Goal: Task Accomplishment & Management: Use online tool/utility

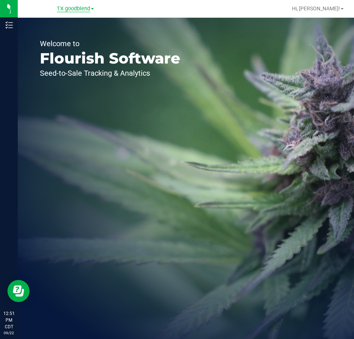
click at [82, 11] on span "TX goodblend" at bounding box center [73, 9] width 33 height 7
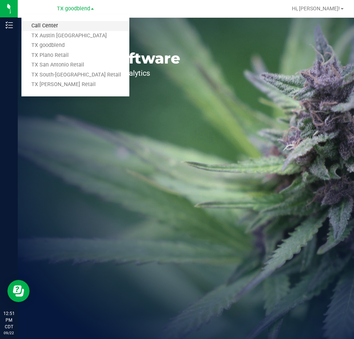
click at [66, 26] on link "Call Center" at bounding box center [75, 26] width 108 height 10
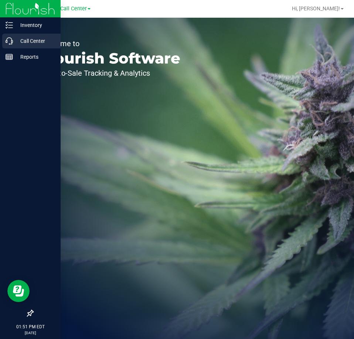
click at [23, 38] on p "Call Center" at bounding box center [35, 41] width 44 height 9
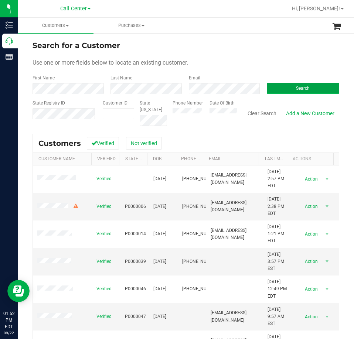
click at [296, 89] on span "Search" at bounding box center [303, 88] width 14 height 5
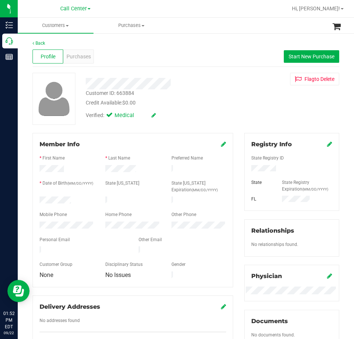
drag, startPoint x: 72, startPoint y: 198, endPoint x: 33, endPoint y: 201, distance: 38.9
click at [33, 201] on div "Member Info * First Name * Last Name Preferred Name * Date of Birth (MM/DD/YYYY…" at bounding box center [132, 210] width 200 height 154
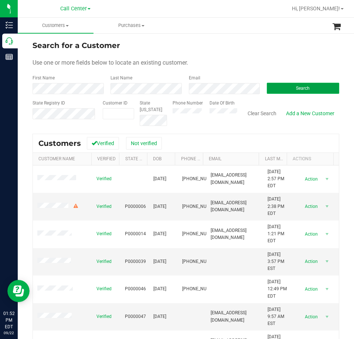
click at [275, 86] on button "Search" at bounding box center [302, 88] width 72 height 11
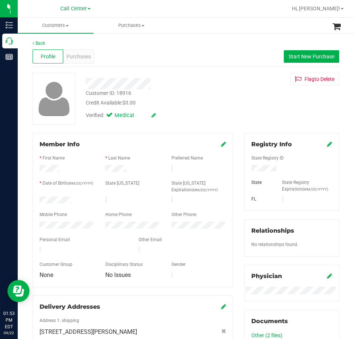
drag, startPoint x: 79, startPoint y: 195, endPoint x: 34, endPoint y: 199, distance: 44.8
click at [34, 199] on div at bounding box center [67, 200] width 66 height 9
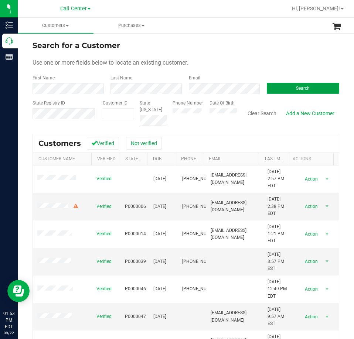
click at [282, 86] on button "Search" at bounding box center [302, 88] width 72 height 11
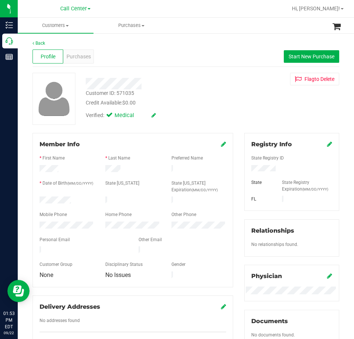
drag, startPoint x: 72, startPoint y: 196, endPoint x: 36, endPoint y: 201, distance: 35.8
click at [36, 201] on div at bounding box center [67, 200] width 66 height 9
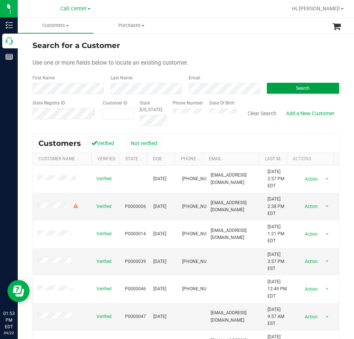
click at [278, 87] on button "Search" at bounding box center [302, 88] width 72 height 11
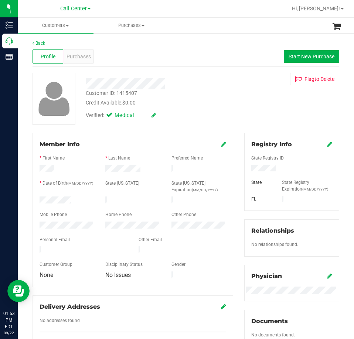
drag, startPoint x: 74, startPoint y: 199, endPoint x: 32, endPoint y: 200, distance: 42.4
click at [32, 200] on div "Member Info * First Name * Last Name Preferred Name * Date of Birth (MM/DD/YYYY…" at bounding box center [132, 244] width 211 height 222
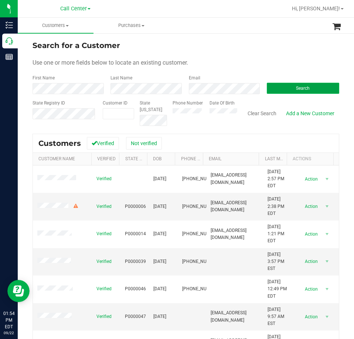
click at [275, 86] on button "Search" at bounding box center [302, 88] width 72 height 11
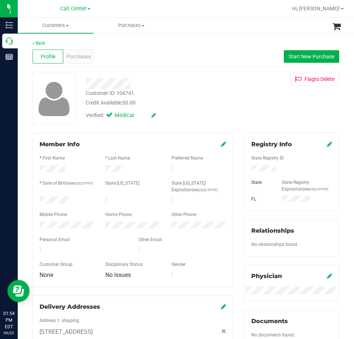
drag, startPoint x: 73, startPoint y: 199, endPoint x: 34, endPoint y: 201, distance: 38.8
click at [34, 201] on div at bounding box center [67, 200] width 66 height 9
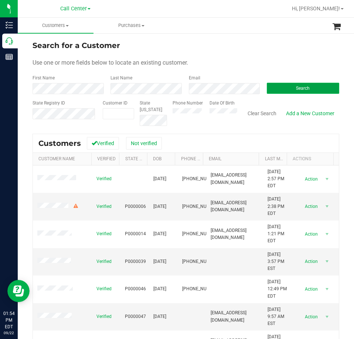
click at [276, 88] on button "Search" at bounding box center [302, 88] width 72 height 11
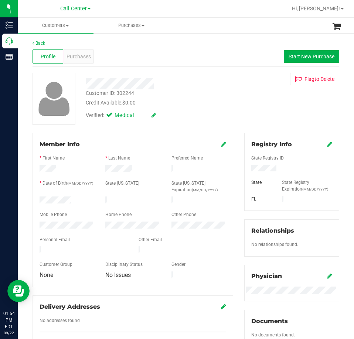
drag, startPoint x: 75, startPoint y: 200, endPoint x: 38, endPoint y: 200, distance: 36.5
click at [38, 200] on div at bounding box center [67, 200] width 66 height 9
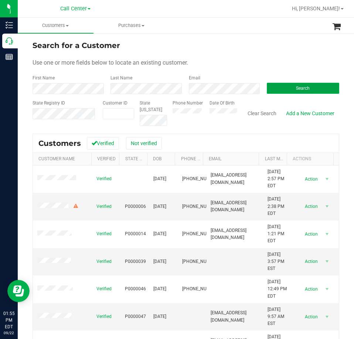
click at [272, 86] on button "Search" at bounding box center [302, 88] width 72 height 11
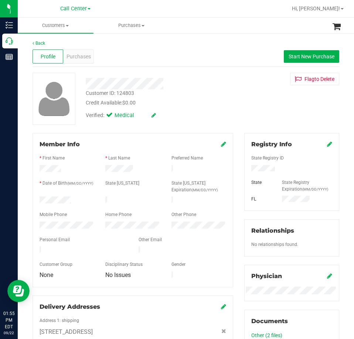
click at [263, 164] on div at bounding box center [291, 164] width 81 height 2
click at [37, 201] on div at bounding box center [67, 200] width 66 height 9
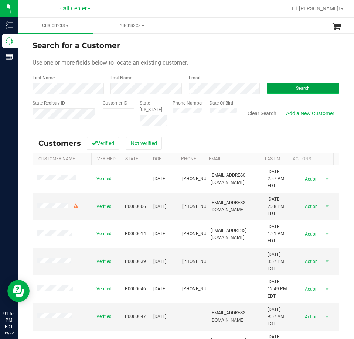
click at [289, 84] on button "Search" at bounding box center [302, 88] width 72 height 11
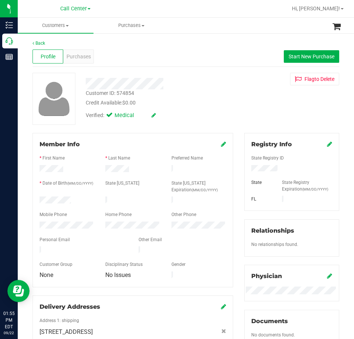
drag, startPoint x: 74, startPoint y: 197, endPoint x: 38, endPoint y: 200, distance: 36.6
click at [38, 200] on div at bounding box center [67, 200] width 66 height 9
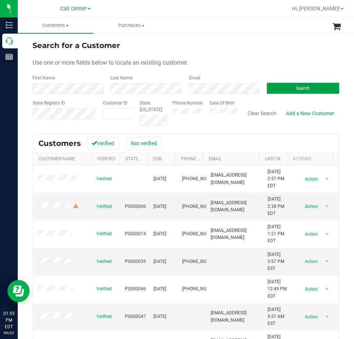
click at [283, 90] on button "Search" at bounding box center [302, 88] width 72 height 11
click at [280, 87] on button "Search" at bounding box center [302, 88] width 72 height 11
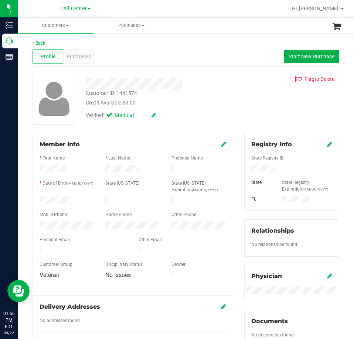
click at [266, 165] on div at bounding box center [291, 169] width 92 height 8
drag, startPoint x: 76, startPoint y: 197, endPoint x: 29, endPoint y: 197, distance: 46.5
click at [29, 197] on div "Member Info * First Name * Last Name Preferred Name * Date of Birth (MM/DD/YYYY…" at bounding box center [132, 244] width 211 height 222
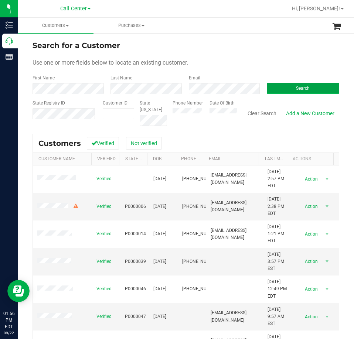
click at [278, 84] on button "Search" at bounding box center [302, 88] width 72 height 11
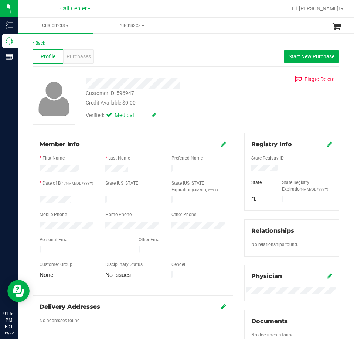
drag, startPoint x: 75, startPoint y: 201, endPoint x: 32, endPoint y: 199, distance: 43.2
click at [32, 199] on div "Member Info * First Name * Last Name Preferred Name * Date of Birth (MM/DD/YYYY…" at bounding box center [132, 244] width 211 height 222
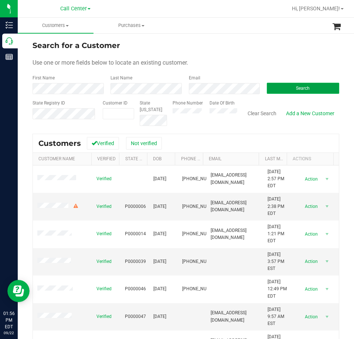
click at [273, 86] on button "Search" at bounding box center [302, 88] width 72 height 11
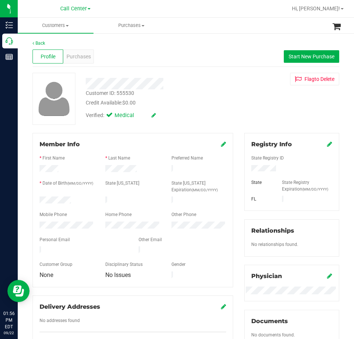
drag, startPoint x: 72, startPoint y: 197, endPoint x: 38, endPoint y: 198, distance: 33.6
click at [38, 198] on div at bounding box center [67, 200] width 66 height 9
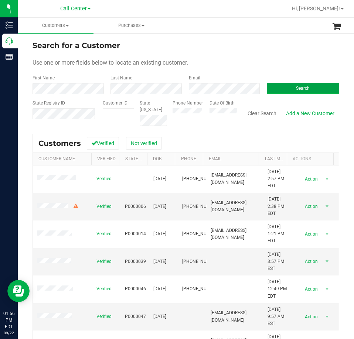
click at [276, 88] on button "Search" at bounding box center [302, 88] width 72 height 11
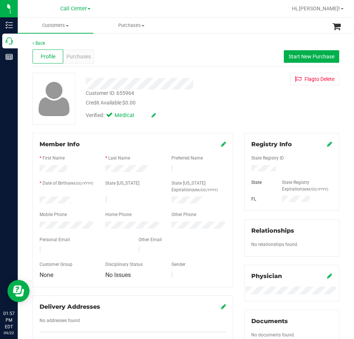
drag, startPoint x: 72, startPoint y: 199, endPoint x: 33, endPoint y: 199, distance: 38.7
click at [33, 199] on div "Member Info * First Name * Last Name Preferred Name * Date of Birth (MM/DD/YYYY…" at bounding box center [132, 210] width 200 height 154
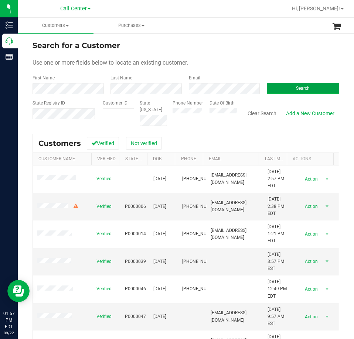
click at [279, 85] on button "Search" at bounding box center [302, 88] width 72 height 11
click at [176, 115] on div "Phone Number" at bounding box center [187, 113] width 31 height 26
click at [275, 92] on button "Search" at bounding box center [302, 88] width 72 height 11
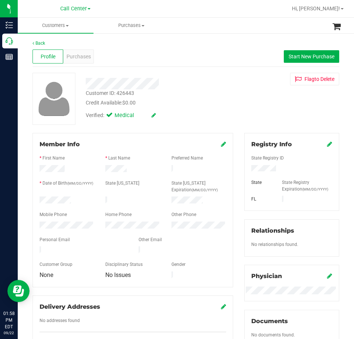
drag, startPoint x: 71, startPoint y: 200, endPoint x: 32, endPoint y: 199, distance: 38.8
click at [32, 199] on div "Member Info * First Name * Last Name Preferred Name * Date of Birth (MM/DD/YYYY…" at bounding box center [132, 244] width 211 height 222
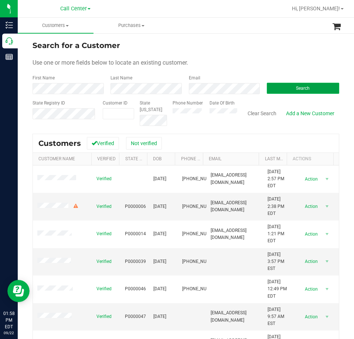
click at [276, 86] on button "Search" at bounding box center [302, 88] width 72 height 11
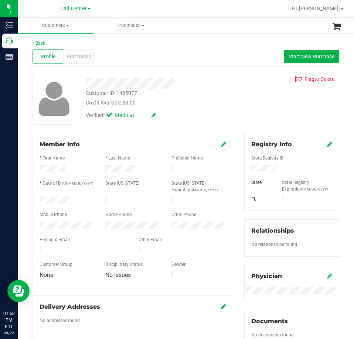
click at [41, 200] on div at bounding box center [67, 200] width 66 height 9
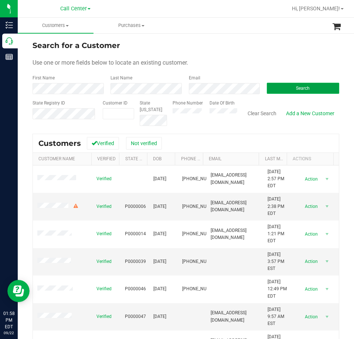
click at [284, 89] on button "Search" at bounding box center [302, 88] width 72 height 11
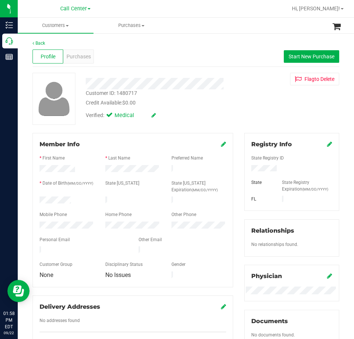
drag, startPoint x: 72, startPoint y: 198, endPoint x: 36, endPoint y: 199, distance: 36.2
click at [36, 199] on div at bounding box center [67, 200] width 66 height 9
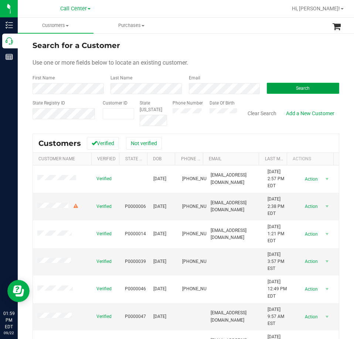
click at [280, 88] on button "Search" at bounding box center [302, 88] width 72 height 11
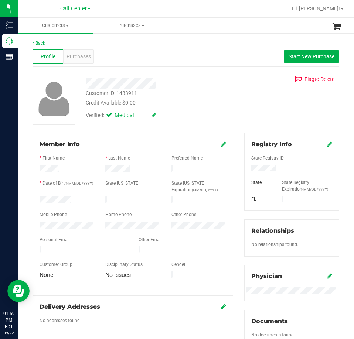
drag, startPoint x: 78, startPoint y: 200, endPoint x: 31, endPoint y: 196, distance: 46.6
click at [31, 196] on div "Member Info * First Name * Last Name Preferred Name * Date of Birth (MM/DD/YYYY…" at bounding box center [132, 244] width 211 height 222
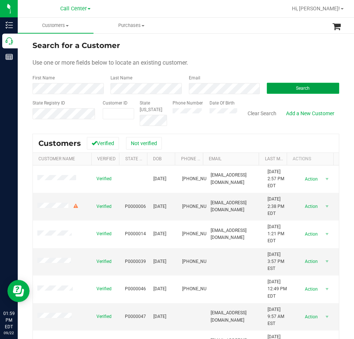
click at [303, 87] on span "Search" at bounding box center [303, 88] width 14 height 5
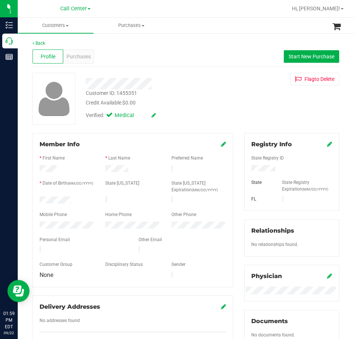
drag, startPoint x: 75, startPoint y: 199, endPoint x: 30, endPoint y: 200, distance: 45.0
click at [33, 199] on div "Member Info * First Name * Last Name Preferred Name * Date of Birth (MM/DD/YYYY…" at bounding box center [132, 210] width 200 height 154
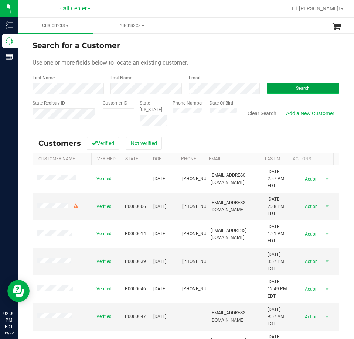
click at [287, 88] on button "Search" at bounding box center [302, 88] width 72 height 11
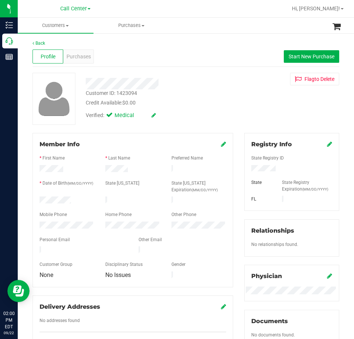
drag, startPoint x: 73, startPoint y: 200, endPoint x: 32, endPoint y: 199, distance: 41.0
click at [32, 199] on div "Member Info * First Name * Last Name Preferred Name * Date of Birth (MM/DD/YYYY…" at bounding box center [132, 244] width 211 height 222
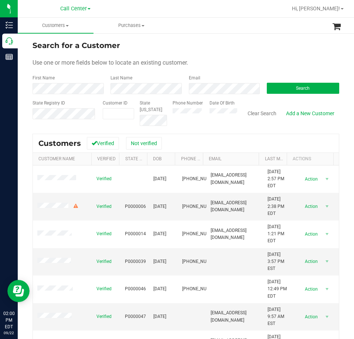
click at [217, 82] on div "Email" at bounding box center [222, 85] width 78 height 20
click at [279, 88] on button "Search" at bounding box center [302, 88] width 72 height 11
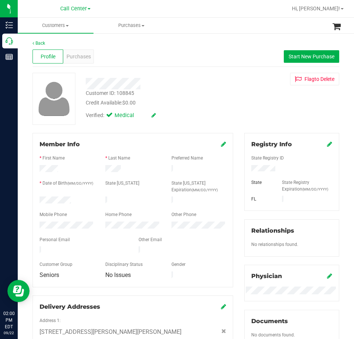
click at [37, 200] on div at bounding box center [67, 200] width 66 height 9
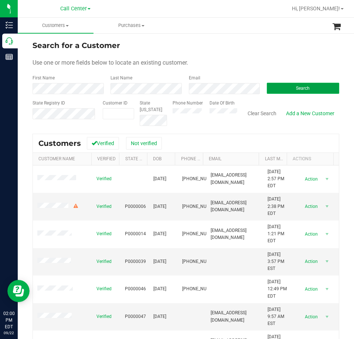
click at [282, 83] on button "Search" at bounding box center [302, 88] width 72 height 11
click at [276, 87] on button "Search" at bounding box center [302, 88] width 72 height 11
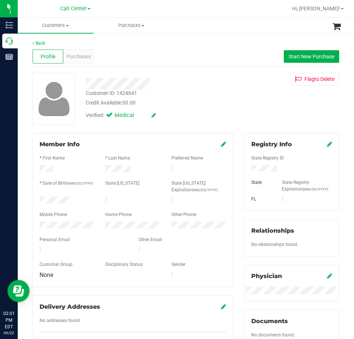
drag, startPoint x: 71, startPoint y: 200, endPoint x: 39, endPoint y: 200, distance: 31.7
click at [39, 200] on div at bounding box center [67, 200] width 66 height 9
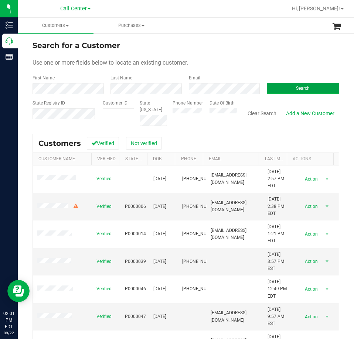
click at [282, 88] on button "Search" at bounding box center [302, 88] width 72 height 11
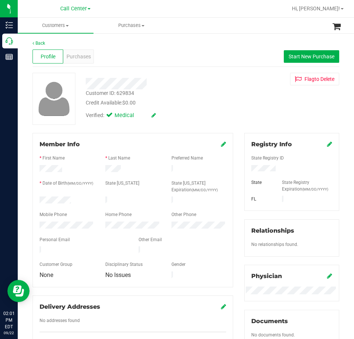
drag, startPoint x: 73, startPoint y: 196, endPoint x: 81, endPoint y: 200, distance: 9.1
click at [81, 201] on form "Member Info * First Name * Last Name Preferred Name * Date of Birth (MM/DD/YYYY…" at bounding box center [132, 210] width 186 height 140
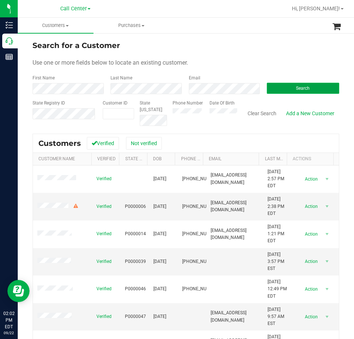
click at [281, 85] on button "Search" at bounding box center [302, 88] width 72 height 11
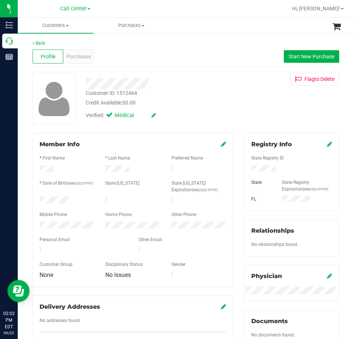
drag, startPoint x: 72, startPoint y: 197, endPoint x: 36, endPoint y: 200, distance: 35.5
click at [36, 200] on div at bounding box center [67, 200] width 66 height 9
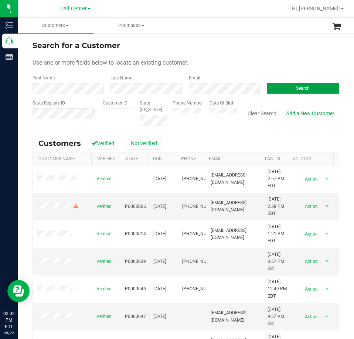
click at [275, 91] on button "Search" at bounding box center [302, 88] width 72 height 11
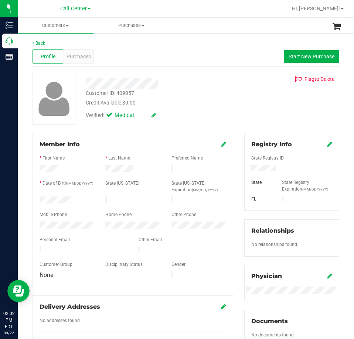
drag, startPoint x: 72, startPoint y: 200, endPoint x: 36, endPoint y: 201, distance: 35.8
click at [36, 201] on div at bounding box center [67, 200] width 66 height 9
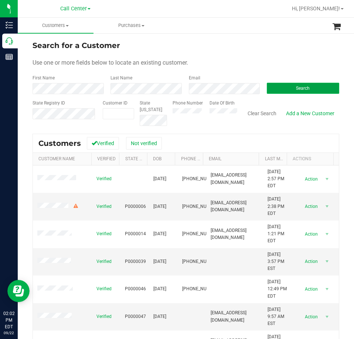
click at [282, 85] on button "Search" at bounding box center [302, 88] width 72 height 11
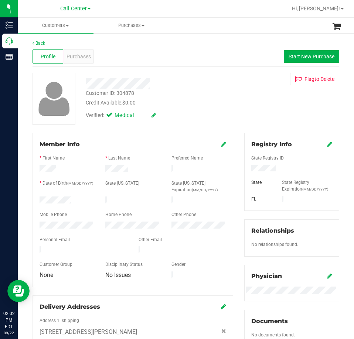
drag, startPoint x: 81, startPoint y: 202, endPoint x: 38, endPoint y: 201, distance: 42.4
click at [34, 202] on div at bounding box center [67, 200] width 66 height 9
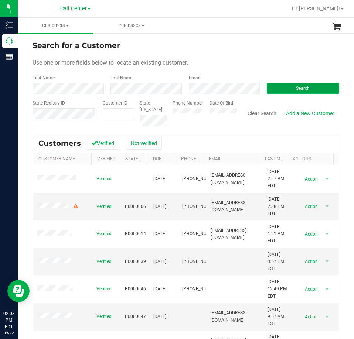
click at [285, 83] on button "Search" at bounding box center [302, 88] width 72 height 11
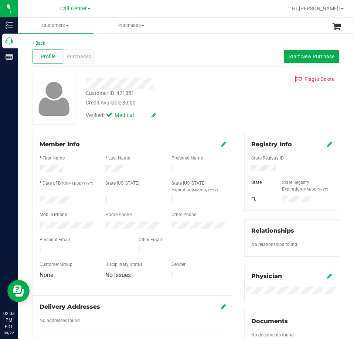
drag, startPoint x: 76, startPoint y: 201, endPoint x: 27, endPoint y: 200, distance: 49.5
click at [27, 200] on div "Back Profile Purchases Start New Purchase Customer ID: 421851 Credit Available:…" at bounding box center [186, 286] width 336 height 509
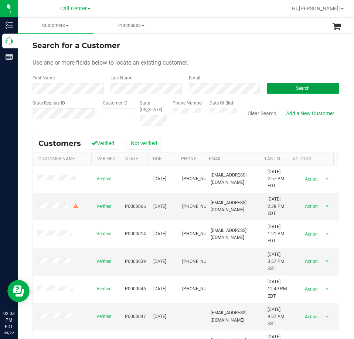
click at [283, 87] on button "Search" at bounding box center [302, 88] width 72 height 11
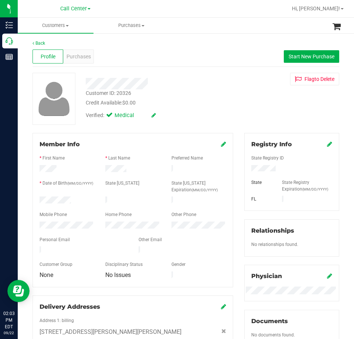
drag, startPoint x: 71, startPoint y: 199, endPoint x: 33, endPoint y: 201, distance: 38.1
click at [33, 201] on div "Member Info * First Name * Last Name Preferred Name * Date of Birth (MM/DD/YYYY…" at bounding box center [132, 210] width 200 height 154
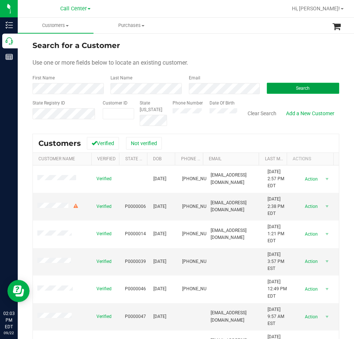
click at [278, 87] on button "Search" at bounding box center [302, 88] width 72 height 11
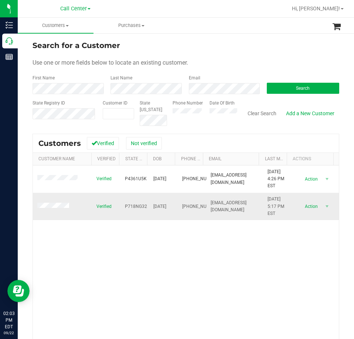
click at [55, 209] on span at bounding box center [54, 206] width 34 height 7
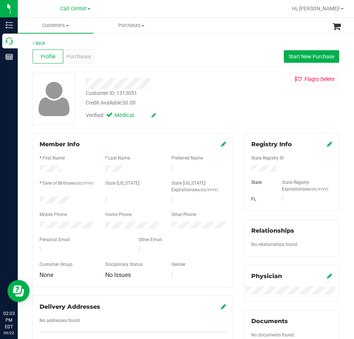
click at [32, 200] on div "Member Info * First Name * Last Name Preferred Name * Date of Birth (MM/DD/YYYY…" at bounding box center [132, 244] width 211 height 222
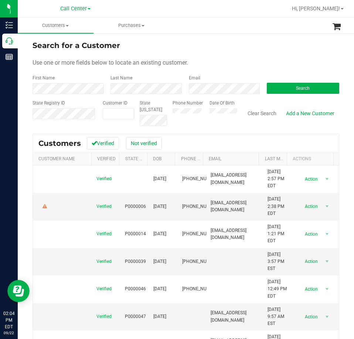
click at [189, 106] on label "Phone Number" at bounding box center [187, 103] width 30 height 7
click at [283, 86] on button "Search" at bounding box center [302, 88] width 72 height 11
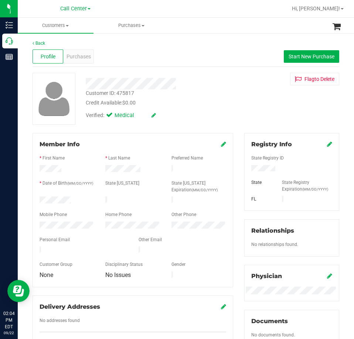
click at [254, 173] on div at bounding box center [291, 176] width 81 height 6
click at [41, 197] on div at bounding box center [67, 200] width 66 height 9
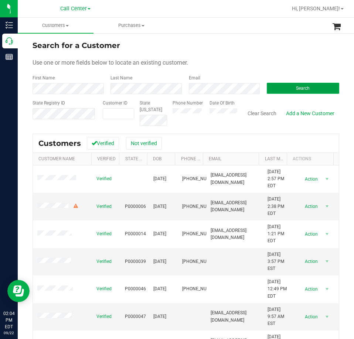
click at [274, 85] on button "Search" at bounding box center [302, 88] width 72 height 11
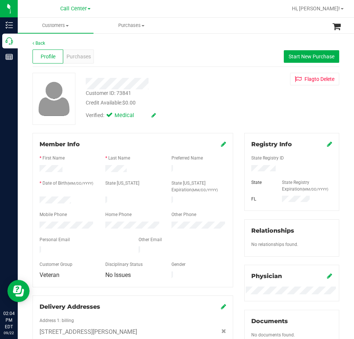
drag, startPoint x: 72, startPoint y: 199, endPoint x: 35, endPoint y: 200, distance: 37.6
click at [35, 200] on div at bounding box center [67, 200] width 66 height 9
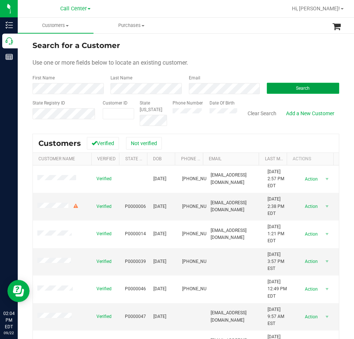
click at [282, 86] on button "Search" at bounding box center [302, 88] width 72 height 11
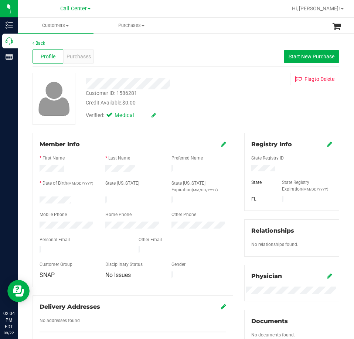
drag, startPoint x: 77, startPoint y: 199, endPoint x: 34, endPoint y: 200, distance: 43.2
click at [34, 200] on div at bounding box center [67, 200] width 66 height 9
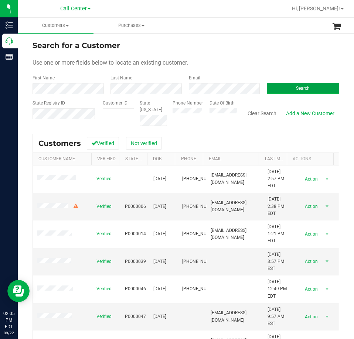
click at [285, 86] on button "Search" at bounding box center [302, 88] width 72 height 11
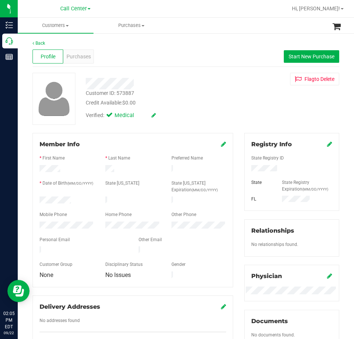
drag, startPoint x: 72, startPoint y: 199, endPoint x: 33, endPoint y: 200, distance: 38.8
click at [36, 200] on div at bounding box center [67, 200] width 66 height 9
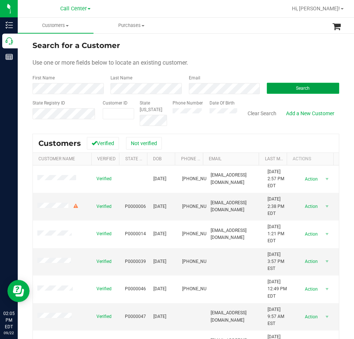
click at [272, 89] on button "Search" at bounding box center [302, 88] width 72 height 11
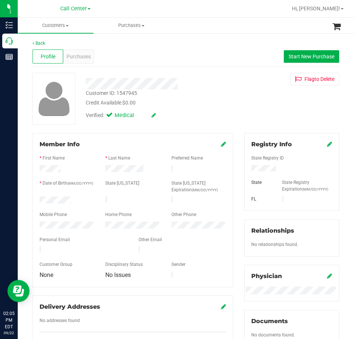
drag, startPoint x: 76, startPoint y: 197, endPoint x: 35, endPoint y: 198, distance: 41.3
click at [35, 198] on div at bounding box center [67, 200] width 66 height 9
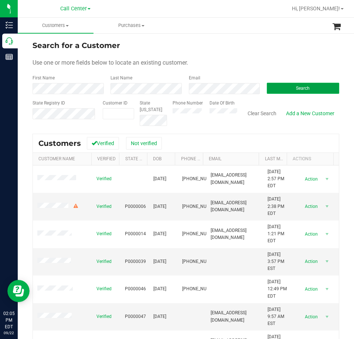
click at [284, 83] on button "Search" at bounding box center [302, 88] width 72 height 11
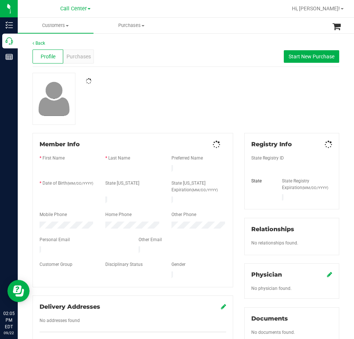
click at [41, 40] on div "Back" at bounding box center [185, 43] width 306 height 7
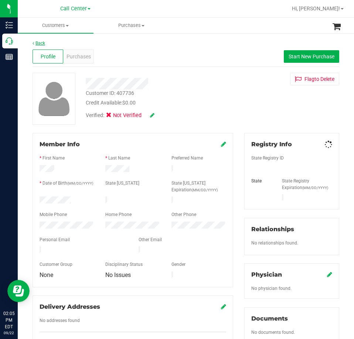
click at [40, 43] on link "Back" at bounding box center [38, 43] width 13 height 5
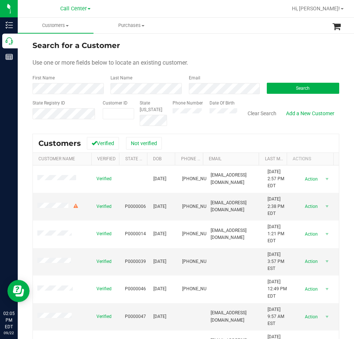
click at [283, 80] on div "Search" at bounding box center [300, 85] width 78 height 20
click at [286, 84] on button "Search" at bounding box center [302, 88] width 72 height 11
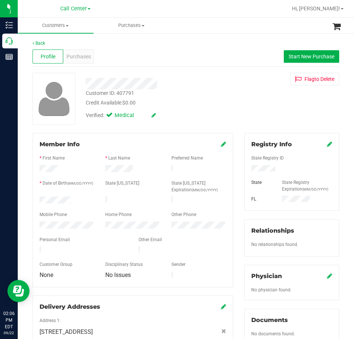
drag, startPoint x: 72, startPoint y: 196, endPoint x: 37, endPoint y: 198, distance: 34.7
click at [34, 199] on div "Member Info * First Name * Last Name Preferred Name * Date of Birth (MM/DD/YYYY…" at bounding box center [132, 210] width 200 height 154
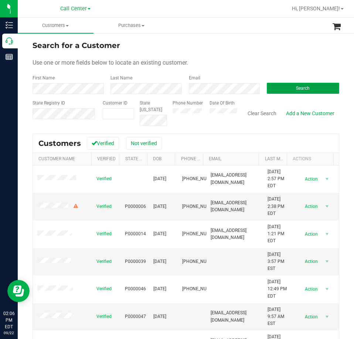
click at [282, 87] on button "Search" at bounding box center [302, 88] width 72 height 11
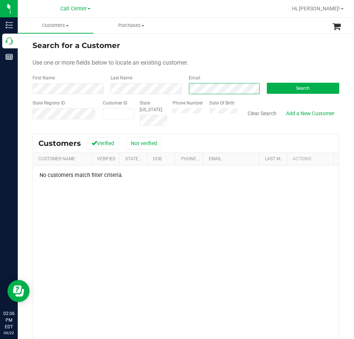
click at [174, 90] on div "First Name Last Name Email Search" at bounding box center [185, 85] width 306 height 20
click at [281, 82] on div "Search" at bounding box center [300, 85] width 78 height 20
click at [282, 88] on button "Search" at bounding box center [302, 88] width 72 height 11
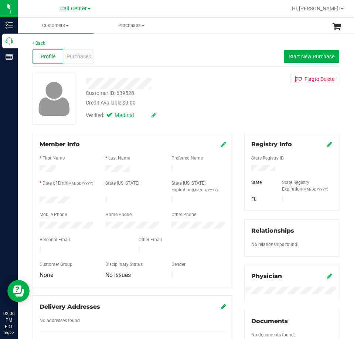
drag, startPoint x: 74, startPoint y: 198, endPoint x: 25, endPoint y: 200, distance: 48.4
click at [25, 200] on div "Back Profile Purchases Start New Purchase Customer ID: 639528 Credit Available:…" at bounding box center [186, 286] width 336 height 509
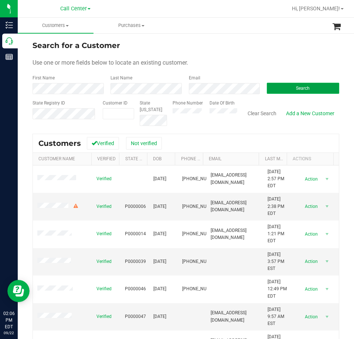
click at [282, 87] on button "Search" at bounding box center [302, 88] width 72 height 11
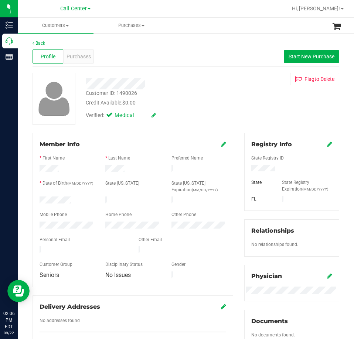
drag, startPoint x: 76, startPoint y: 199, endPoint x: 38, endPoint y: 203, distance: 38.2
click at [38, 203] on div "Member Info * First Name * Last Name Preferred Name * Date of Birth (MM/DD/YYYY…" at bounding box center [132, 210] width 200 height 154
drag, startPoint x: 39, startPoint y: 199, endPoint x: 71, endPoint y: 200, distance: 32.5
click at [71, 200] on div at bounding box center [67, 200] width 66 height 9
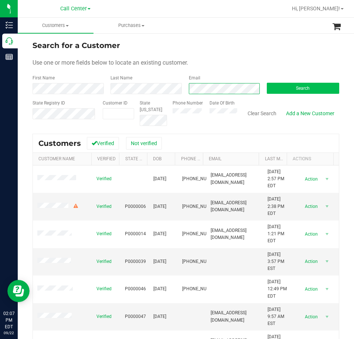
scroll to position [0, 6]
click at [278, 86] on button "Search" at bounding box center [302, 88] width 72 height 11
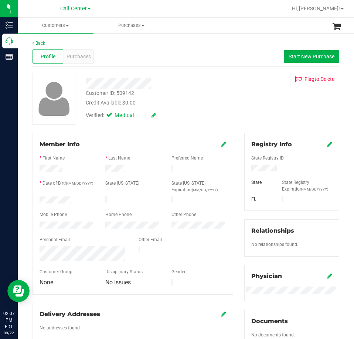
drag, startPoint x: 75, startPoint y: 198, endPoint x: 32, endPoint y: 199, distance: 42.4
click at [30, 199] on div "Member Info * First Name * Last Name Preferred Name * Date of Birth (MM/DD/YYYY…" at bounding box center [132, 247] width 211 height 229
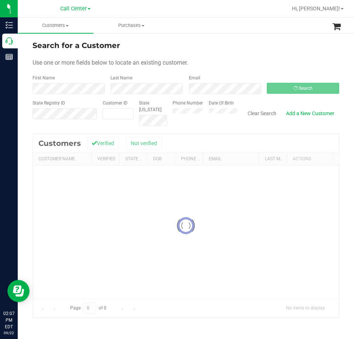
click at [220, 96] on form "Search for a Customer Use one or more fields below to locate an existing custom…" at bounding box center [185, 83] width 306 height 86
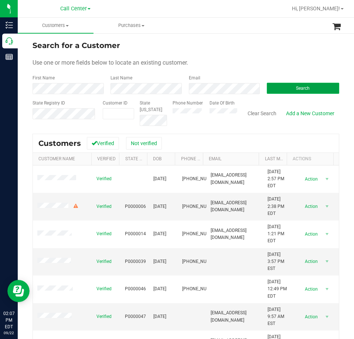
click at [276, 89] on button "Search" at bounding box center [302, 88] width 72 height 11
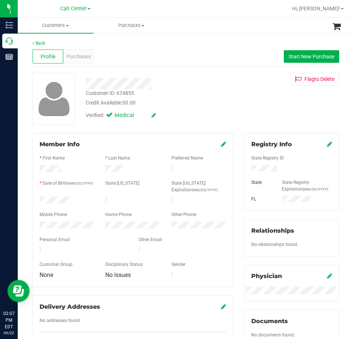
drag, startPoint x: 75, startPoint y: 199, endPoint x: 39, endPoint y: 199, distance: 35.8
click at [38, 199] on div at bounding box center [67, 200] width 66 height 9
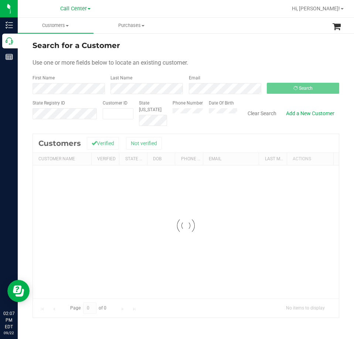
click at [285, 88] on button "Search" at bounding box center [302, 88] width 72 height 11
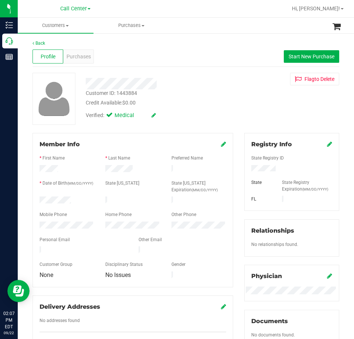
click at [40, 200] on div at bounding box center [67, 200] width 66 height 9
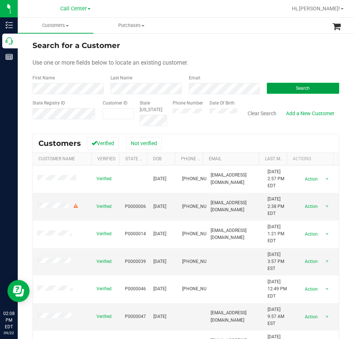
click at [289, 88] on button "Search" at bounding box center [302, 88] width 72 height 11
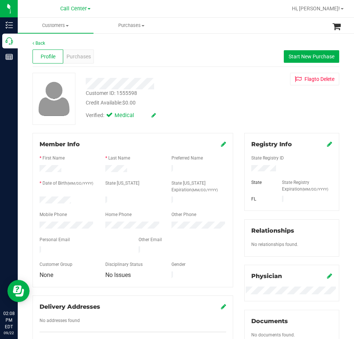
drag, startPoint x: 72, startPoint y: 197, endPoint x: 29, endPoint y: 203, distance: 43.2
click at [34, 200] on div at bounding box center [67, 200] width 66 height 9
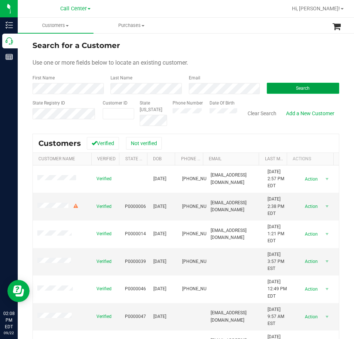
click at [304, 91] on button "Search" at bounding box center [302, 88] width 72 height 11
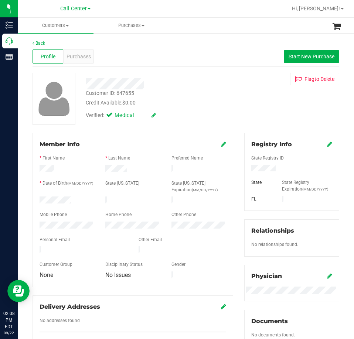
drag, startPoint x: 71, startPoint y: 198, endPoint x: 33, endPoint y: 199, distance: 38.0
click at [34, 199] on div "Member Info * First Name * Last Name Preferred Name * Date of Birth (MM/DD/YYYY…" at bounding box center [132, 210] width 200 height 154
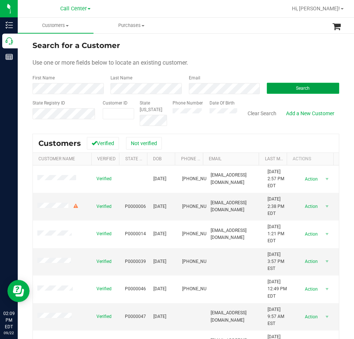
click at [277, 85] on button "Search" at bounding box center [302, 88] width 72 height 11
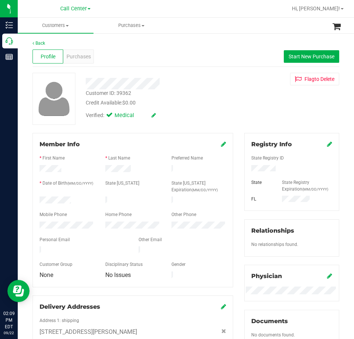
drag, startPoint x: 77, startPoint y: 197, endPoint x: 38, endPoint y: 199, distance: 38.8
click at [37, 200] on div at bounding box center [67, 200] width 66 height 9
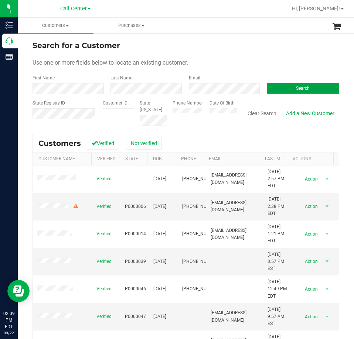
click at [290, 88] on button "Search" at bounding box center [302, 88] width 72 height 11
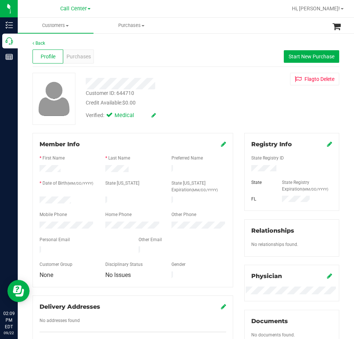
drag, startPoint x: 71, startPoint y: 198, endPoint x: 34, endPoint y: 199, distance: 37.3
click at [34, 199] on div "Member Info * First Name * Last Name Preferred Name * Date of Birth (MM/DD/YYYY…" at bounding box center [132, 210] width 200 height 154
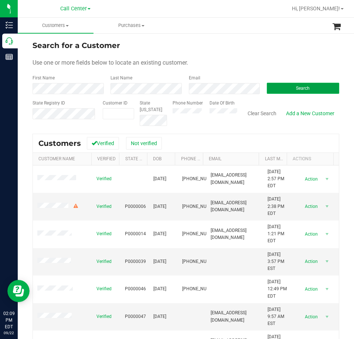
click at [277, 86] on button "Search" at bounding box center [302, 88] width 72 height 11
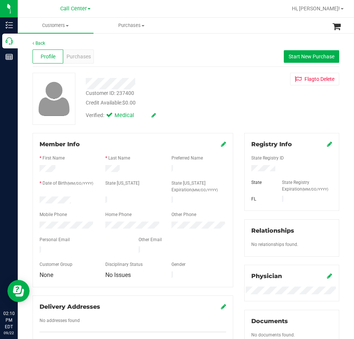
drag, startPoint x: 73, startPoint y: 200, endPoint x: 34, endPoint y: 199, distance: 39.1
click at [34, 199] on div "Member Info * First Name * Last Name Preferred Name * Date of Birth (MM/DD/YYYY…" at bounding box center [132, 210] width 200 height 154
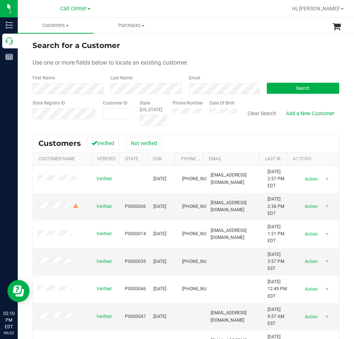
click at [197, 83] on div "Email" at bounding box center [222, 85] width 78 height 20
click at [278, 86] on button "Search" at bounding box center [302, 88] width 72 height 11
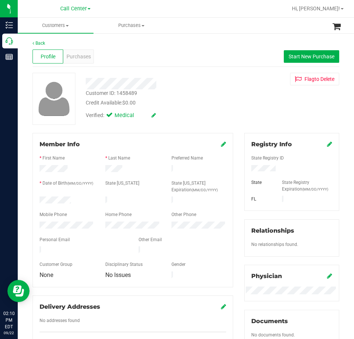
click at [39, 199] on div at bounding box center [67, 200] width 66 height 9
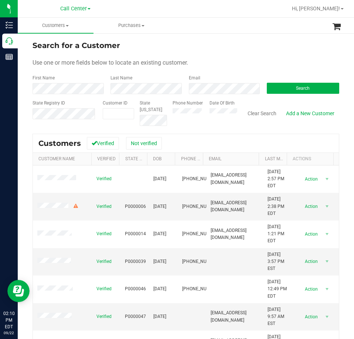
click at [261, 86] on div "Search" at bounding box center [300, 85] width 78 height 20
click at [271, 86] on button "Search" at bounding box center [302, 88] width 72 height 11
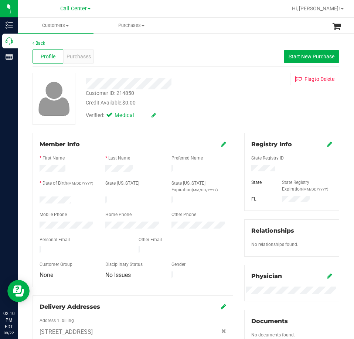
drag, startPoint x: 72, startPoint y: 197, endPoint x: 38, endPoint y: 199, distance: 34.7
click at [38, 199] on div at bounding box center [67, 200] width 66 height 9
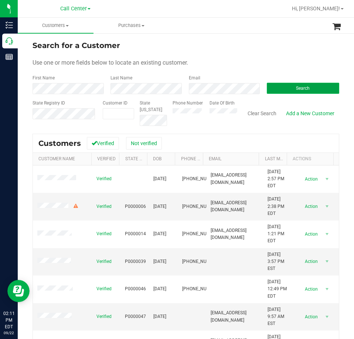
click at [271, 86] on button "Search" at bounding box center [302, 88] width 72 height 11
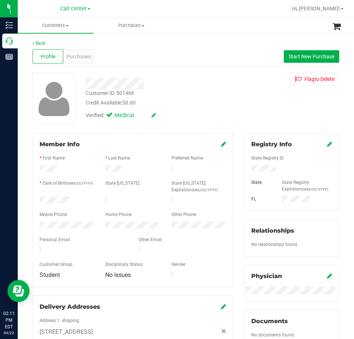
drag, startPoint x: 73, startPoint y: 198, endPoint x: 34, endPoint y: 198, distance: 39.1
click at [34, 198] on div at bounding box center [67, 200] width 66 height 9
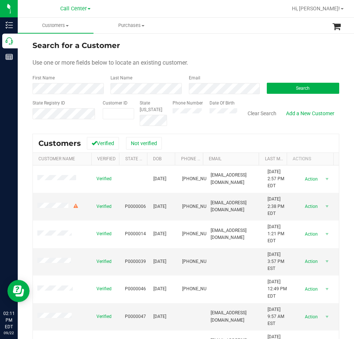
click at [210, 96] on form "Search for a Customer Use one or more fields below to locate an existing custom…" at bounding box center [185, 83] width 306 height 86
click at [279, 87] on button "Search" at bounding box center [302, 88] width 72 height 11
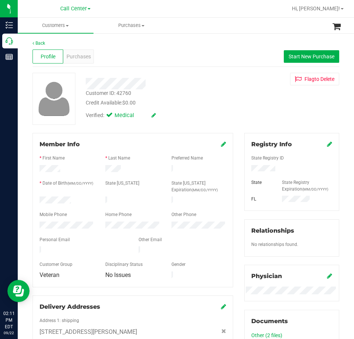
click at [257, 172] on div at bounding box center [291, 169] width 92 height 8
drag, startPoint x: 73, startPoint y: 198, endPoint x: 35, endPoint y: 198, distance: 37.6
click at [35, 198] on div at bounding box center [67, 200] width 66 height 9
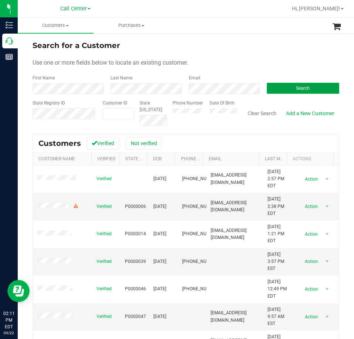
click at [276, 92] on button "Search" at bounding box center [302, 88] width 72 height 11
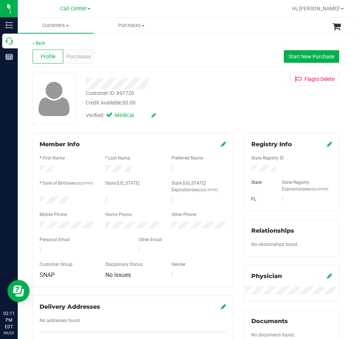
drag, startPoint x: 72, startPoint y: 198, endPoint x: 33, endPoint y: 200, distance: 39.1
click at [33, 200] on div "Member Info * First Name * Last Name Preferred Name * Date of Birth (MM/DD/YYYY…" at bounding box center [132, 210] width 200 height 154
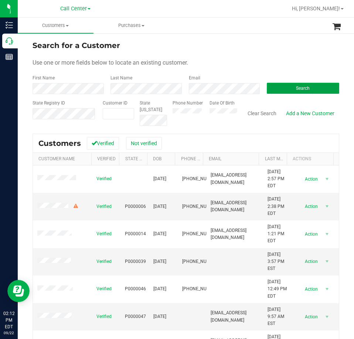
click at [280, 89] on button "Search" at bounding box center [302, 88] width 72 height 11
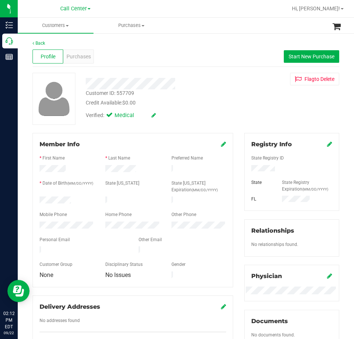
drag, startPoint x: 72, startPoint y: 199, endPoint x: 31, endPoint y: 200, distance: 41.4
click at [31, 200] on div "Member Info * First Name * Last Name Preferred Name * Date of Birth (MM/DD/YYYY…" at bounding box center [132, 244] width 211 height 222
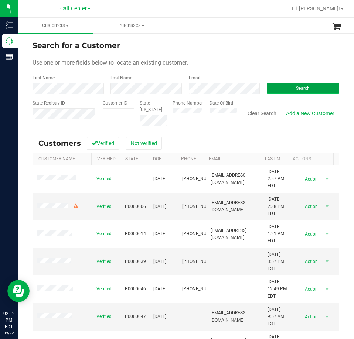
click at [282, 85] on button "Search" at bounding box center [302, 88] width 72 height 11
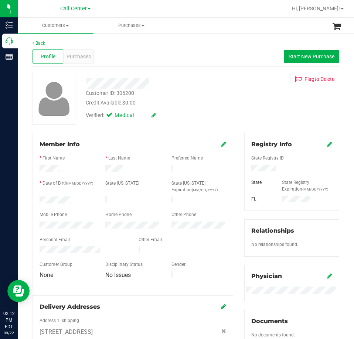
click at [40, 200] on div at bounding box center [67, 200] width 66 height 9
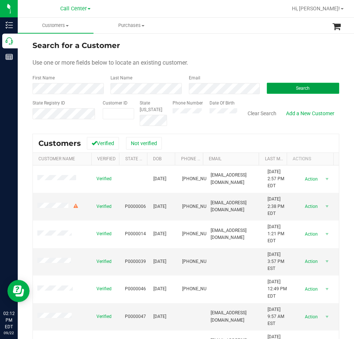
click at [276, 88] on button "Search" at bounding box center [302, 88] width 72 height 11
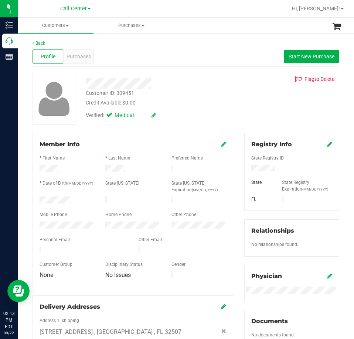
click at [261, 165] on div "State Registry ID State State Registry Expiration (MM/DD/YYYY) FL" at bounding box center [291, 176] width 81 height 55
click at [67, 202] on form "Member Info * First Name * Last Name Preferred Name * Date of Birth (MM/DD/YYYY…" at bounding box center [132, 210] width 186 height 140
click at [76, 197] on div at bounding box center [67, 200] width 66 height 9
drag, startPoint x: 73, startPoint y: 198, endPoint x: 37, endPoint y: 199, distance: 35.8
click at [37, 199] on div at bounding box center [67, 200] width 66 height 9
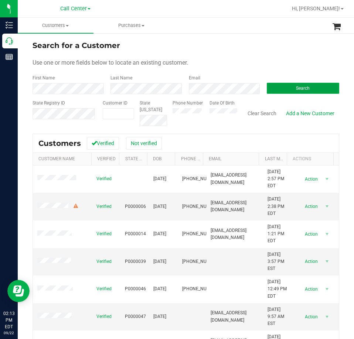
click at [283, 89] on button "Search" at bounding box center [302, 88] width 72 height 11
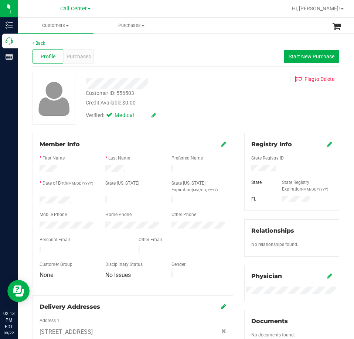
drag, startPoint x: 75, startPoint y: 200, endPoint x: 35, endPoint y: 199, distance: 39.9
click at [34, 199] on div at bounding box center [67, 200] width 66 height 9
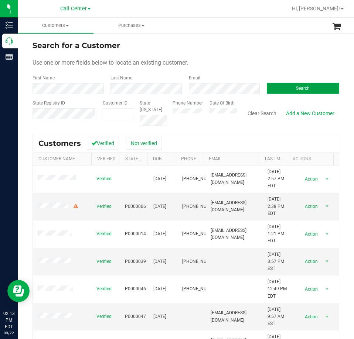
click at [270, 88] on button "Search" at bounding box center [302, 88] width 72 height 11
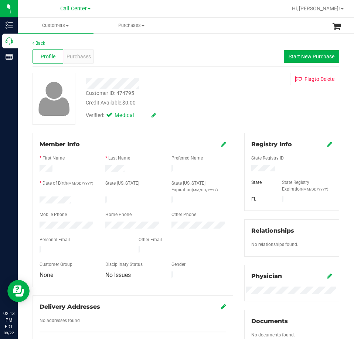
drag, startPoint x: 71, startPoint y: 201, endPoint x: 36, endPoint y: 201, distance: 35.1
click at [36, 201] on div at bounding box center [67, 200] width 66 height 9
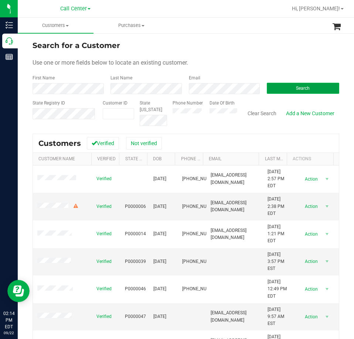
click at [277, 89] on button "Search" at bounding box center [302, 88] width 72 height 11
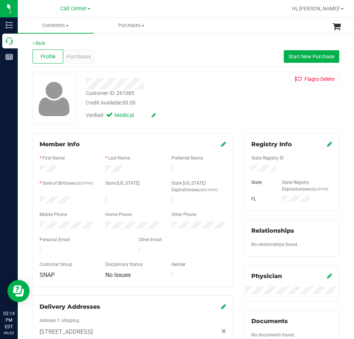
drag, startPoint x: 74, startPoint y: 197, endPoint x: 33, endPoint y: 198, distance: 41.0
click at [33, 198] on div "Member Info * First Name * Last Name Preferred Name * Date of Birth (MM/DD/YYYY…" at bounding box center [132, 210] width 200 height 154
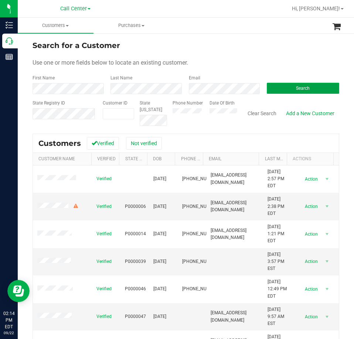
click at [288, 88] on button "Search" at bounding box center [302, 88] width 72 height 11
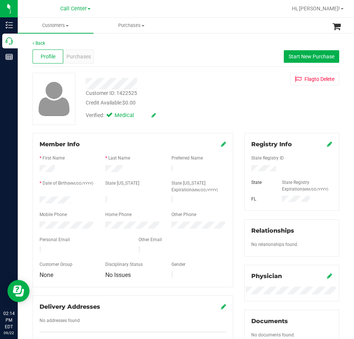
drag, startPoint x: 77, startPoint y: 200, endPoint x: 33, endPoint y: 199, distance: 44.3
click at [33, 199] on div "Member Info * First Name * Last Name Preferred Name * Date of Birth (MM/DD/YYYY…" at bounding box center [132, 210] width 200 height 154
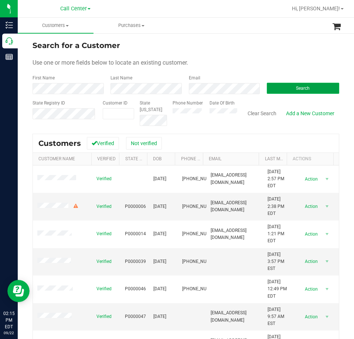
click at [290, 89] on button "Search" at bounding box center [302, 88] width 72 height 11
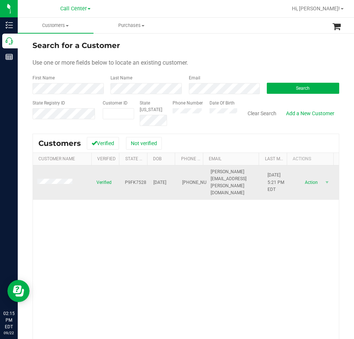
click at [59, 181] on span at bounding box center [55, 182] width 37 height 7
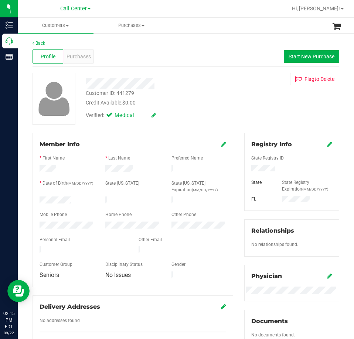
drag, startPoint x: 73, startPoint y: 199, endPoint x: 39, endPoint y: 199, distance: 34.0
click at [39, 199] on div at bounding box center [67, 200] width 66 height 9
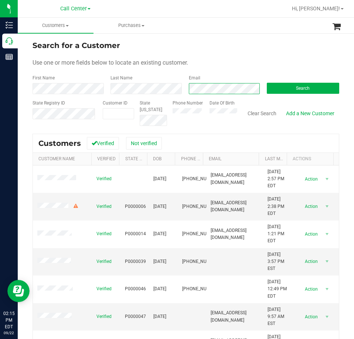
scroll to position [0, 10]
click at [278, 89] on button "Search" at bounding box center [302, 88] width 72 height 11
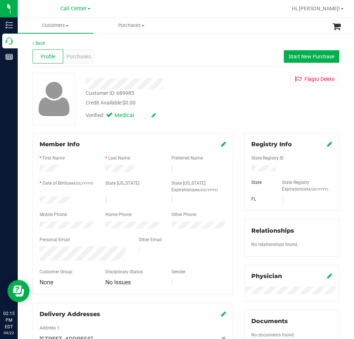
drag, startPoint x: 71, startPoint y: 200, endPoint x: 38, endPoint y: 200, distance: 32.8
click at [38, 200] on div at bounding box center [67, 200] width 66 height 9
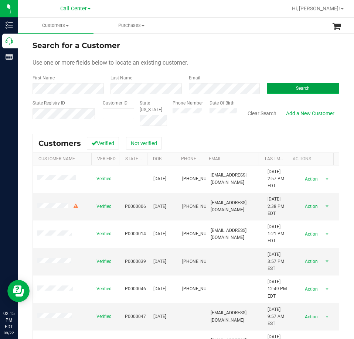
click at [280, 89] on button "Search" at bounding box center [302, 88] width 72 height 11
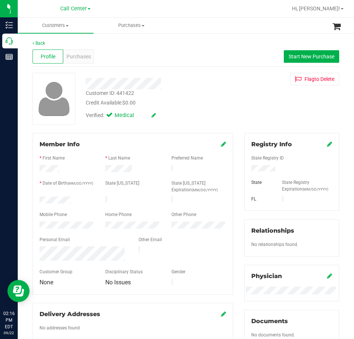
drag, startPoint x: 78, startPoint y: 200, endPoint x: 37, endPoint y: 200, distance: 40.6
click at [38, 201] on div at bounding box center [67, 200] width 66 height 9
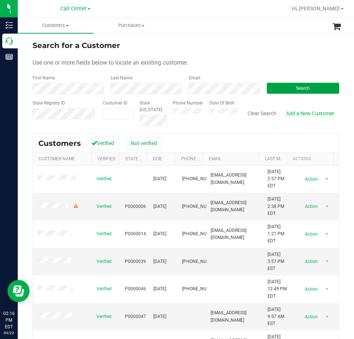
click at [281, 89] on button "Search" at bounding box center [302, 88] width 72 height 11
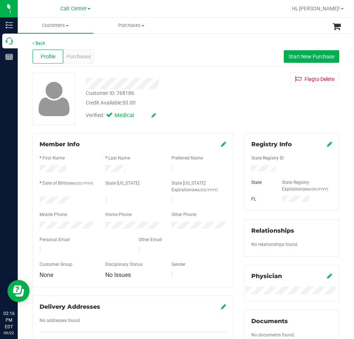
drag, startPoint x: 71, startPoint y: 199, endPoint x: 38, endPoint y: 199, distance: 32.8
click at [38, 199] on div at bounding box center [67, 200] width 66 height 9
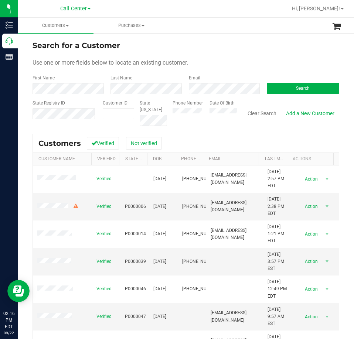
click at [217, 95] on form "Search for a Customer Use one or more fields below to locate an existing custom…" at bounding box center [185, 83] width 306 height 86
click at [271, 87] on button "Search" at bounding box center [302, 88] width 72 height 11
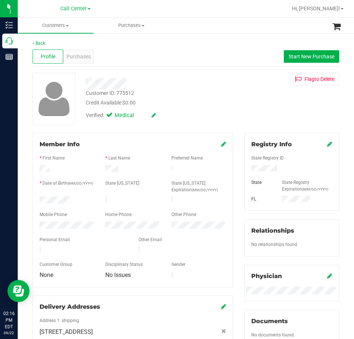
drag, startPoint x: 73, startPoint y: 196, endPoint x: 35, endPoint y: 198, distance: 38.8
click at [35, 198] on div at bounding box center [67, 200] width 66 height 9
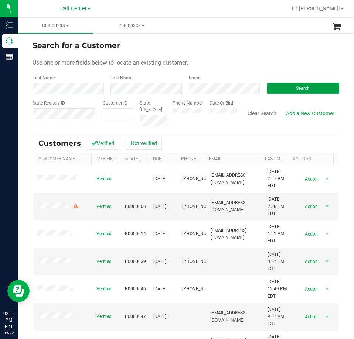
click at [281, 86] on button "Search" at bounding box center [302, 88] width 72 height 11
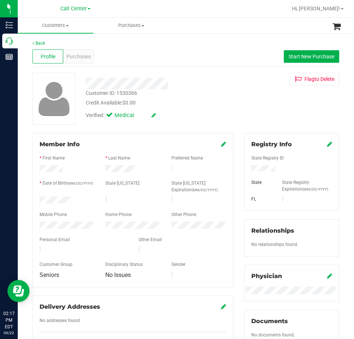
drag, startPoint x: 75, startPoint y: 196, endPoint x: 24, endPoint y: 198, distance: 51.0
click at [24, 198] on div "Back Profile Purchases Start New Purchase Customer ID: 1530366 Credit Available…" at bounding box center [186, 286] width 336 height 509
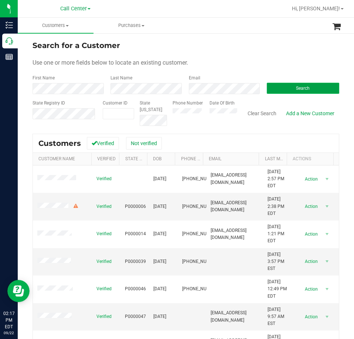
click at [270, 85] on button "Search" at bounding box center [302, 88] width 72 height 11
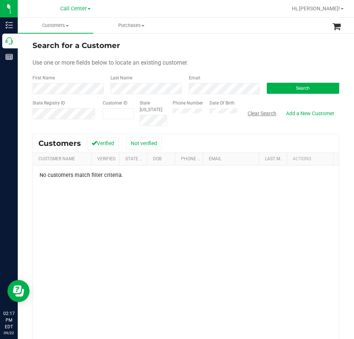
click at [256, 112] on button "Clear Search" at bounding box center [261, 113] width 38 height 13
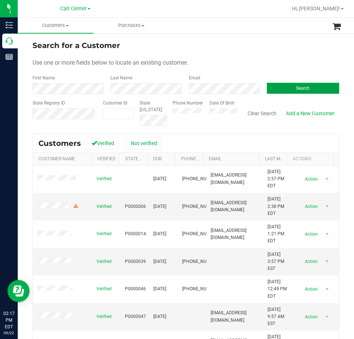
click at [277, 83] on button "Search" at bounding box center [302, 88] width 72 height 11
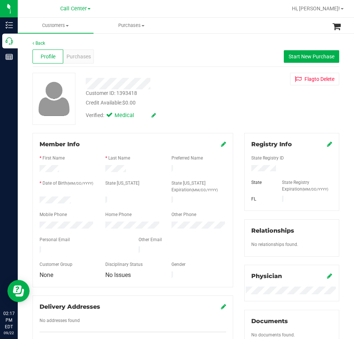
click at [36, 200] on div at bounding box center [67, 200] width 66 height 9
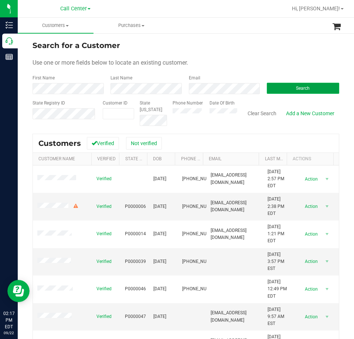
click at [276, 86] on button "Search" at bounding box center [302, 88] width 72 height 11
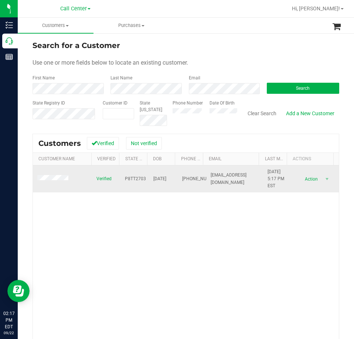
click at [46, 181] on span at bounding box center [53, 178] width 33 height 7
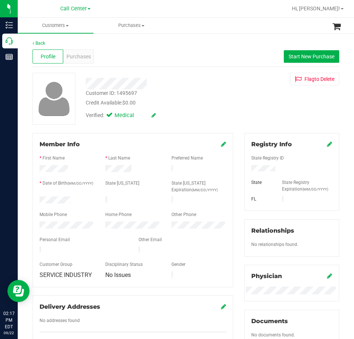
drag, startPoint x: 76, startPoint y: 199, endPoint x: 32, endPoint y: 200, distance: 43.9
click at [32, 200] on div "Member Info * First Name * Last Name Preferred Name * Date of Birth (MM/DD/YYYY…" at bounding box center [132, 244] width 211 height 222
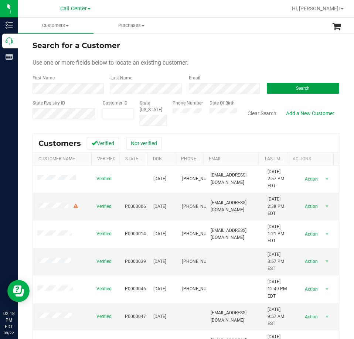
click at [269, 87] on button "Search" at bounding box center [302, 88] width 72 height 11
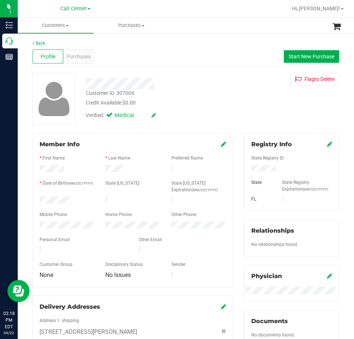
click at [260, 165] on div at bounding box center [291, 169] width 92 height 8
drag, startPoint x: 80, startPoint y: 199, endPoint x: 34, endPoint y: 202, distance: 46.2
click at [34, 202] on div at bounding box center [67, 200] width 66 height 9
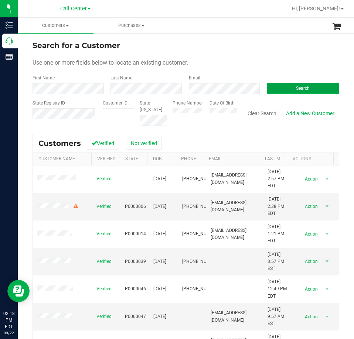
click at [266, 87] on button "Search" at bounding box center [302, 88] width 72 height 11
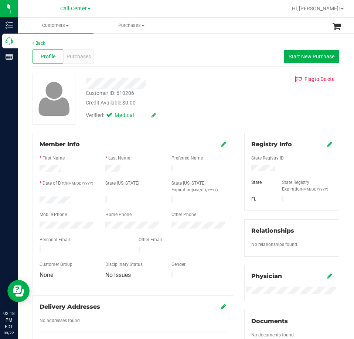
drag, startPoint x: 74, startPoint y: 199, endPoint x: 37, endPoint y: 201, distance: 36.6
click at [37, 200] on div at bounding box center [67, 200] width 66 height 9
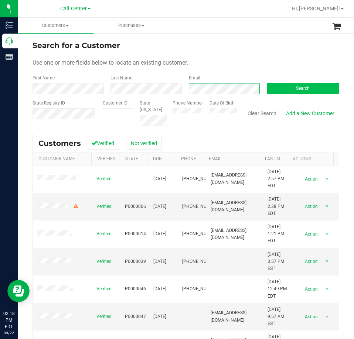
scroll to position [0, 5]
click at [279, 86] on button "Search" at bounding box center [302, 88] width 72 height 11
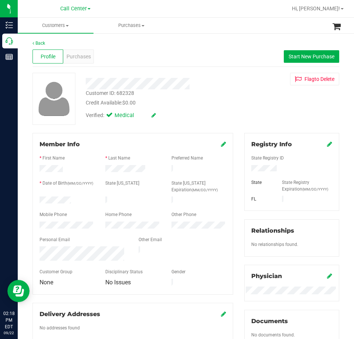
drag, startPoint x: 74, startPoint y: 198, endPoint x: 29, endPoint y: 199, distance: 45.0
click at [29, 199] on div "Member Info * First Name * Last Name Preferred Name * Date of Birth (MM/DD/YYYY…" at bounding box center [132, 247] width 211 height 229
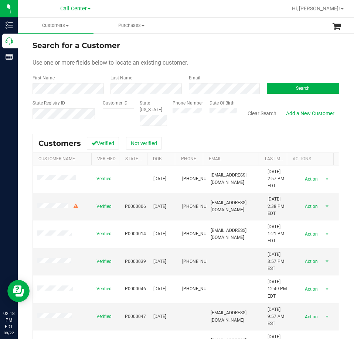
click at [218, 95] on form "Search for a Customer Use one or more fields below to locate an existing custom…" at bounding box center [185, 83] width 306 height 86
click at [273, 86] on button "Search" at bounding box center [302, 88] width 72 height 11
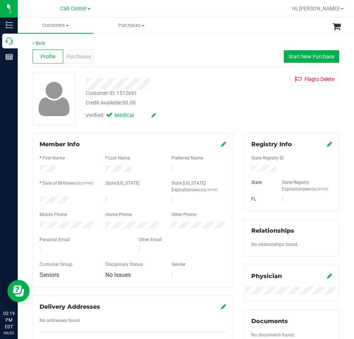
drag, startPoint x: 73, startPoint y: 200, endPoint x: 30, endPoint y: 200, distance: 43.5
click at [30, 200] on div "Member Info * First Name * Last Name Preferred Name * Date of Birth (MM/DD/YYYY…" at bounding box center [132, 244] width 211 height 222
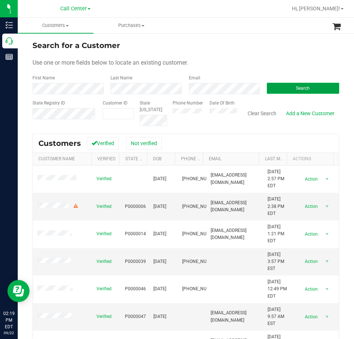
click at [278, 87] on button "Search" at bounding box center [302, 88] width 72 height 11
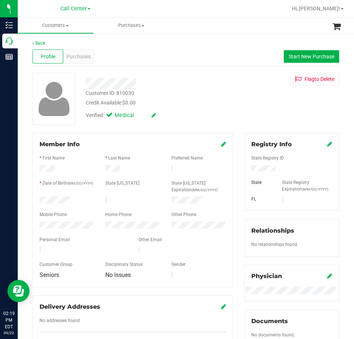
drag, startPoint x: 72, startPoint y: 199, endPoint x: 39, endPoint y: 199, distance: 33.2
click at [37, 199] on div at bounding box center [67, 200] width 66 height 9
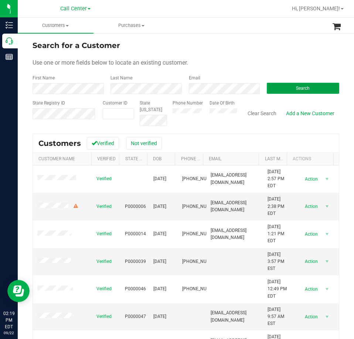
click at [273, 88] on button "Search" at bounding box center [302, 88] width 72 height 11
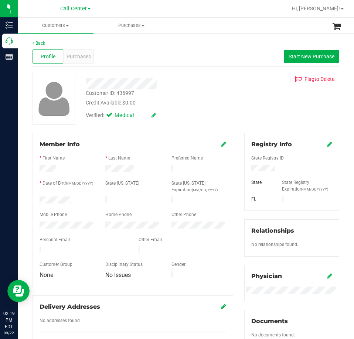
drag, startPoint x: 76, startPoint y: 199, endPoint x: 33, endPoint y: 201, distance: 43.2
click at [33, 201] on div "Member Info * First Name * Last Name Preferred Name * Date of Birth (MM/DD/YYYY…" at bounding box center [132, 210] width 200 height 154
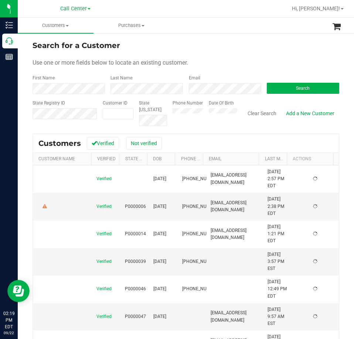
click at [191, 106] on label "Phone Number" at bounding box center [187, 103] width 30 height 7
click at [279, 87] on button "Search" at bounding box center [302, 88] width 72 height 11
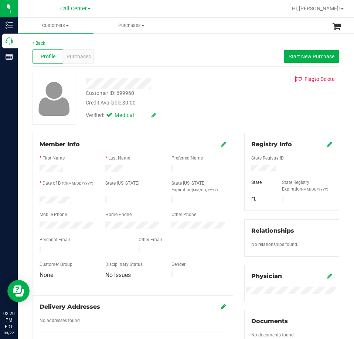
drag, startPoint x: 77, startPoint y: 198, endPoint x: 38, endPoint y: 199, distance: 39.5
click at [38, 199] on div at bounding box center [67, 200] width 66 height 9
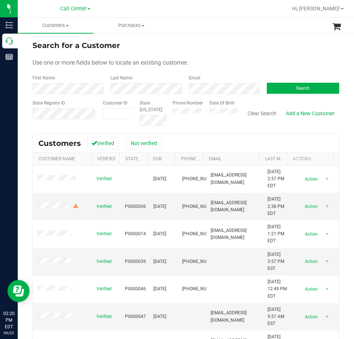
click at [213, 81] on div "Email" at bounding box center [222, 85] width 78 height 20
click at [274, 86] on button "Search" at bounding box center [302, 88] width 72 height 11
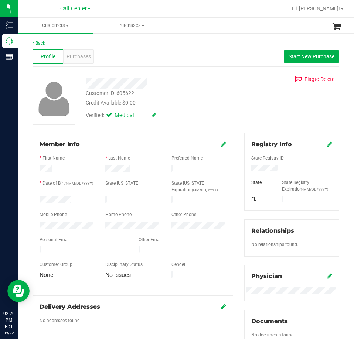
drag, startPoint x: 73, startPoint y: 200, endPoint x: 37, endPoint y: 201, distance: 35.8
click at [37, 201] on div at bounding box center [67, 200] width 66 height 9
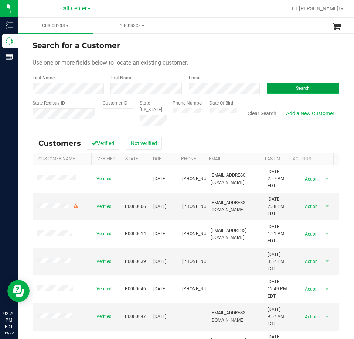
click at [283, 87] on button "Search" at bounding box center [302, 88] width 72 height 11
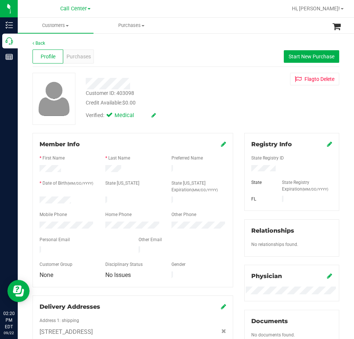
click at [42, 201] on div at bounding box center [67, 200] width 66 height 9
drag, startPoint x: 39, startPoint y: 200, endPoint x: 78, endPoint y: 200, distance: 38.8
click at [78, 200] on div at bounding box center [67, 200] width 66 height 9
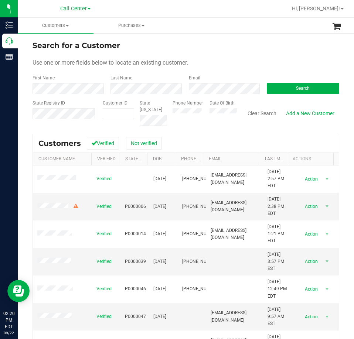
click at [202, 79] on div "Email" at bounding box center [222, 85] width 78 height 20
click at [304, 87] on span "Search" at bounding box center [303, 88] width 14 height 5
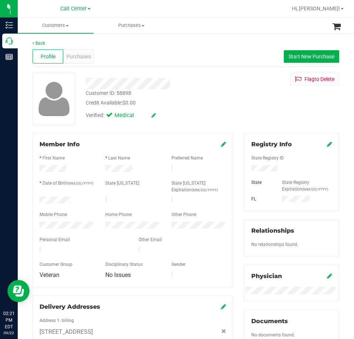
drag, startPoint x: 73, startPoint y: 199, endPoint x: 28, endPoint y: 198, distance: 44.3
click at [28, 198] on div "Member Info * First Name * Last Name Preferred Name * Date of Birth (MM/DD/YYYY…" at bounding box center [132, 265] width 211 height 264
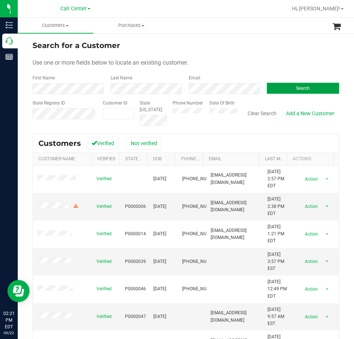
click at [279, 88] on button "Search" at bounding box center [302, 88] width 72 height 11
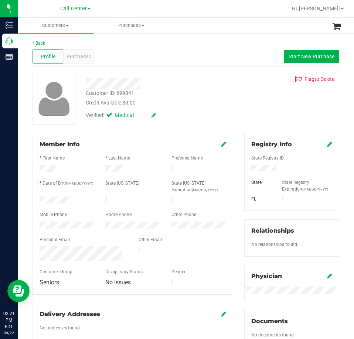
drag, startPoint x: 72, startPoint y: 197, endPoint x: 32, endPoint y: 200, distance: 39.6
click at [32, 200] on div "Member Info * First Name * Last Name Preferred Name * Date of Birth (MM/DD/YYYY…" at bounding box center [132, 214] width 200 height 162
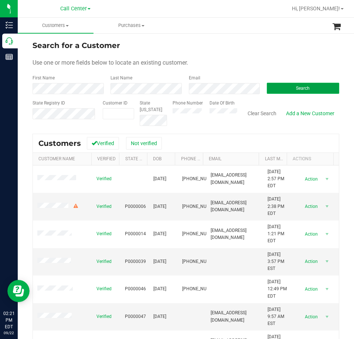
click at [285, 87] on button "Search" at bounding box center [302, 88] width 72 height 11
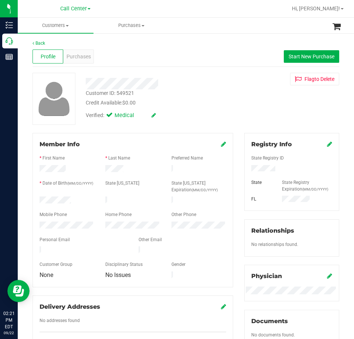
drag, startPoint x: 72, startPoint y: 199, endPoint x: 35, endPoint y: 200, distance: 36.2
click at [35, 200] on div at bounding box center [67, 200] width 66 height 9
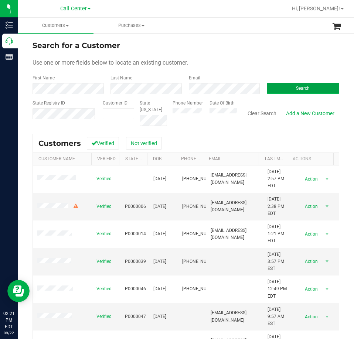
click at [285, 86] on button "Search" at bounding box center [302, 88] width 72 height 11
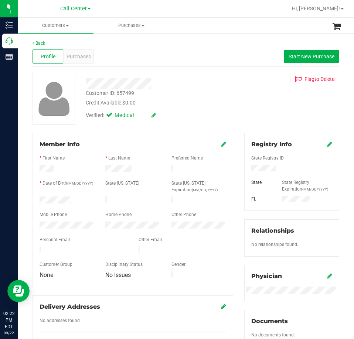
drag, startPoint x: 74, startPoint y: 196, endPoint x: 37, endPoint y: 200, distance: 37.2
click at [37, 200] on div at bounding box center [67, 200] width 66 height 9
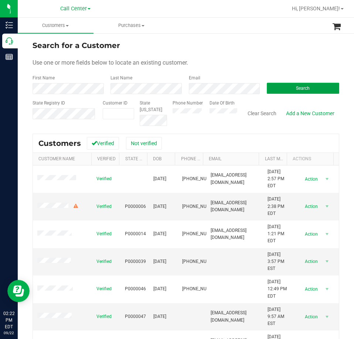
click at [283, 87] on button "Search" at bounding box center [302, 88] width 72 height 11
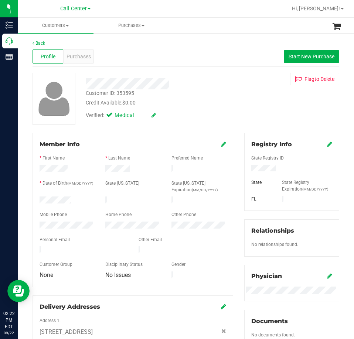
drag, startPoint x: 73, startPoint y: 199, endPoint x: 35, endPoint y: 200, distance: 38.4
click at [37, 200] on div at bounding box center [67, 200] width 66 height 9
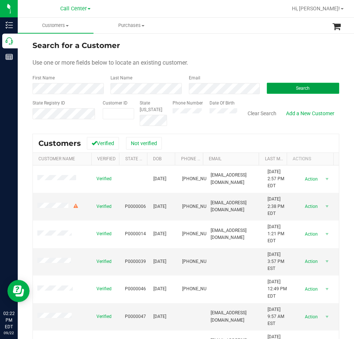
click at [272, 89] on button "Search" at bounding box center [302, 88] width 72 height 11
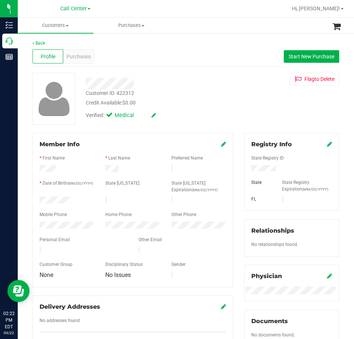
drag, startPoint x: 74, startPoint y: 199, endPoint x: 36, endPoint y: 200, distance: 38.4
click at [36, 200] on div at bounding box center [67, 200] width 66 height 9
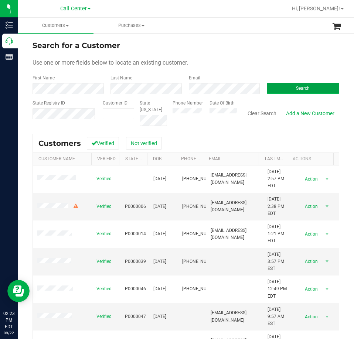
click at [282, 89] on button "Search" at bounding box center [302, 88] width 72 height 11
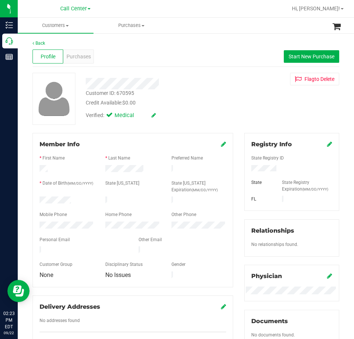
click at [44, 203] on form "Member Info * First Name * Last Name Preferred Name * Date of Birth (MM/DD/YYYY…" at bounding box center [132, 210] width 186 height 140
click at [72, 200] on div at bounding box center [67, 200] width 66 height 9
click at [72, 196] on div at bounding box center [67, 200] width 66 height 9
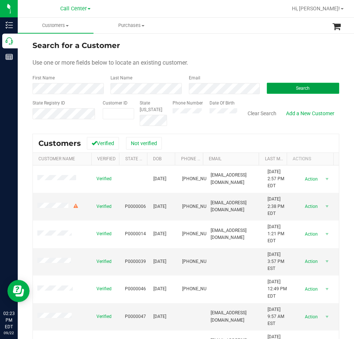
click at [272, 87] on button "Search" at bounding box center [302, 88] width 72 height 11
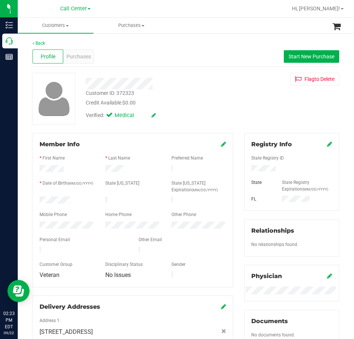
drag, startPoint x: 72, startPoint y: 196, endPoint x: 34, endPoint y: 200, distance: 37.8
click at [34, 200] on div at bounding box center [67, 200] width 66 height 9
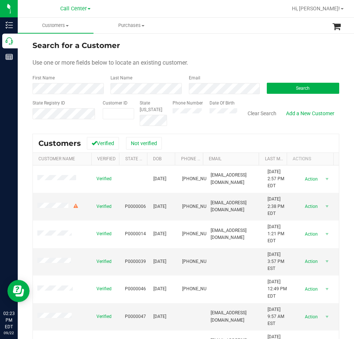
click at [201, 95] on form "Search for a Customer Use one or more fields below to locate an existing custom…" at bounding box center [185, 83] width 306 height 86
click at [278, 89] on button "Search" at bounding box center [302, 88] width 72 height 11
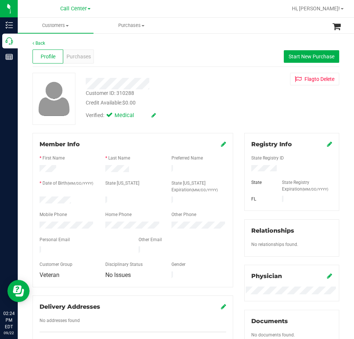
drag, startPoint x: 75, startPoint y: 198, endPoint x: 34, endPoint y: 199, distance: 41.0
click at [34, 200] on div at bounding box center [67, 200] width 66 height 9
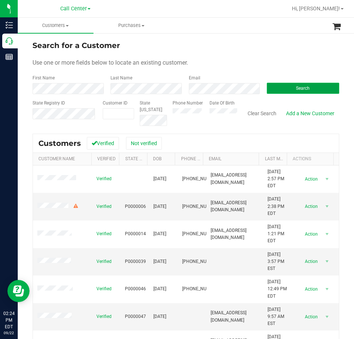
drag, startPoint x: 274, startPoint y: 87, endPoint x: 269, endPoint y: 93, distance: 7.4
click at [274, 87] on button "Search" at bounding box center [302, 88] width 72 height 11
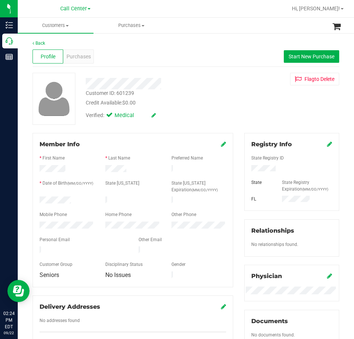
drag, startPoint x: 73, startPoint y: 199, endPoint x: 37, endPoint y: 200, distance: 35.8
click at [37, 200] on div at bounding box center [67, 200] width 66 height 9
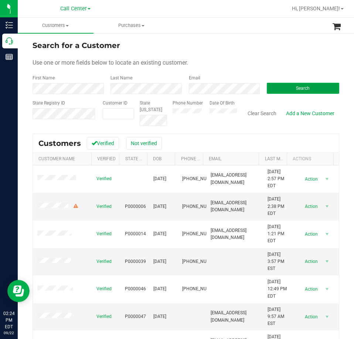
click at [273, 86] on button "Search" at bounding box center [302, 88] width 72 height 11
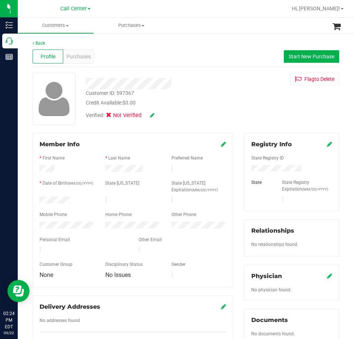
click at [110, 85] on div at bounding box center [159, 83] width 159 height 11
click at [114, 81] on div at bounding box center [159, 83] width 159 height 11
drag, startPoint x: 68, startPoint y: 202, endPoint x: 38, endPoint y: 199, distance: 30.8
click at [38, 199] on div at bounding box center [67, 200] width 66 height 9
click at [173, 85] on div at bounding box center [159, 83] width 159 height 11
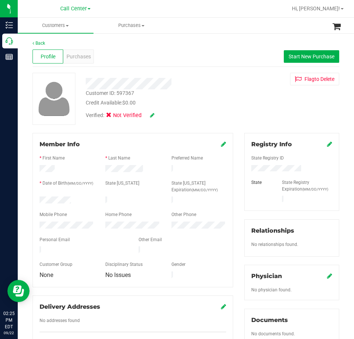
drag, startPoint x: 131, startPoint y: -29, endPoint x: 130, endPoint y: -32, distance: 3.8
click at [130, 0] on html "Inventory Call Center Reports 02:25 PM EDT 09/22/2025 09/22 Call Center Hi, Jam…" at bounding box center [177, 169] width 354 height 339
click at [121, 48] on div "Profile Purchases Start New Purchase" at bounding box center [185, 56] width 306 height 20
click at [81, 58] on span "Purchases" at bounding box center [78, 57] width 24 height 8
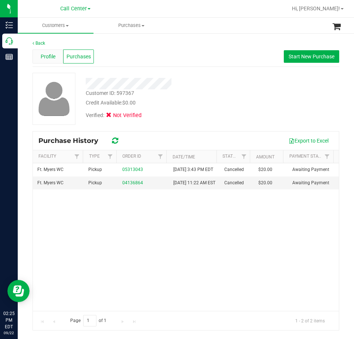
click at [53, 56] on span "Profile" at bounding box center [48, 57] width 15 height 8
click at [41, 44] on link "Back" at bounding box center [38, 43] width 13 height 5
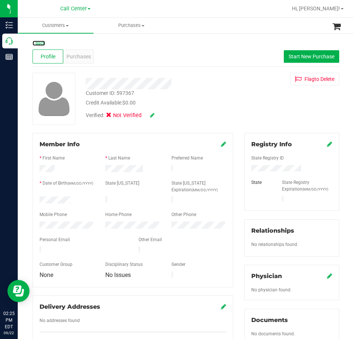
click at [41, 44] on link "Back" at bounding box center [38, 43] width 13 height 5
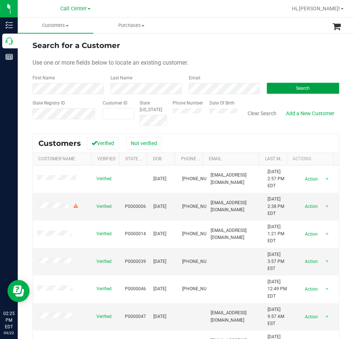
click at [283, 89] on button "Search" at bounding box center [302, 88] width 72 height 11
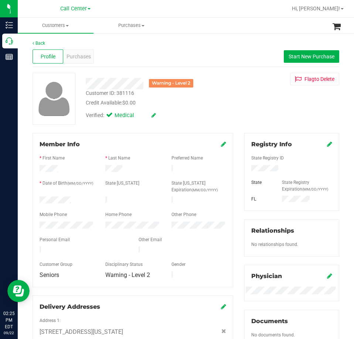
drag, startPoint x: 71, startPoint y: 199, endPoint x: 28, endPoint y: 202, distance: 42.6
click at [30, 201] on div "Member Info * First Name * Last Name Preferred Name * Date of Birth (MM/DD/YYYY…" at bounding box center [132, 265] width 211 height 264
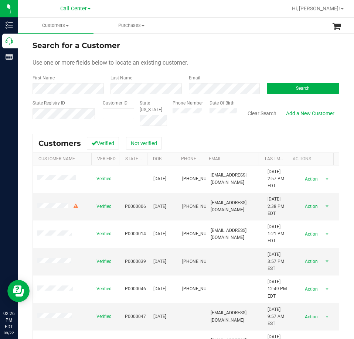
click at [212, 96] on form "Search for a Customer Use one or more fields below to locate an existing custom…" at bounding box center [185, 83] width 306 height 86
click at [283, 89] on button "Search" at bounding box center [302, 88] width 72 height 11
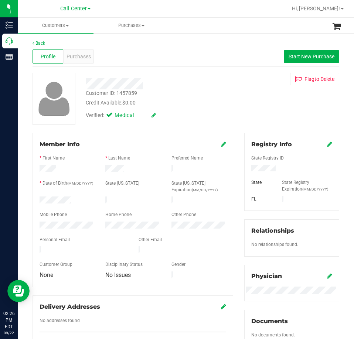
drag, startPoint x: 73, startPoint y: 196, endPoint x: 28, endPoint y: 199, distance: 44.7
click at [28, 199] on div "Member Info * First Name * Last Name Preferred Name * Date of Birth (MM/DD/YYYY…" at bounding box center [132, 244] width 211 height 222
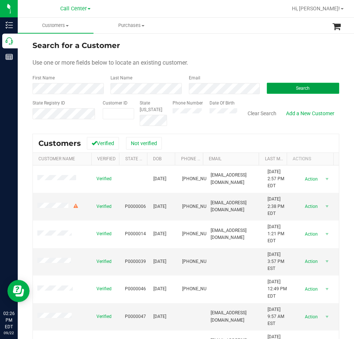
click at [278, 87] on button "Search" at bounding box center [302, 88] width 72 height 11
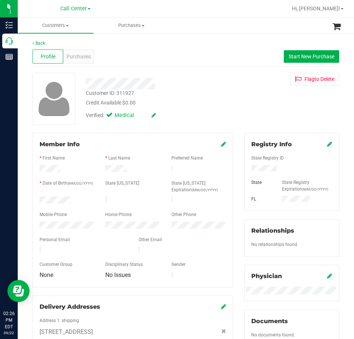
drag, startPoint x: 72, startPoint y: 200, endPoint x: 38, endPoint y: 199, distance: 33.6
click at [38, 199] on div at bounding box center [67, 200] width 66 height 9
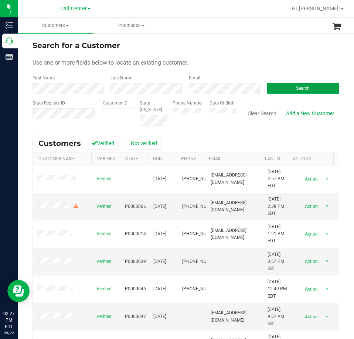
click at [273, 89] on button "Search" at bounding box center [302, 88] width 72 height 11
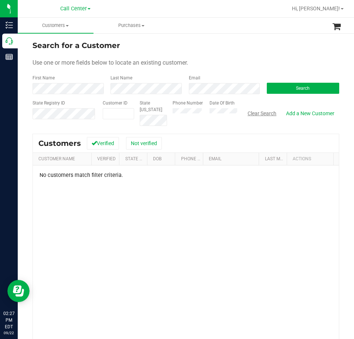
click at [262, 114] on button "Clear Search" at bounding box center [261, 113] width 38 height 13
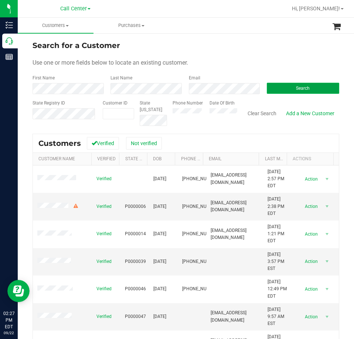
click at [279, 89] on button "Search" at bounding box center [302, 88] width 72 height 11
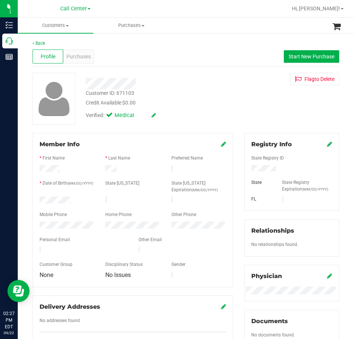
drag, startPoint x: 73, startPoint y: 197, endPoint x: 36, endPoint y: 200, distance: 37.0
click at [36, 200] on div at bounding box center [67, 200] width 66 height 9
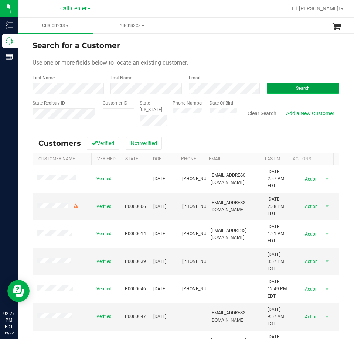
click at [280, 87] on button "Search" at bounding box center [302, 88] width 72 height 11
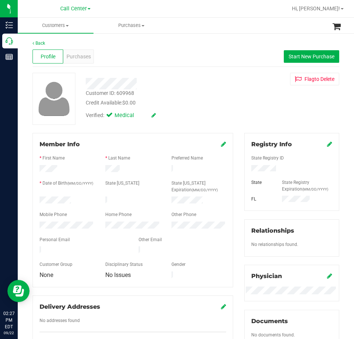
drag, startPoint x: 76, startPoint y: 196, endPoint x: 38, endPoint y: 201, distance: 38.3
click at [35, 198] on div at bounding box center [67, 200] width 66 height 9
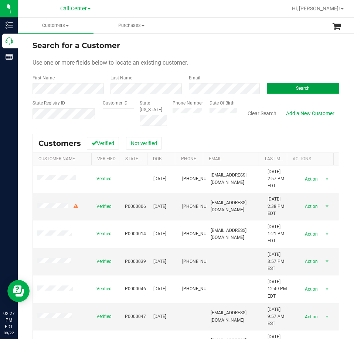
click at [282, 89] on button "Search" at bounding box center [302, 88] width 72 height 11
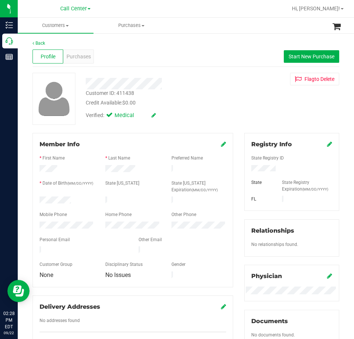
drag, startPoint x: 76, startPoint y: 199, endPoint x: 30, endPoint y: 199, distance: 46.9
click at [30, 199] on div "Member Info * First Name * Last Name Preferred Name * Date of Birth (MM/DD/YYYY…" at bounding box center [132, 244] width 211 height 222
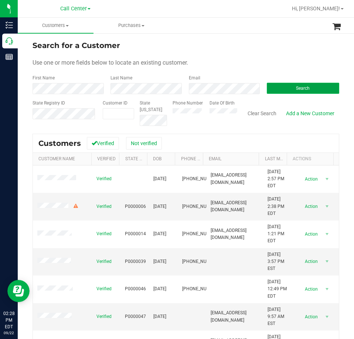
click at [281, 87] on button "Search" at bounding box center [302, 88] width 72 height 11
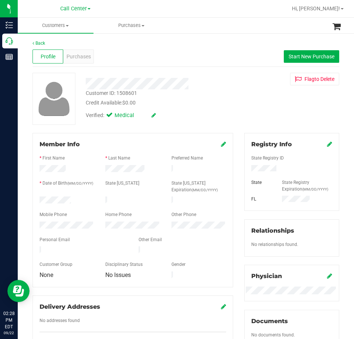
drag, startPoint x: 75, startPoint y: 198, endPoint x: 35, endPoint y: 199, distance: 40.3
click at [35, 199] on div at bounding box center [67, 200] width 66 height 9
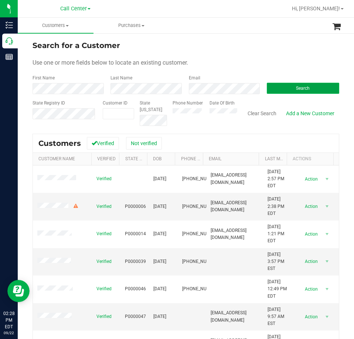
click at [271, 86] on button "Search" at bounding box center [302, 88] width 72 height 11
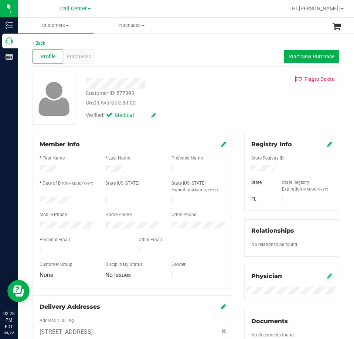
drag, startPoint x: 77, startPoint y: 199, endPoint x: 37, endPoint y: 199, distance: 40.2
click at [37, 199] on div at bounding box center [67, 200] width 66 height 9
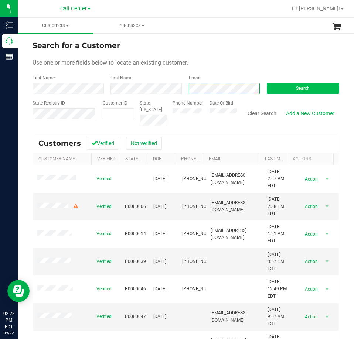
scroll to position [0, 1]
click at [290, 87] on button "Search" at bounding box center [302, 88] width 72 height 11
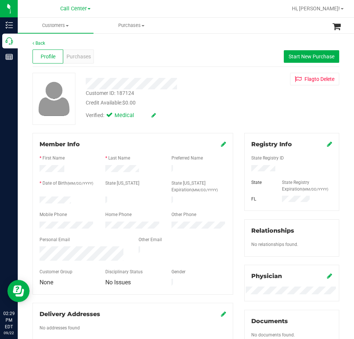
drag, startPoint x: 75, startPoint y: 199, endPoint x: 38, endPoint y: 200, distance: 36.9
click at [38, 200] on div at bounding box center [67, 200] width 66 height 9
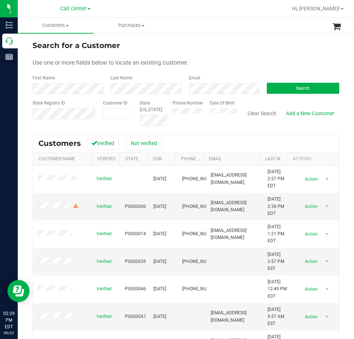
click at [216, 83] on div "Email" at bounding box center [222, 85] width 78 height 20
click at [272, 86] on button "Search" at bounding box center [302, 88] width 72 height 11
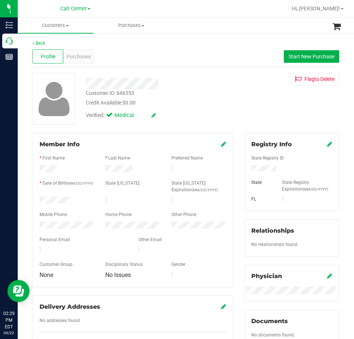
drag, startPoint x: 77, startPoint y: 200, endPoint x: 32, endPoint y: 200, distance: 44.7
click at [32, 200] on div "Member Info * First Name * Last Name Preferred Name * Date of Birth (MM/DD/YYYY…" at bounding box center [132, 210] width 200 height 154
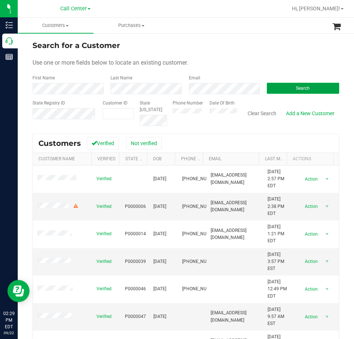
click at [281, 86] on button "Search" at bounding box center [302, 88] width 72 height 11
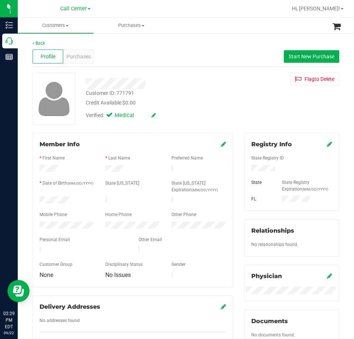
drag, startPoint x: 72, startPoint y: 196, endPoint x: 36, endPoint y: 199, distance: 36.3
click at [36, 199] on div at bounding box center [67, 200] width 66 height 9
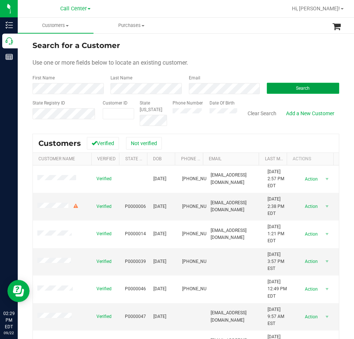
click at [280, 84] on button "Search" at bounding box center [302, 88] width 72 height 11
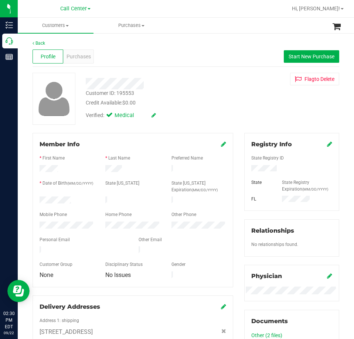
drag, startPoint x: 76, startPoint y: 200, endPoint x: 33, endPoint y: 200, distance: 43.2
click at [33, 200] on div "Member Info * First Name * Last Name Preferred Name * Date of Birth (MM/DD/YYYY…" at bounding box center [132, 210] width 200 height 154
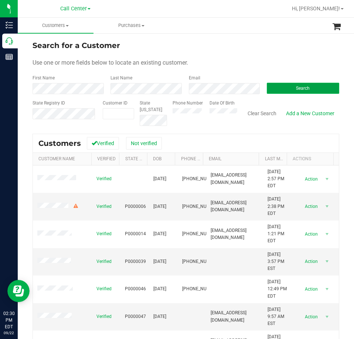
click at [274, 88] on button "Search" at bounding box center [302, 88] width 72 height 11
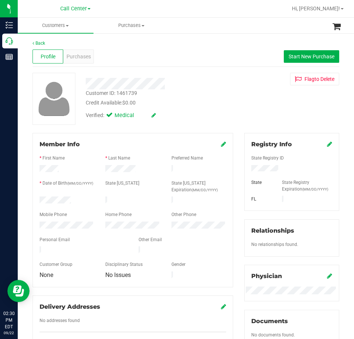
drag, startPoint x: 79, startPoint y: 198, endPoint x: 35, endPoint y: 200, distance: 44.0
click at [35, 200] on div at bounding box center [67, 200] width 66 height 9
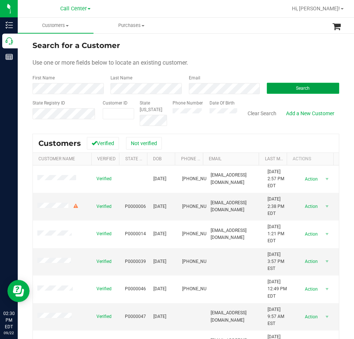
click at [303, 92] on button "Search" at bounding box center [302, 88] width 72 height 11
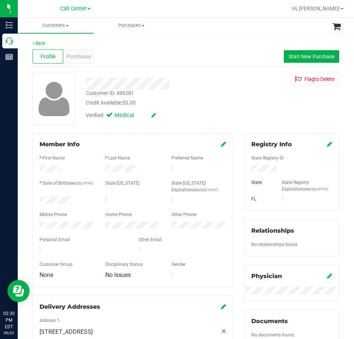
click at [266, 165] on div at bounding box center [291, 169] width 92 height 8
drag, startPoint x: 75, startPoint y: 198, endPoint x: 35, endPoint y: 199, distance: 39.5
click at [35, 199] on div at bounding box center [67, 200] width 66 height 9
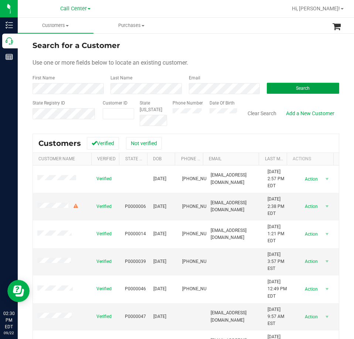
click at [284, 87] on button "Search" at bounding box center [302, 88] width 72 height 11
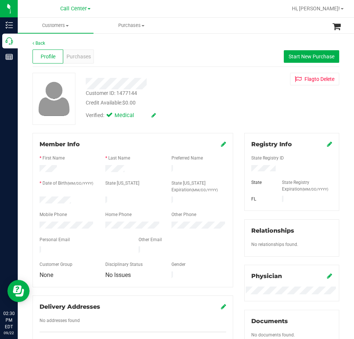
drag, startPoint x: 73, startPoint y: 199, endPoint x: 36, endPoint y: 201, distance: 37.3
click at [36, 201] on div at bounding box center [67, 200] width 66 height 9
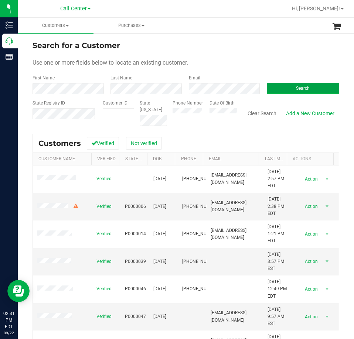
click at [277, 87] on button "Search" at bounding box center [302, 88] width 72 height 11
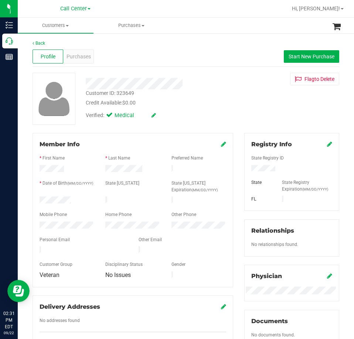
drag, startPoint x: 74, startPoint y: 200, endPoint x: 27, endPoint y: 200, distance: 46.9
click at [27, 200] on div "Member Info * First Name * Last Name Preferred Name * Date of Birth (MM/DD/YYYY…" at bounding box center [132, 244] width 211 height 222
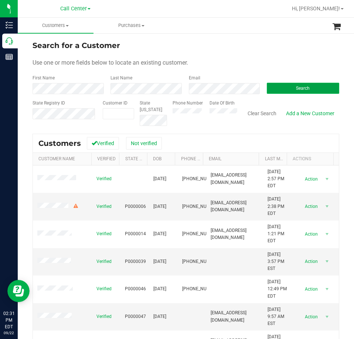
click at [270, 88] on button "Search" at bounding box center [302, 88] width 72 height 11
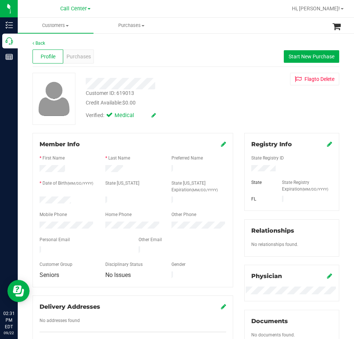
drag, startPoint x: 81, startPoint y: 197, endPoint x: 38, endPoint y: 199, distance: 42.5
click at [32, 199] on div "Member Info * First Name * Last Name Preferred Name * Date of Birth (MM/DD/YYYY…" at bounding box center [132, 244] width 211 height 222
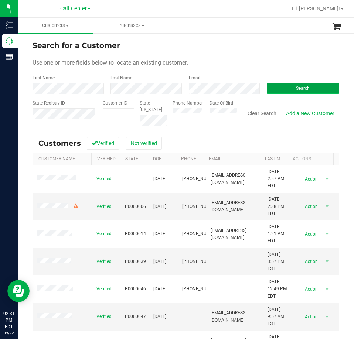
click at [303, 83] on button "Search" at bounding box center [302, 88] width 72 height 11
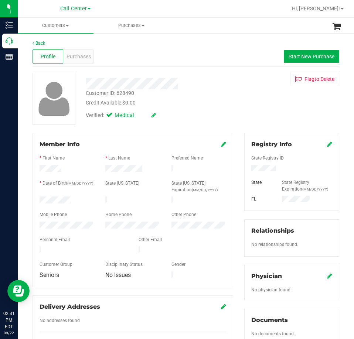
drag, startPoint x: 71, startPoint y: 199, endPoint x: 31, endPoint y: 201, distance: 40.3
click at [31, 202] on div "Member Info * First Name * Last Name Preferred Name * Date of Birth (MM/DD/YYYY…" at bounding box center [132, 244] width 211 height 222
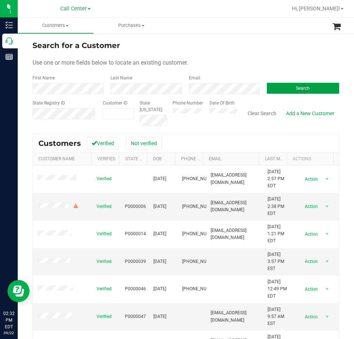
click at [284, 86] on button "Search" at bounding box center [302, 88] width 72 height 11
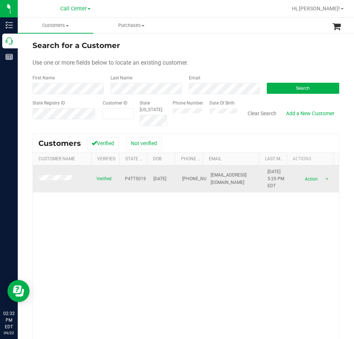
click at [59, 183] on td at bounding box center [62, 178] width 59 height 27
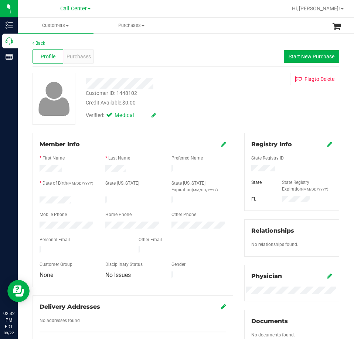
drag, startPoint x: 72, startPoint y: 201, endPoint x: 31, endPoint y: 201, distance: 40.2
click at [30, 200] on div "Member Info * First Name * Last Name Preferred Name * Date of Birth (MM/DD/YYYY…" at bounding box center [132, 244] width 211 height 222
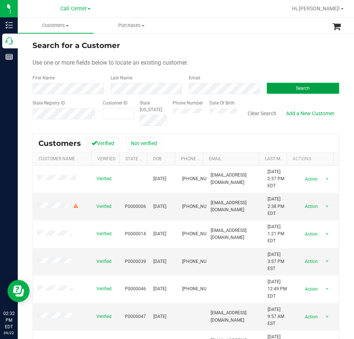
click at [280, 84] on button "Search" at bounding box center [302, 88] width 72 height 11
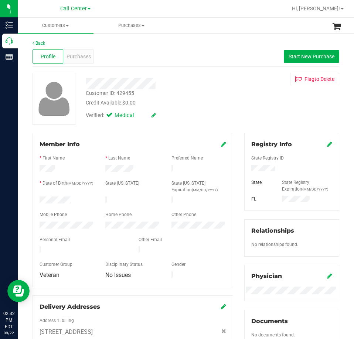
drag, startPoint x: 73, startPoint y: 197, endPoint x: 33, endPoint y: 201, distance: 40.5
click at [33, 201] on div "Member Info * First Name * Last Name Preferred Name * Date of Birth (MM/DD/YYYY…" at bounding box center [132, 210] width 200 height 154
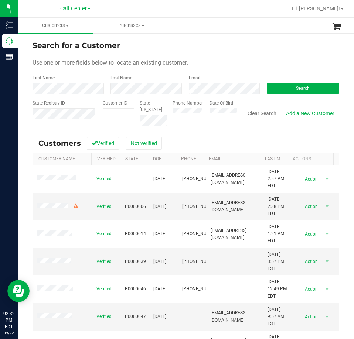
click at [202, 94] on form "Search for a Customer Use one or more fields below to locate an existing custom…" at bounding box center [185, 83] width 306 height 86
click at [268, 88] on button "Search" at bounding box center [302, 88] width 72 height 11
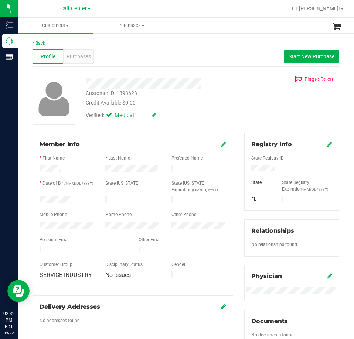
drag, startPoint x: 75, startPoint y: 199, endPoint x: 38, endPoint y: 200, distance: 36.2
click at [38, 200] on div at bounding box center [67, 200] width 66 height 9
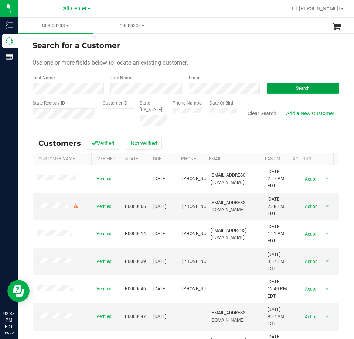
click at [283, 86] on button "Search" at bounding box center [302, 88] width 72 height 11
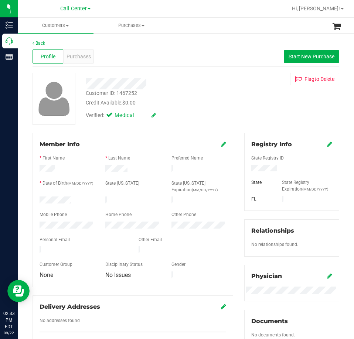
drag, startPoint x: 77, startPoint y: 198, endPoint x: 36, endPoint y: 201, distance: 40.7
click at [36, 201] on div at bounding box center [67, 200] width 66 height 9
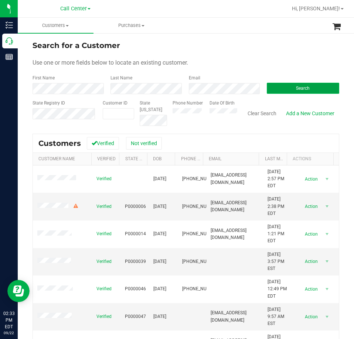
click at [282, 89] on button "Search" at bounding box center [302, 88] width 72 height 11
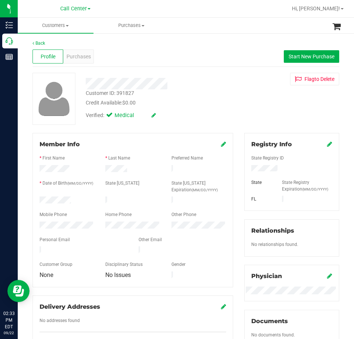
drag, startPoint x: 72, startPoint y: 198, endPoint x: 37, endPoint y: 199, distance: 35.8
click at [37, 199] on div at bounding box center [67, 200] width 66 height 9
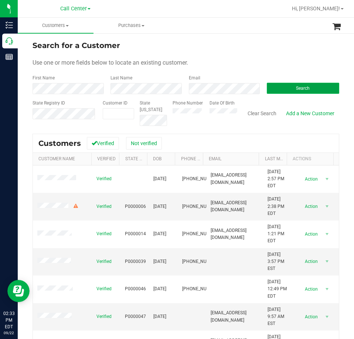
click at [276, 86] on button "Search" at bounding box center [302, 88] width 72 height 11
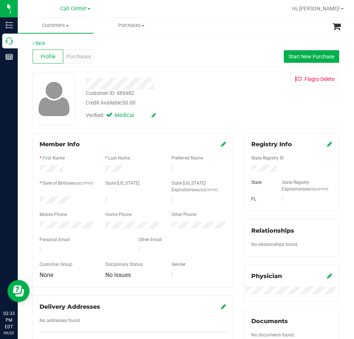
drag, startPoint x: 77, startPoint y: 200, endPoint x: 37, endPoint y: 201, distance: 39.9
click at [37, 201] on div at bounding box center [67, 200] width 66 height 9
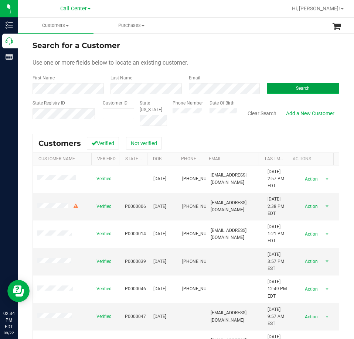
click at [282, 86] on button "Search" at bounding box center [302, 88] width 72 height 11
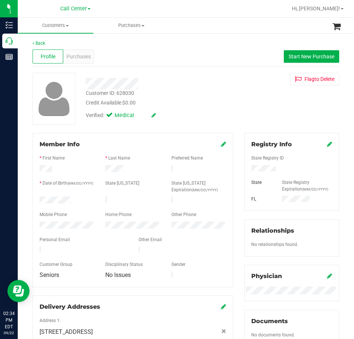
drag, startPoint x: 75, startPoint y: 200, endPoint x: 36, endPoint y: 200, distance: 38.7
click at [36, 200] on div at bounding box center [67, 200] width 66 height 9
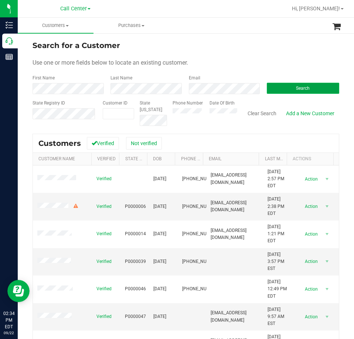
click at [285, 86] on button "Search" at bounding box center [302, 88] width 72 height 11
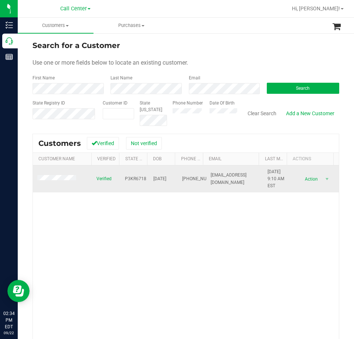
click at [63, 176] on span at bounding box center [57, 178] width 41 height 7
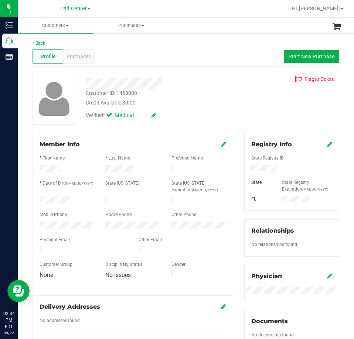
drag, startPoint x: 71, startPoint y: 199, endPoint x: 35, endPoint y: 201, distance: 35.8
click at [35, 201] on div at bounding box center [67, 200] width 66 height 9
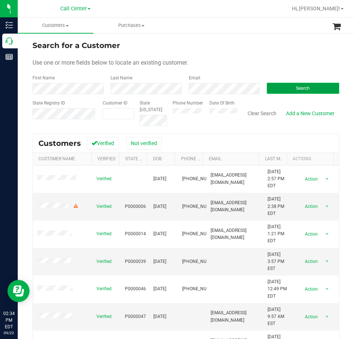
click at [304, 88] on span "Search" at bounding box center [303, 88] width 14 height 5
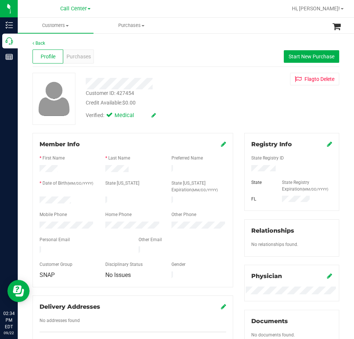
drag, startPoint x: 74, startPoint y: 201, endPoint x: 32, endPoint y: 200, distance: 42.1
click at [32, 200] on div "Member Info * First Name * Last Name Preferred Name * Date of Birth (MM/DD/YYYY…" at bounding box center [132, 244] width 211 height 222
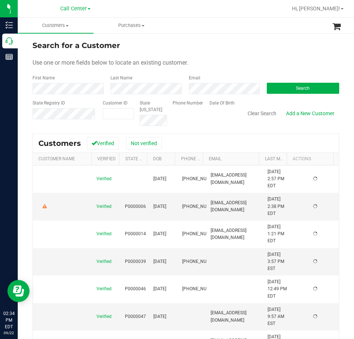
click at [204, 94] on form "Search for a Customer Use one or more fields below to locate an existing custom…" at bounding box center [185, 83] width 306 height 86
click at [280, 83] on button "Search" at bounding box center [302, 88] width 72 height 11
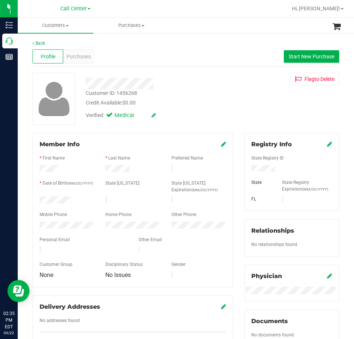
drag, startPoint x: 76, startPoint y: 197, endPoint x: 33, endPoint y: 200, distance: 42.5
click at [33, 200] on div "Member Info * First Name * Last Name Preferred Name * Date of Birth (MM/DD/YYYY…" at bounding box center [132, 210] width 200 height 154
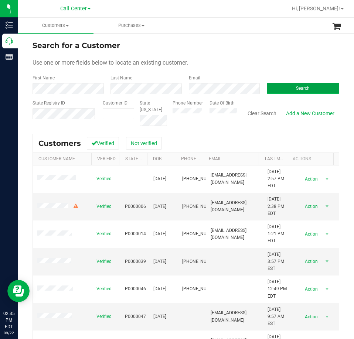
click at [270, 85] on button "Search" at bounding box center [302, 88] width 72 height 11
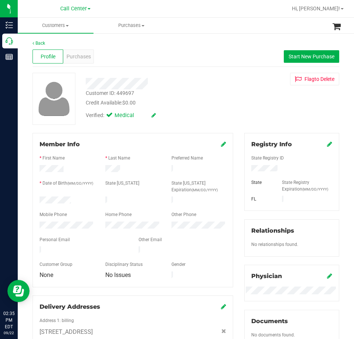
click at [38, 198] on div at bounding box center [67, 200] width 66 height 9
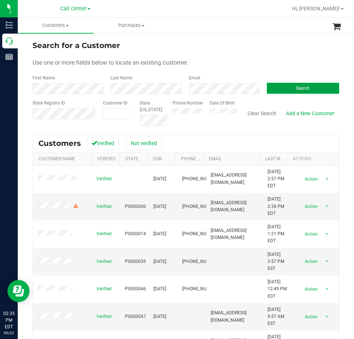
click at [272, 86] on button "Search" at bounding box center [302, 88] width 72 height 11
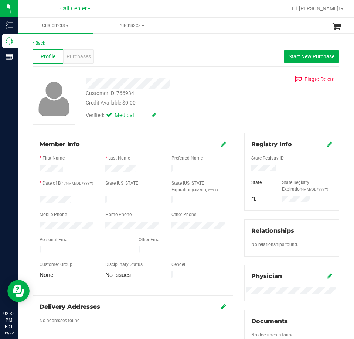
drag, startPoint x: 72, startPoint y: 200, endPoint x: 28, endPoint y: 201, distance: 43.6
click at [28, 201] on div "Member Info * First Name * Last Name Preferred Name * Date of Birth (MM/DD/YYYY…" at bounding box center [132, 244] width 211 height 222
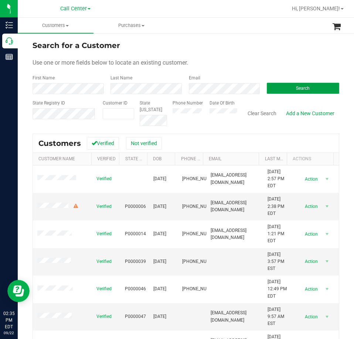
click at [280, 89] on button "Search" at bounding box center [302, 88] width 72 height 11
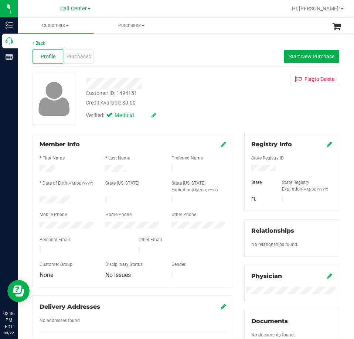
drag, startPoint x: 79, startPoint y: 197, endPoint x: 38, endPoint y: 200, distance: 41.1
click at [37, 201] on div at bounding box center [67, 200] width 66 height 9
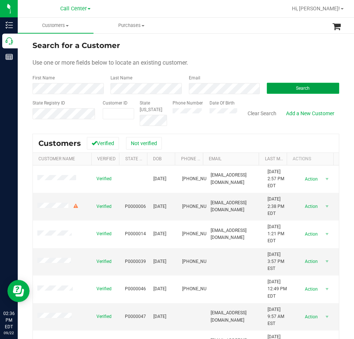
click at [277, 88] on button "Search" at bounding box center [302, 88] width 72 height 11
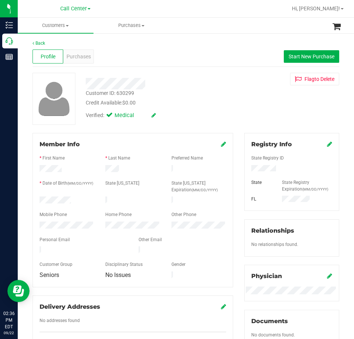
click at [41, 201] on div at bounding box center [67, 200] width 66 height 9
drag, startPoint x: 72, startPoint y: 198, endPoint x: 83, endPoint y: 87, distance: 111.6
click at [83, 87] on div at bounding box center [159, 83] width 159 height 11
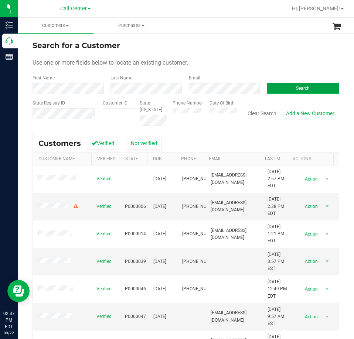
click at [288, 87] on button "Search" at bounding box center [302, 88] width 72 height 11
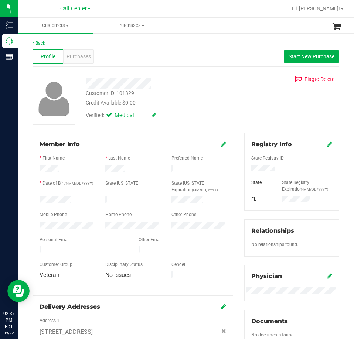
drag, startPoint x: 76, startPoint y: 199, endPoint x: 34, endPoint y: 200, distance: 42.1
click at [34, 200] on div at bounding box center [67, 200] width 66 height 9
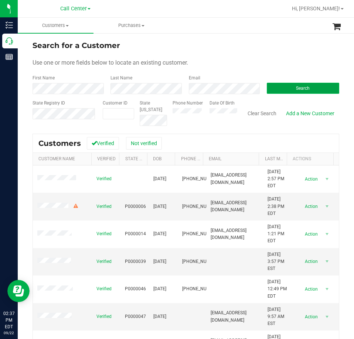
click at [274, 86] on button "Search" at bounding box center [302, 88] width 72 height 11
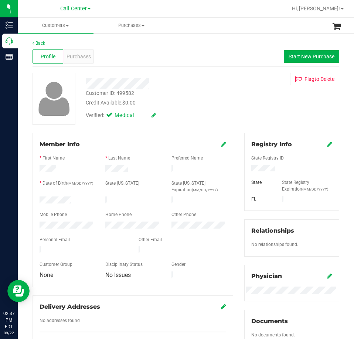
drag, startPoint x: 73, startPoint y: 198, endPoint x: 36, endPoint y: 199, distance: 36.5
click at [36, 199] on div at bounding box center [67, 200] width 66 height 9
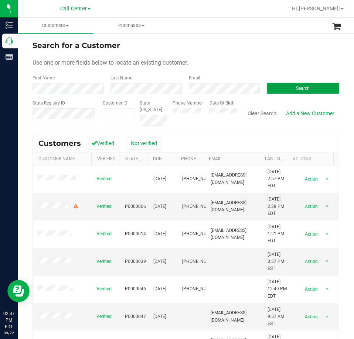
click at [283, 86] on button "Search" at bounding box center [302, 88] width 72 height 11
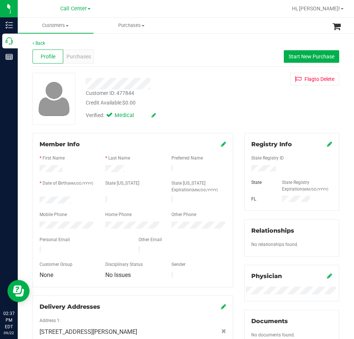
click at [38, 201] on div at bounding box center [67, 200] width 66 height 9
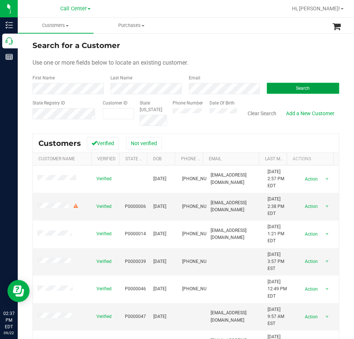
click at [280, 84] on button "Search" at bounding box center [302, 88] width 72 height 11
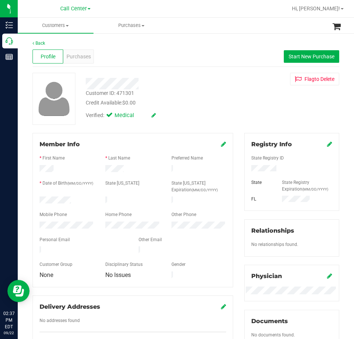
drag, startPoint x: 79, startPoint y: 199, endPoint x: 37, endPoint y: 197, distance: 42.5
click at [37, 197] on div at bounding box center [67, 200] width 66 height 9
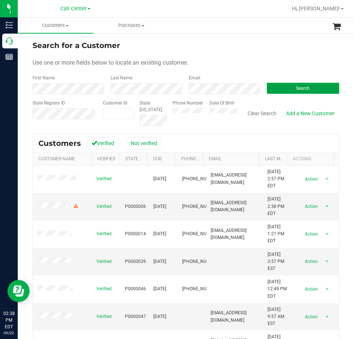
click at [296, 89] on span "Search" at bounding box center [303, 88] width 14 height 5
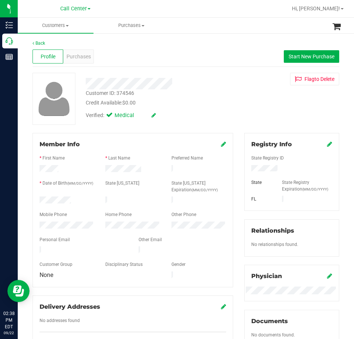
drag, startPoint x: 72, startPoint y: 199, endPoint x: 34, endPoint y: 199, distance: 37.6
click at [34, 200] on div "Member Info * First Name * Last Name Preferred Name * Date of Birth (MM/DD/YYYY…" at bounding box center [132, 210] width 200 height 154
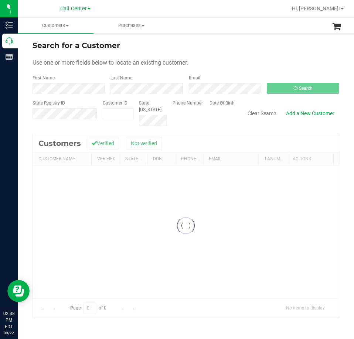
click at [203, 83] on div "Email" at bounding box center [222, 85] width 78 height 20
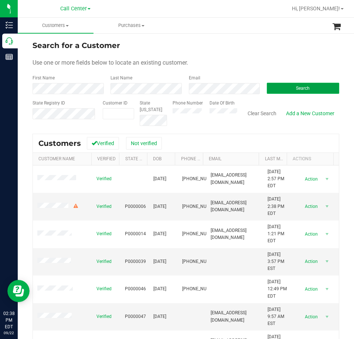
click at [285, 84] on button "Search" at bounding box center [302, 88] width 72 height 11
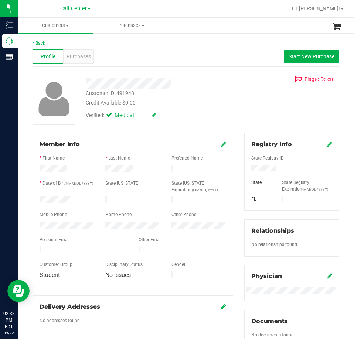
drag, startPoint x: 77, startPoint y: 198, endPoint x: 33, endPoint y: 199, distance: 44.3
click at [33, 199] on div "Member Info * First Name * Last Name Preferred Name * Date of Birth (MM/DD/YYYY…" at bounding box center [132, 210] width 200 height 154
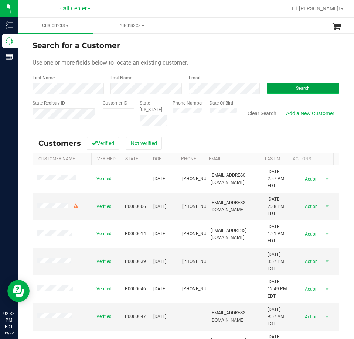
click at [274, 89] on button "Search" at bounding box center [302, 88] width 72 height 11
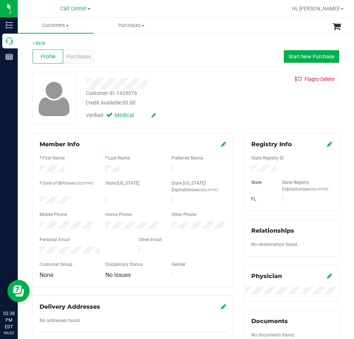
click at [259, 165] on div at bounding box center [291, 169] width 92 height 8
click at [259, 166] on div at bounding box center [291, 169] width 92 height 8
drag, startPoint x: 71, startPoint y: 200, endPoint x: 33, endPoint y: 201, distance: 38.4
click at [33, 201] on div "Member Info * First Name * Last Name Preferred Name * Date of Birth (MM/DD/YYYY…" at bounding box center [132, 210] width 200 height 154
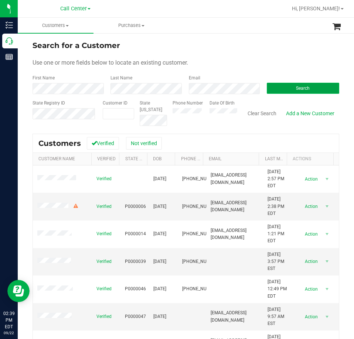
click at [282, 84] on button "Search" at bounding box center [302, 88] width 72 height 11
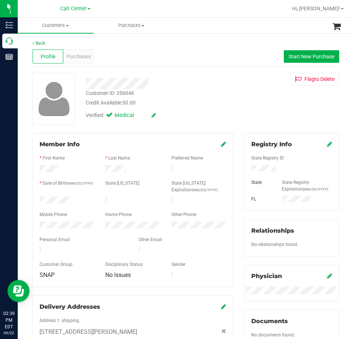
drag, startPoint x: 75, startPoint y: 200, endPoint x: 30, endPoint y: 197, distance: 45.5
click at [30, 197] on div "Member Info * First Name * Last Name Preferred Name * Date of Birth (MM/DD/YYYY…" at bounding box center [132, 292] width 211 height 319
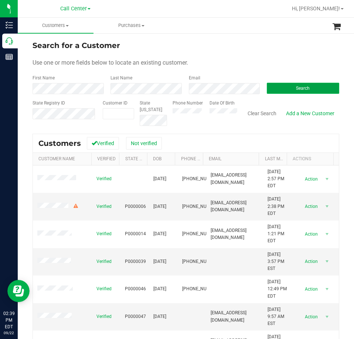
click at [278, 86] on button "Search" at bounding box center [302, 88] width 72 height 11
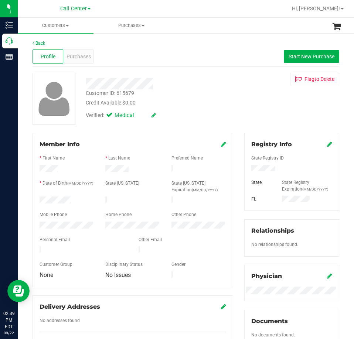
click at [31, 199] on div "Member Info * First Name * Last Name Preferred Name * Date of Birth (MM/DD/YYYY…" at bounding box center [132, 244] width 211 height 222
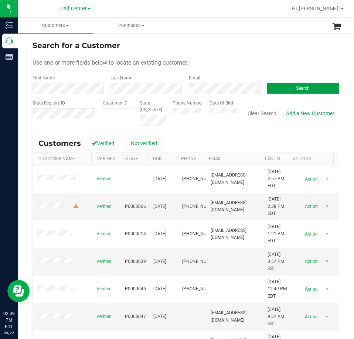
click at [276, 88] on button "Search" at bounding box center [302, 88] width 72 height 11
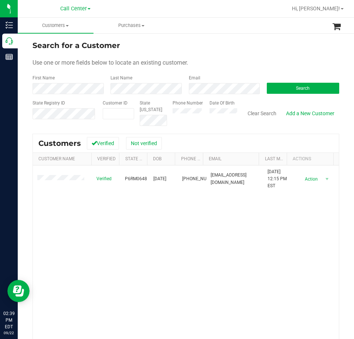
click at [58, 178] on span at bounding box center [61, 178] width 49 height 7
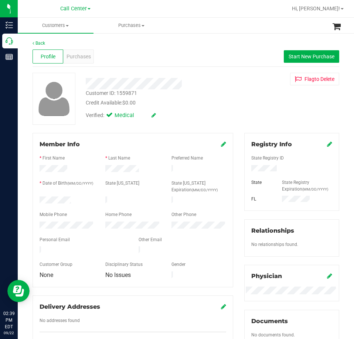
drag, startPoint x: 71, startPoint y: 196, endPoint x: 37, endPoint y: 200, distance: 34.2
click at [37, 200] on div at bounding box center [67, 200] width 66 height 9
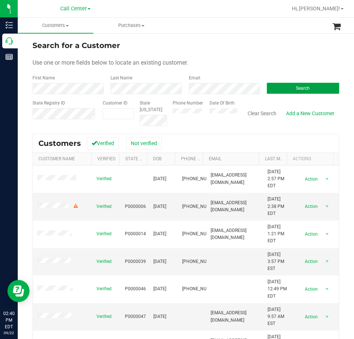
click at [279, 86] on button "Search" at bounding box center [302, 88] width 72 height 11
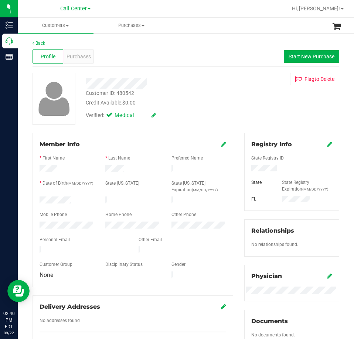
drag, startPoint x: 77, startPoint y: 199, endPoint x: 35, endPoint y: 200, distance: 42.1
click at [35, 200] on div at bounding box center [67, 200] width 66 height 9
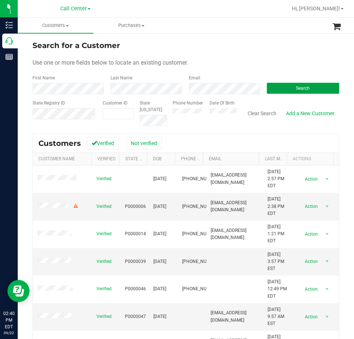
click at [285, 88] on button "Search" at bounding box center [302, 88] width 72 height 11
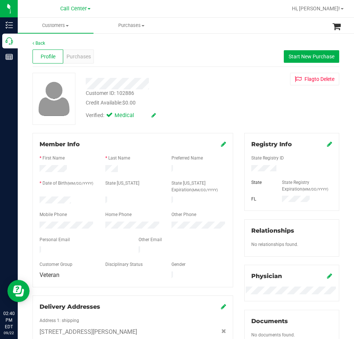
drag, startPoint x: 72, startPoint y: 196, endPoint x: 36, endPoint y: 201, distance: 36.9
click at [37, 200] on div at bounding box center [67, 200] width 66 height 9
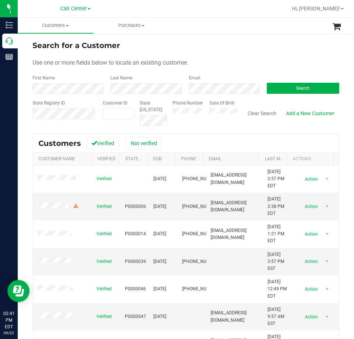
click at [196, 96] on form "Search for a Customer Use one or more fields below to locate an existing custom…" at bounding box center [185, 83] width 306 height 86
click at [274, 86] on button "Search" at bounding box center [302, 88] width 72 height 11
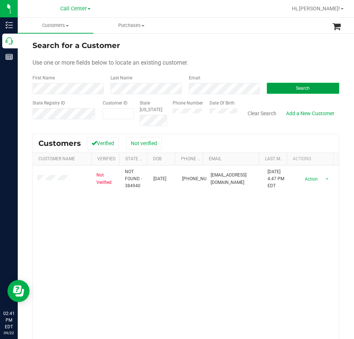
click at [276, 87] on button "Search" at bounding box center [302, 88] width 72 height 11
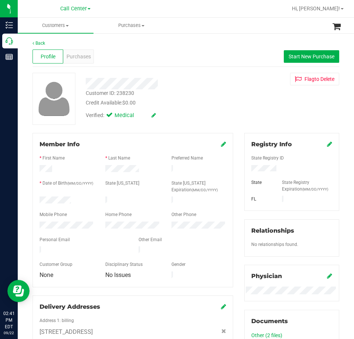
drag, startPoint x: 79, startPoint y: 201, endPoint x: 38, endPoint y: 202, distance: 41.4
click at [38, 202] on div at bounding box center [67, 200] width 66 height 9
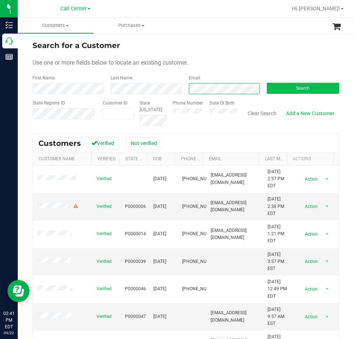
scroll to position [0, 0]
click at [287, 85] on button "Search" at bounding box center [302, 88] width 72 height 11
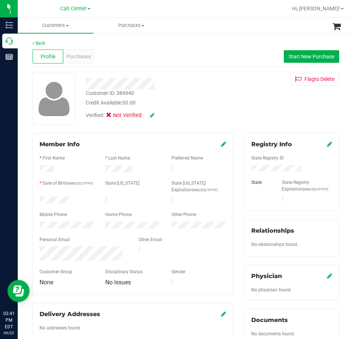
drag, startPoint x: 64, startPoint y: 168, endPoint x: 36, endPoint y: 169, distance: 27.7
click at [36, 169] on div at bounding box center [67, 169] width 66 height 9
drag, startPoint x: 138, startPoint y: 167, endPoint x: 102, endPoint y: 169, distance: 35.9
click at [102, 169] on div at bounding box center [133, 169] width 66 height 9
drag, startPoint x: 74, startPoint y: 199, endPoint x: 37, endPoint y: 201, distance: 37.0
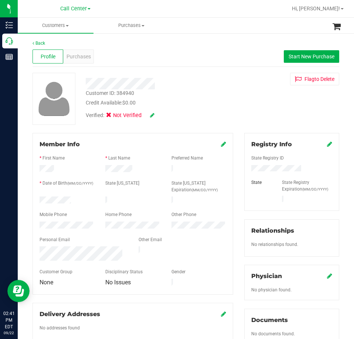
click at [37, 201] on div at bounding box center [67, 200] width 66 height 9
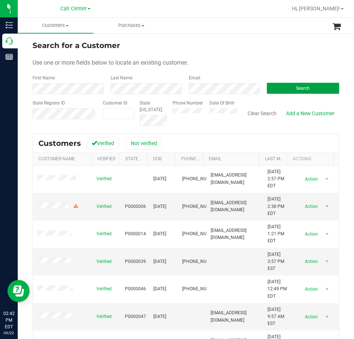
click at [281, 87] on button "Search" at bounding box center [302, 88] width 72 height 11
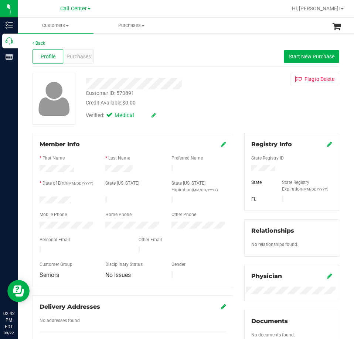
click at [38, 200] on div at bounding box center [67, 200] width 66 height 9
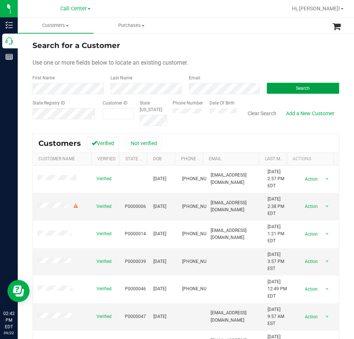
click at [282, 86] on button "Search" at bounding box center [302, 88] width 72 height 11
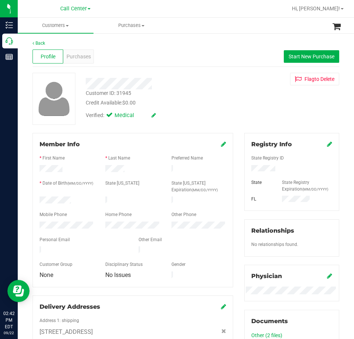
drag, startPoint x: 72, startPoint y: 199, endPoint x: 38, endPoint y: 200, distance: 34.3
click at [38, 200] on div at bounding box center [67, 200] width 66 height 9
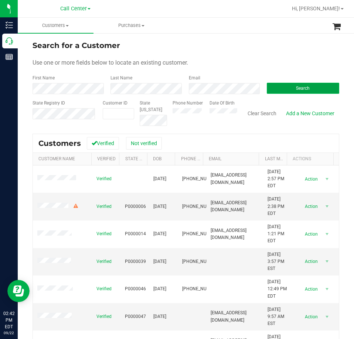
click at [273, 87] on button "Search" at bounding box center [302, 88] width 72 height 11
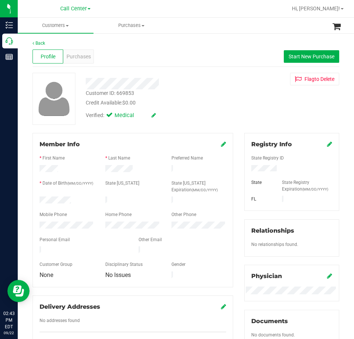
drag, startPoint x: 74, startPoint y: 200, endPoint x: 33, endPoint y: 200, distance: 40.6
click at [33, 200] on div "Member Info * First Name * Last Name Preferred Name * Date of Birth (MM/DD/YYYY…" at bounding box center [132, 210] width 200 height 154
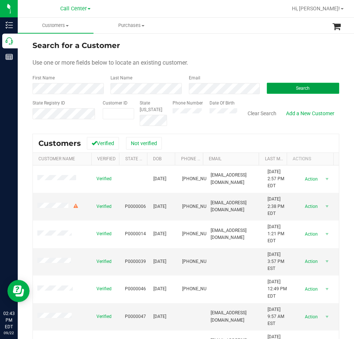
click at [271, 84] on button "Search" at bounding box center [302, 88] width 72 height 11
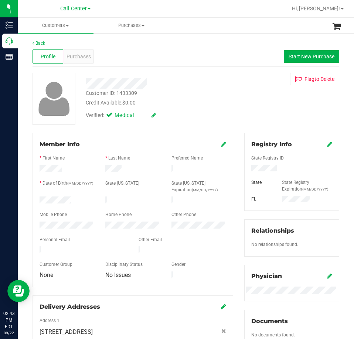
drag, startPoint x: 76, startPoint y: 201, endPoint x: 35, endPoint y: 199, distance: 40.6
click at [35, 200] on div at bounding box center [67, 200] width 66 height 9
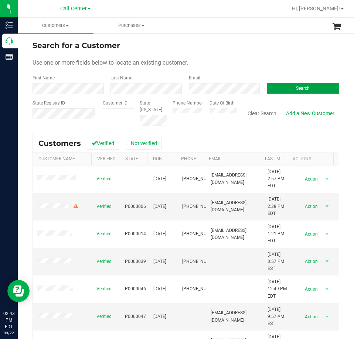
click at [296, 89] on span "Search" at bounding box center [303, 88] width 14 height 5
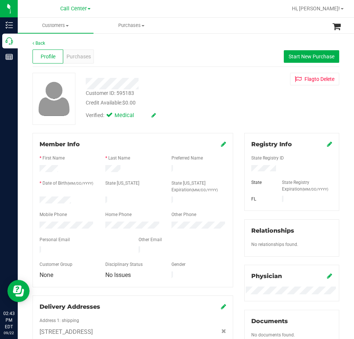
drag, startPoint x: 78, startPoint y: 197, endPoint x: 35, endPoint y: 198, distance: 42.4
click at [35, 198] on div at bounding box center [67, 200] width 66 height 9
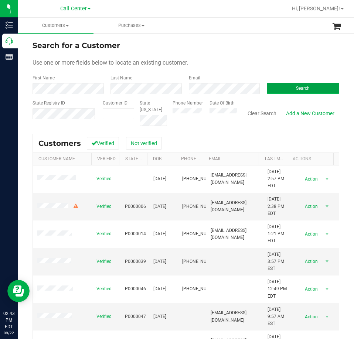
click at [277, 86] on button "Search" at bounding box center [302, 88] width 72 height 11
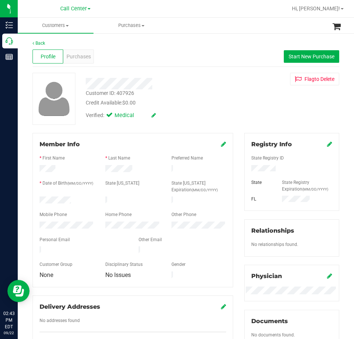
drag, startPoint x: 76, startPoint y: 198, endPoint x: 32, endPoint y: 199, distance: 43.9
click at [32, 199] on div "Member Info * First Name * Last Name Preferred Name * Date of Birth (MM/DD/YYYY…" at bounding box center [132, 244] width 211 height 222
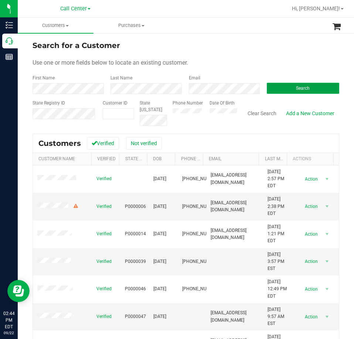
click at [288, 88] on button "Search" at bounding box center [302, 88] width 72 height 11
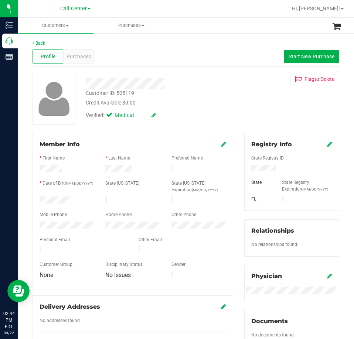
click at [258, 165] on div at bounding box center [291, 169] width 92 height 8
drag, startPoint x: 72, startPoint y: 200, endPoint x: 31, endPoint y: 200, distance: 41.0
click at [31, 200] on div "Member Info * First Name * Last Name Preferred Name * Date of Birth (MM/DD/YYYY…" at bounding box center [132, 244] width 211 height 222
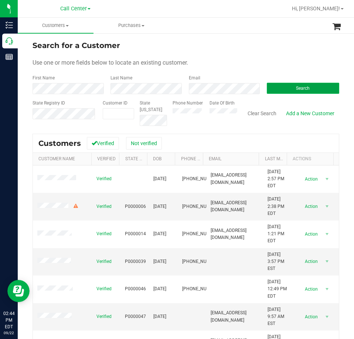
click at [296, 88] on span "Search" at bounding box center [303, 88] width 14 height 5
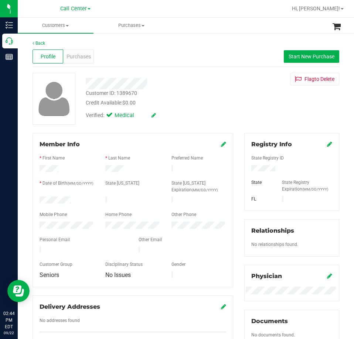
drag, startPoint x: 73, startPoint y: 201, endPoint x: 32, endPoint y: 200, distance: 41.0
click at [32, 200] on div "Member Info * First Name * Last Name Preferred Name * Date of Birth (MM/DD/YYYY…" at bounding box center [132, 244] width 211 height 222
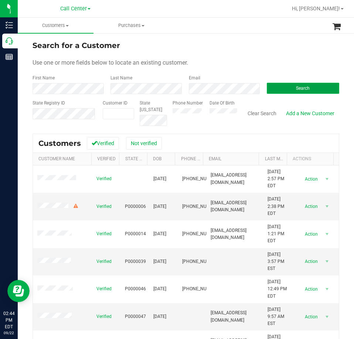
click at [269, 87] on button "Search" at bounding box center [302, 88] width 72 height 11
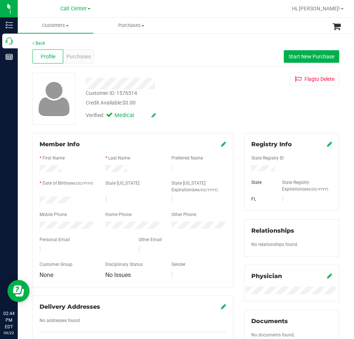
drag, startPoint x: 72, startPoint y: 198, endPoint x: 38, endPoint y: 199, distance: 33.6
click at [38, 199] on div at bounding box center [67, 200] width 66 height 9
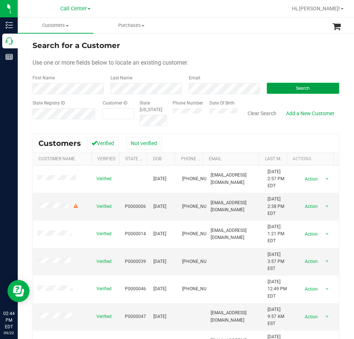
click at [279, 84] on button "Search" at bounding box center [302, 88] width 72 height 11
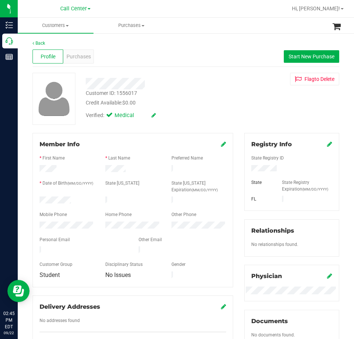
drag, startPoint x: 74, startPoint y: 199, endPoint x: 34, endPoint y: 201, distance: 39.6
click at [34, 201] on div at bounding box center [67, 200] width 66 height 9
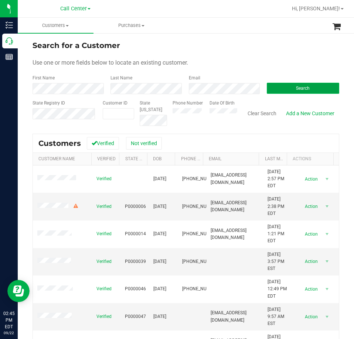
click at [288, 84] on button "Search" at bounding box center [302, 88] width 72 height 11
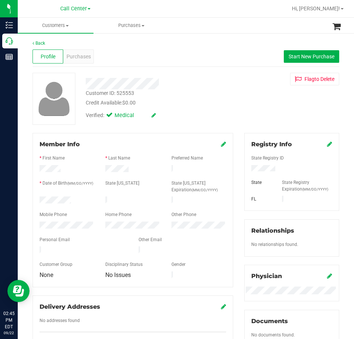
click at [39, 201] on div at bounding box center [67, 200] width 66 height 9
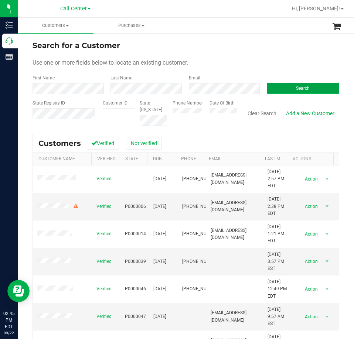
click at [272, 88] on button "Search" at bounding box center [302, 88] width 72 height 11
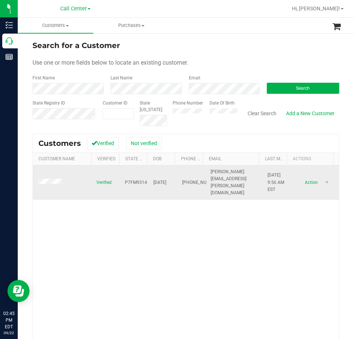
click at [51, 175] on td at bounding box center [62, 182] width 59 height 34
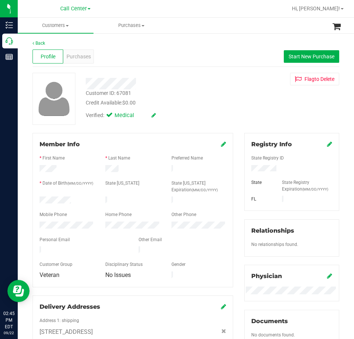
click at [40, 199] on div at bounding box center [67, 200] width 66 height 9
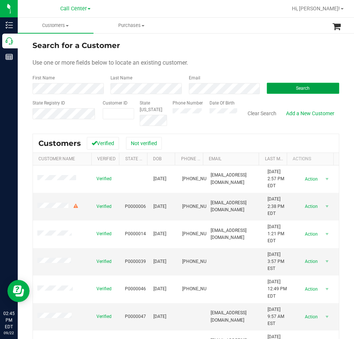
click at [280, 86] on button "Search" at bounding box center [302, 88] width 72 height 11
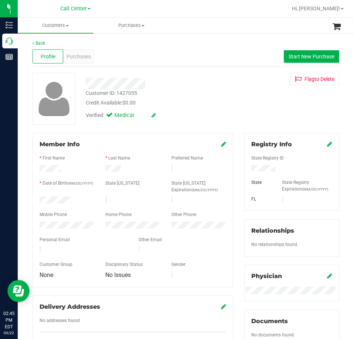
drag, startPoint x: 71, startPoint y: 198, endPoint x: 38, endPoint y: 200, distance: 32.9
click at [35, 200] on div at bounding box center [67, 200] width 66 height 9
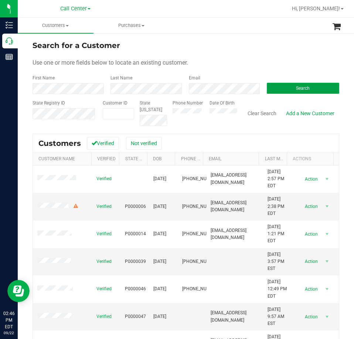
click at [285, 90] on button "Search" at bounding box center [302, 88] width 72 height 11
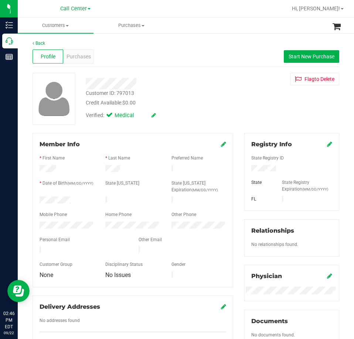
drag, startPoint x: 75, startPoint y: 196, endPoint x: 38, endPoint y: 200, distance: 36.3
click at [38, 200] on div at bounding box center [67, 200] width 66 height 9
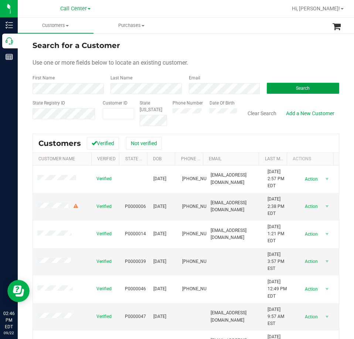
click at [282, 89] on button "Search" at bounding box center [302, 88] width 72 height 11
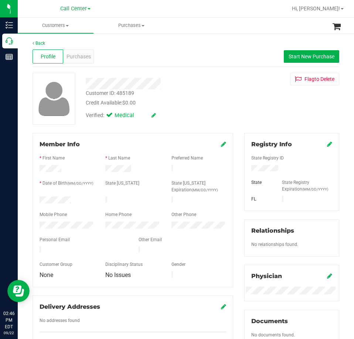
drag, startPoint x: 71, startPoint y: 200, endPoint x: 36, endPoint y: 200, distance: 35.1
click at [36, 200] on div at bounding box center [67, 200] width 66 height 9
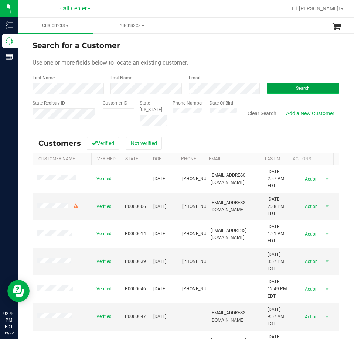
click at [277, 85] on button "Search" at bounding box center [302, 88] width 72 height 11
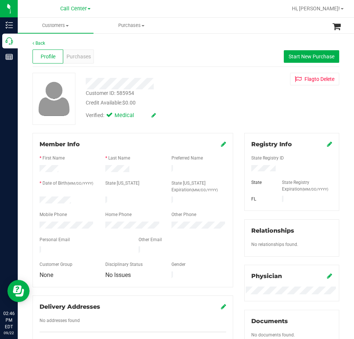
click at [263, 173] on div at bounding box center [291, 176] width 81 height 6
drag, startPoint x: 75, startPoint y: 199, endPoint x: 38, endPoint y: 201, distance: 36.3
click at [38, 201] on div at bounding box center [67, 200] width 66 height 9
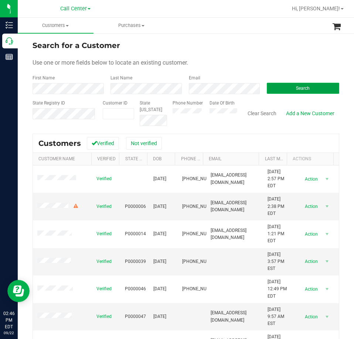
click at [276, 84] on button "Search" at bounding box center [302, 88] width 72 height 11
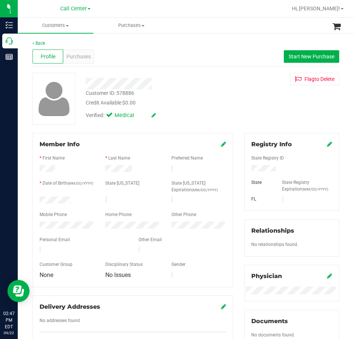
drag, startPoint x: 82, startPoint y: 197, endPoint x: 32, endPoint y: 200, distance: 49.5
click at [32, 200] on div "Member Info * First Name * Last Name Preferred Name * Date of Birth (MM/DD/YYYY…" at bounding box center [132, 210] width 200 height 154
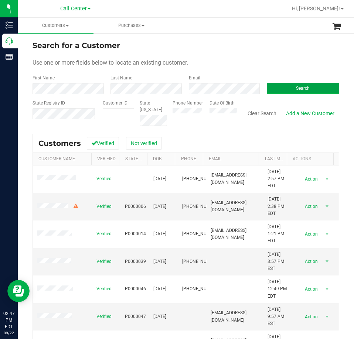
click at [276, 87] on button "Search" at bounding box center [302, 88] width 72 height 11
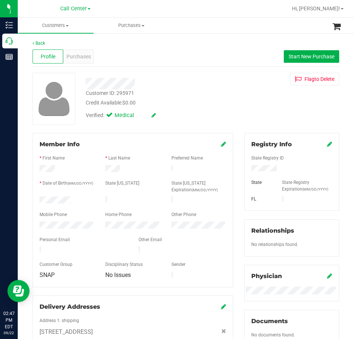
drag, startPoint x: 72, startPoint y: 200, endPoint x: 30, endPoint y: 200, distance: 42.4
click at [30, 200] on div "Member Info * First Name * Last Name Preferred Name * Date of Birth (MM/DD/YYYY…" at bounding box center [132, 292] width 211 height 319
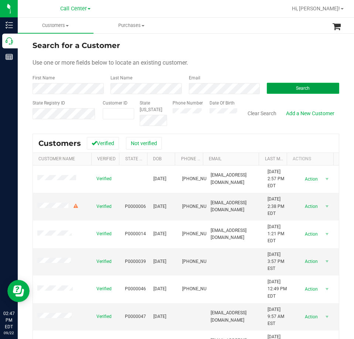
click at [283, 87] on button "Search" at bounding box center [302, 88] width 72 height 11
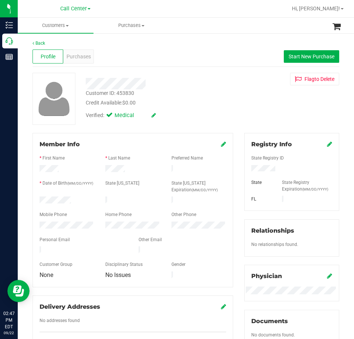
click at [65, 201] on form "Member Info * First Name * Last Name Preferred Name * Date of Birth (MM/DD/YYYY…" at bounding box center [132, 210] width 186 height 140
click at [74, 196] on div at bounding box center [67, 200] width 66 height 9
drag, startPoint x: 75, startPoint y: 198, endPoint x: 38, endPoint y: 199, distance: 36.9
click at [38, 199] on div at bounding box center [67, 200] width 66 height 9
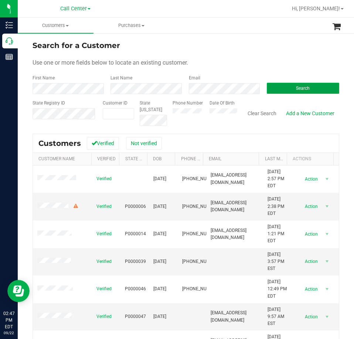
click at [288, 89] on button "Search" at bounding box center [302, 88] width 72 height 11
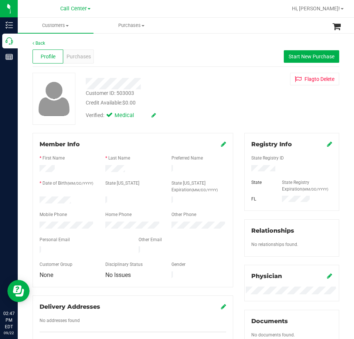
drag, startPoint x: 71, startPoint y: 198, endPoint x: 36, endPoint y: 198, distance: 35.4
click at [36, 198] on div at bounding box center [67, 200] width 66 height 9
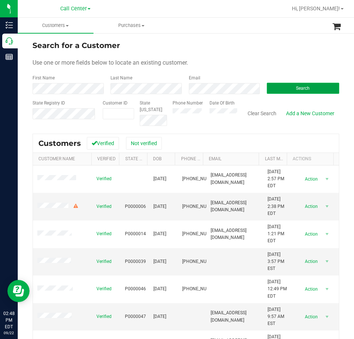
click at [286, 83] on button "Search" at bounding box center [302, 88] width 72 height 11
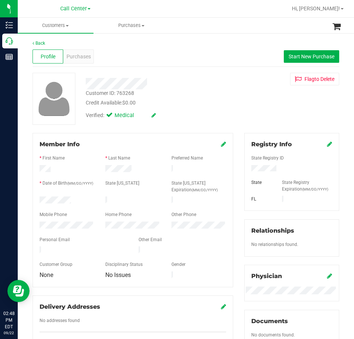
drag, startPoint x: 71, startPoint y: 203, endPoint x: 29, endPoint y: 202, distance: 42.1
click at [29, 202] on div "Member Info * First Name * Last Name Preferred Name * Date of Birth (MM/DD/YYYY…" at bounding box center [132, 244] width 211 height 222
copy form
click at [35, 200] on div at bounding box center [67, 200] width 66 height 9
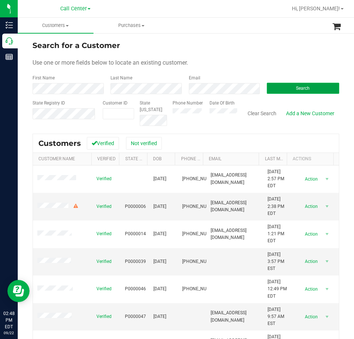
click at [271, 86] on button "Search" at bounding box center [302, 88] width 72 height 11
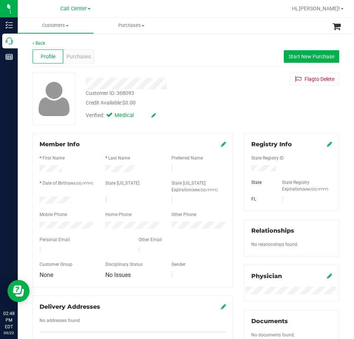
drag, startPoint x: 77, startPoint y: 196, endPoint x: 29, endPoint y: 198, distance: 47.6
click at [29, 198] on div "Member Info * First Name * Last Name Preferred Name * Date of Birth (MM/DD/YYYY…" at bounding box center [132, 244] width 211 height 222
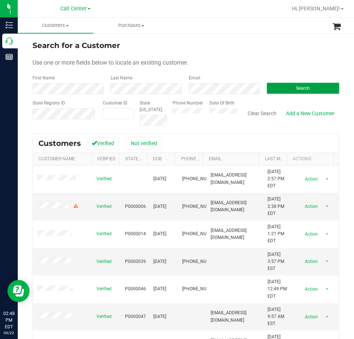
click at [269, 87] on button "Search" at bounding box center [302, 88] width 72 height 11
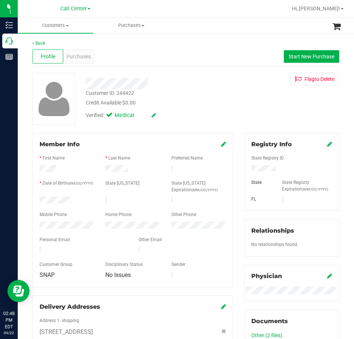
drag, startPoint x: 74, startPoint y: 197, endPoint x: 34, endPoint y: 199, distance: 39.9
click at [34, 199] on div at bounding box center [67, 200] width 66 height 9
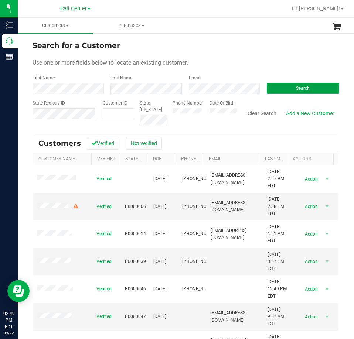
click at [282, 83] on button "Search" at bounding box center [302, 88] width 72 height 11
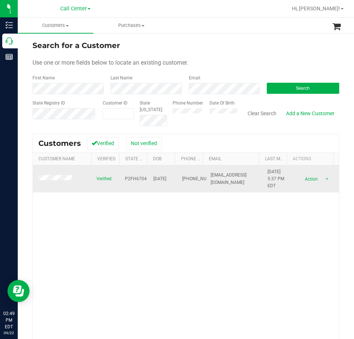
click at [50, 175] on span at bounding box center [55, 178] width 37 height 7
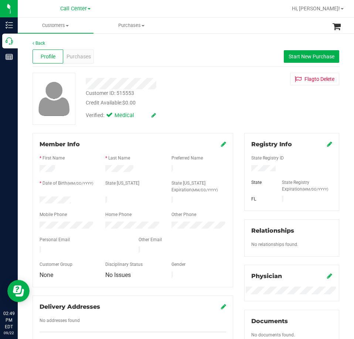
drag, startPoint x: 73, startPoint y: 201, endPoint x: 35, endPoint y: 199, distance: 38.0
click at [35, 199] on div at bounding box center [67, 200] width 66 height 9
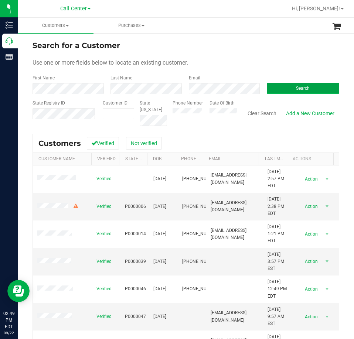
click at [279, 86] on button "Search" at bounding box center [302, 88] width 72 height 11
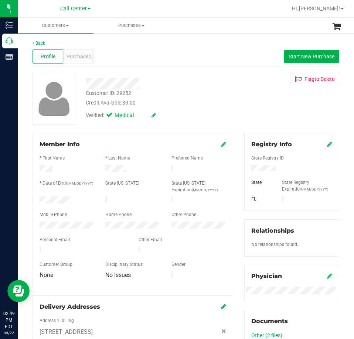
drag, startPoint x: 75, startPoint y: 198, endPoint x: 32, endPoint y: 199, distance: 42.8
click at [32, 199] on div "Member Info * First Name * Last Name Preferred Name * Date of Birth (MM/DD/YYYY…" at bounding box center [132, 249] width 211 height 232
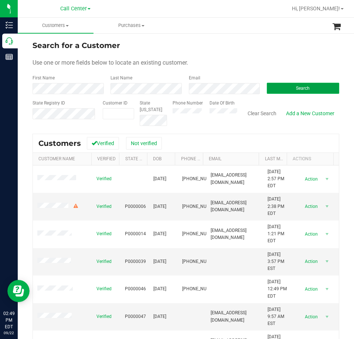
click at [277, 87] on button "Search" at bounding box center [302, 88] width 72 height 11
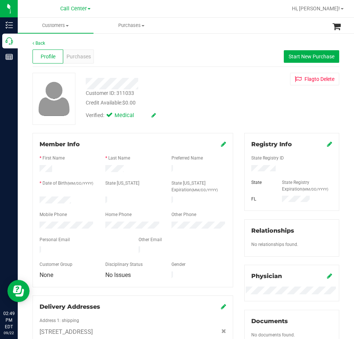
drag, startPoint x: 73, startPoint y: 196, endPoint x: 38, endPoint y: 199, distance: 35.2
click at [38, 199] on div at bounding box center [67, 200] width 66 height 9
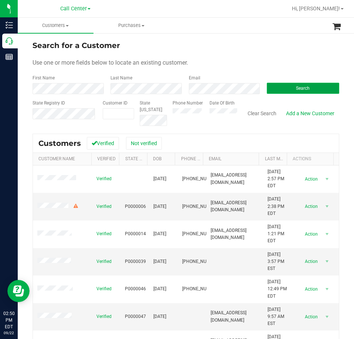
click at [294, 85] on button "Search" at bounding box center [302, 88] width 72 height 11
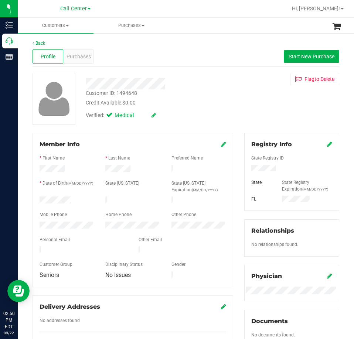
drag, startPoint x: 71, startPoint y: 196, endPoint x: 37, endPoint y: 197, distance: 34.0
click at [37, 197] on div at bounding box center [67, 200] width 66 height 9
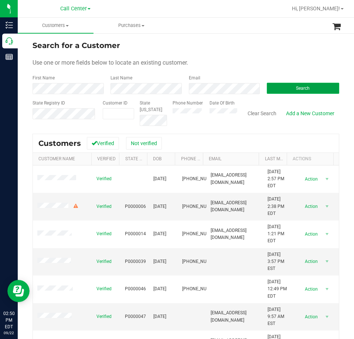
click at [277, 83] on button "Search" at bounding box center [302, 88] width 72 height 11
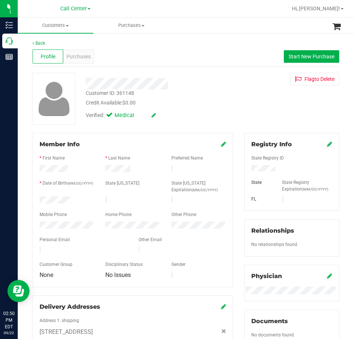
drag, startPoint x: 75, startPoint y: 196, endPoint x: 33, endPoint y: 200, distance: 42.6
click at [33, 200] on div "Member Info * First Name * Last Name Preferred Name * Date of Birth (MM/DD/YYYY…" at bounding box center [132, 210] width 200 height 154
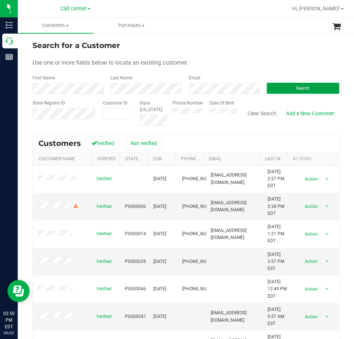
click at [283, 83] on button "Search" at bounding box center [302, 88] width 72 height 11
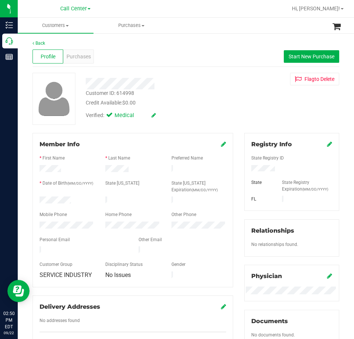
drag, startPoint x: 73, startPoint y: 197, endPoint x: 37, endPoint y: 198, distance: 36.5
click at [37, 198] on div at bounding box center [67, 200] width 66 height 9
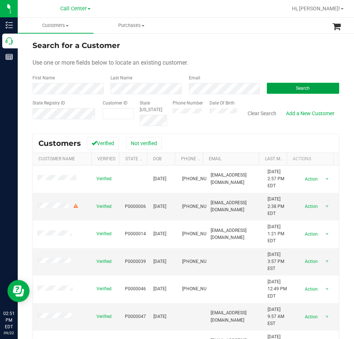
click at [286, 84] on button "Search" at bounding box center [302, 88] width 72 height 11
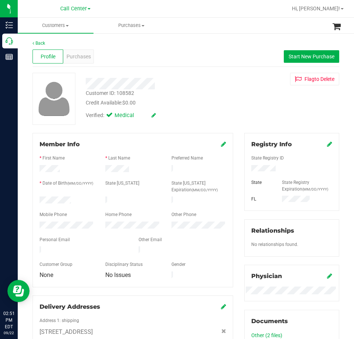
drag, startPoint x: 73, startPoint y: 197, endPoint x: 31, endPoint y: 200, distance: 42.5
click at [31, 200] on div "Member Info * First Name * Last Name Preferred Name * Date of Birth (MM/DD/YYYY…" at bounding box center [132, 265] width 211 height 264
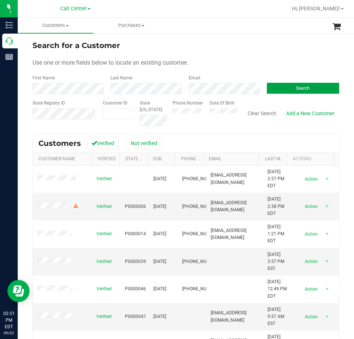
click at [278, 86] on button "Search" at bounding box center [302, 88] width 72 height 11
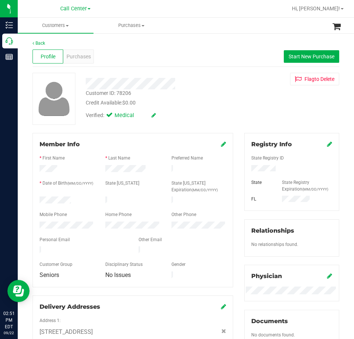
drag, startPoint x: 77, startPoint y: 199, endPoint x: 35, endPoint y: 201, distance: 41.7
click at [35, 201] on div at bounding box center [67, 200] width 66 height 9
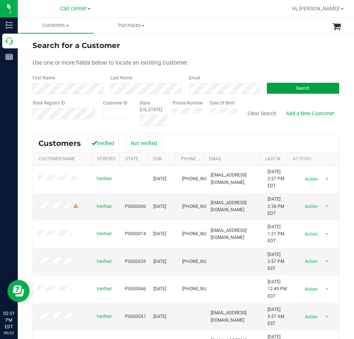
click at [278, 86] on button "Search" at bounding box center [302, 88] width 72 height 11
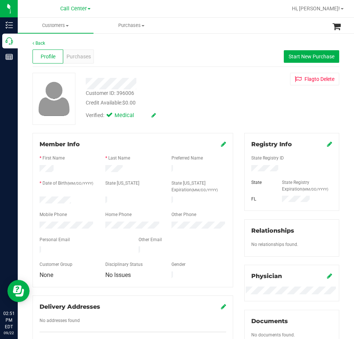
drag, startPoint x: 76, startPoint y: 199, endPoint x: 31, endPoint y: 200, distance: 45.0
click at [30, 201] on div "Member Info * First Name * Last Name Preferred Name * Date of Birth (MM/DD/YYYY…" at bounding box center [132, 244] width 211 height 222
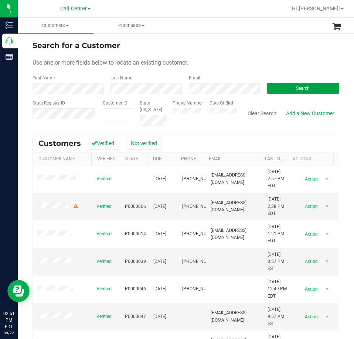
click at [282, 89] on button "Search" at bounding box center [302, 88] width 72 height 11
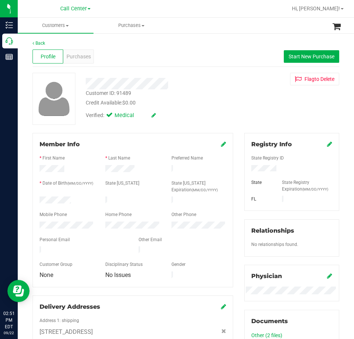
drag, startPoint x: 74, startPoint y: 197, endPoint x: 38, endPoint y: 199, distance: 35.8
click at [38, 199] on div at bounding box center [67, 200] width 66 height 9
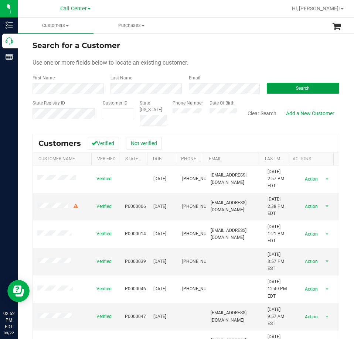
click at [271, 87] on button "Search" at bounding box center [302, 88] width 72 height 11
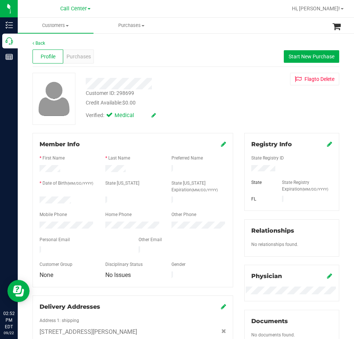
drag, startPoint x: 74, startPoint y: 198, endPoint x: 39, endPoint y: 199, distance: 35.4
click at [38, 199] on div at bounding box center [67, 200] width 66 height 9
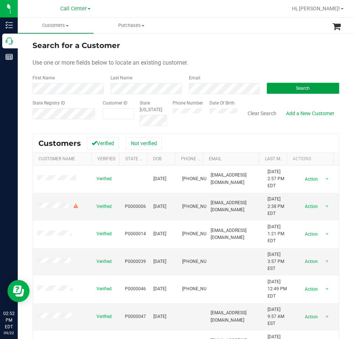
click at [274, 87] on button "Search" at bounding box center [302, 88] width 72 height 11
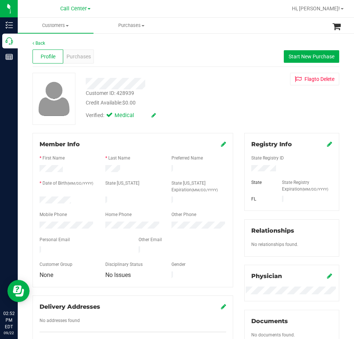
drag, startPoint x: 74, startPoint y: 199, endPoint x: 37, endPoint y: 199, distance: 37.3
click at [37, 199] on div at bounding box center [67, 200] width 66 height 9
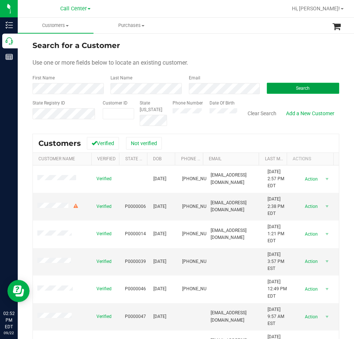
click at [273, 87] on button "Search" at bounding box center [302, 88] width 72 height 11
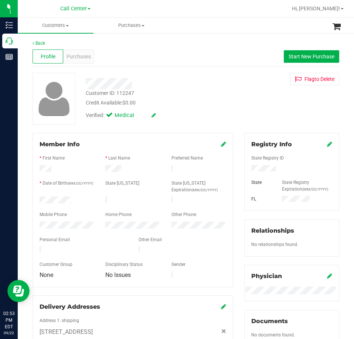
drag, startPoint x: 74, startPoint y: 198, endPoint x: 35, endPoint y: 200, distance: 39.2
click at [35, 200] on div at bounding box center [67, 200] width 66 height 9
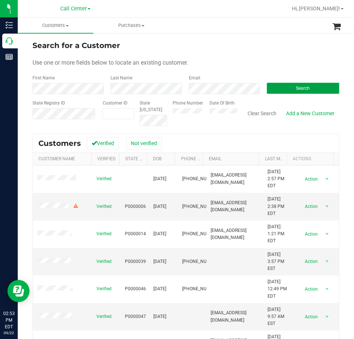
click at [299, 86] on span "Search" at bounding box center [303, 88] width 14 height 5
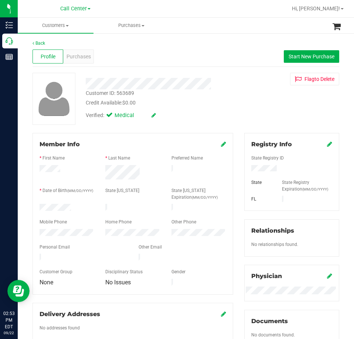
drag, startPoint x: 76, startPoint y: 204, endPoint x: 38, endPoint y: 206, distance: 38.4
click at [38, 206] on div at bounding box center [67, 208] width 66 height 9
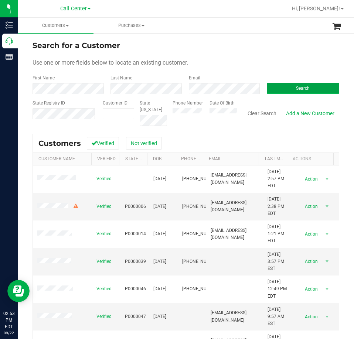
click at [280, 85] on button "Search" at bounding box center [302, 88] width 72 height 11
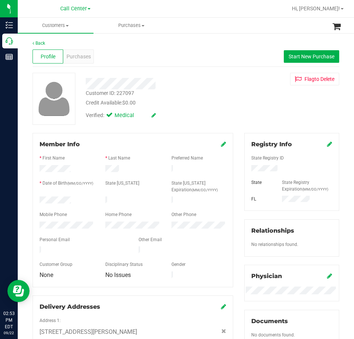
drag, startPoint x: 76, startPoint y: 197, endPoint x: 37, endPoint y: 200, distance: 38.5
click at [37, 200] on div at bounding box center [67, 200] width 66 height 9
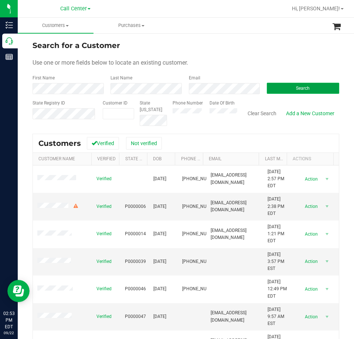
click at [278, 86] on button "Search" at bounding box center [302, 88] width 72 height 11
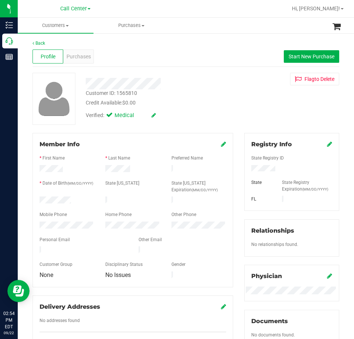
click at [40, 199] on div at bounding box center [67, 200] width 66 height 9
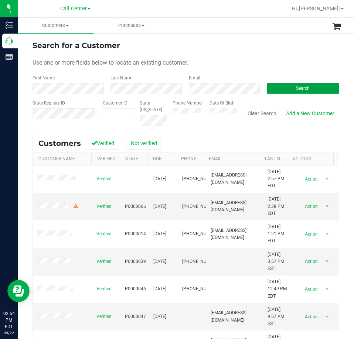
click at [273, 88] on button "Search" at bounding box center [302, 88] width 72 height 11
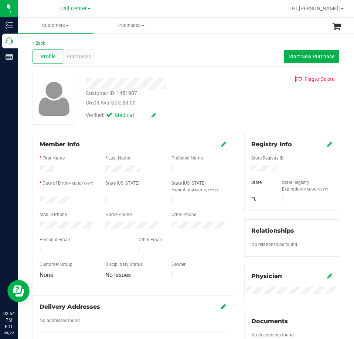
drag, startPoint x: 76, startPoint y: 198, endPoint x: 31, endPoint y: 200, distance: 44.7
click at [31, 200] on div "Member Info * First Name * Last Name Preferred Name * Date of Birth (MM/DD/YYYY…" at bounding box center [132, 244] width 211 height 222
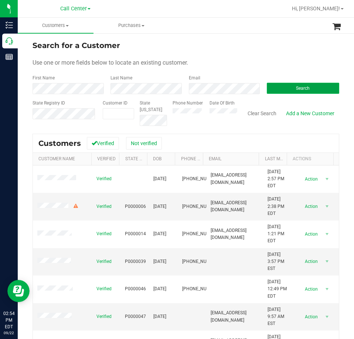
click at [280, 85] on button "Search" at bounding box center [302, 88] width 72 height 11
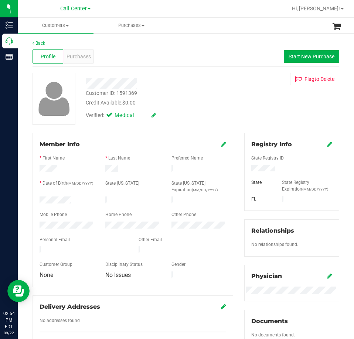
drag, startPoint x: 74, startPoint y: 197, endPoint x: 28, endPoint y: 199, distance: 45.4
click at [28, 199] on div "Member Info * First Name * Last Name Preferred Name * Date of Birth (MM/DD/YYYY…" at bounding box center [132, 244] width 211 height 222
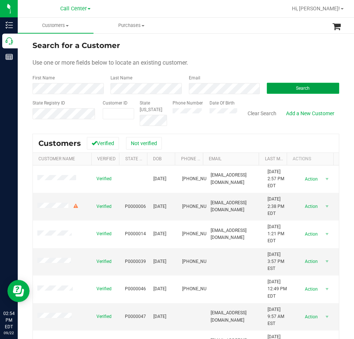
click at [276, 88] on button "Search" at bounding box center [302, 88] width 72 height 11
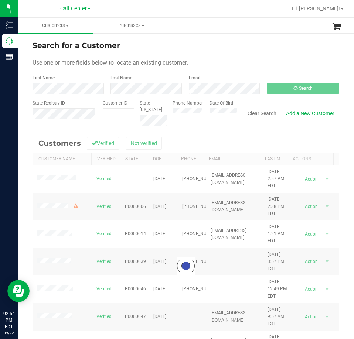
click at [55, 179] on div at bounding box center [186, 266] width 306 height 264
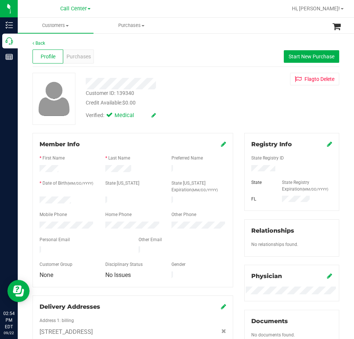
drag, startPoint x: 73, startPoint y: 196, endPoint x: 33, endPoint y: 198, distance: 40.3
click at [33, 198] on div "Member Info * First Name * Last Name Preferred Name * Date of Birth (MM/DD/YYYY…" at bounding box center [132, 210] width 200 height 154
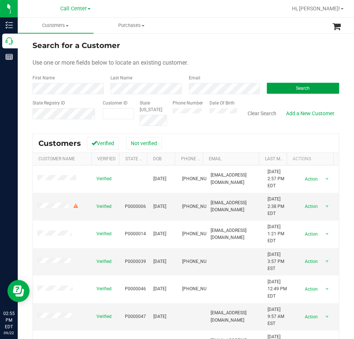
click at [277, 89] on button "Search" at bounding box center [302, 88] width 72 height 11
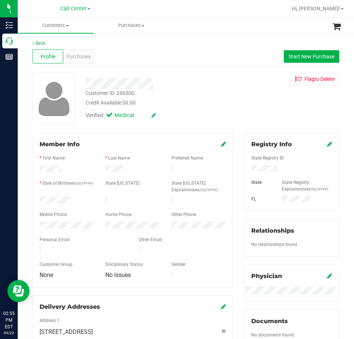
drag, startPoint x: 80, startPoint y: 198, endPoint x: 33, endPoint y: 199, distance: 46.5
click at [30, 200] on div "Member Info * First Name * Last Name Preferred Name * Date of Birth (MM/DD/YYYY…" at bounding box center [132, 249] width 211 height 232
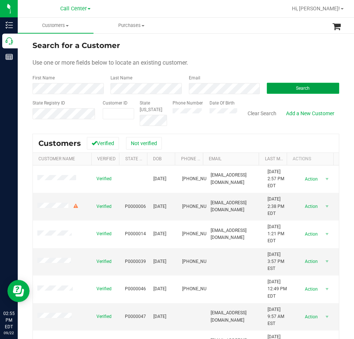
click at [278, 87] on button "Search" at bounding box center [302, 88] width 72 height 11
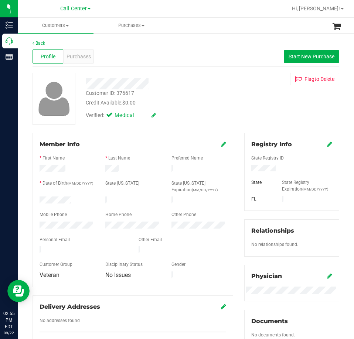
drag, startPoint x: 75, startPoint y: 198, endPoint x: 37, endPoint y: 200, distance: 37.7
click at [37, 200] on div at bounding box center [67, 200] width 66 height 9
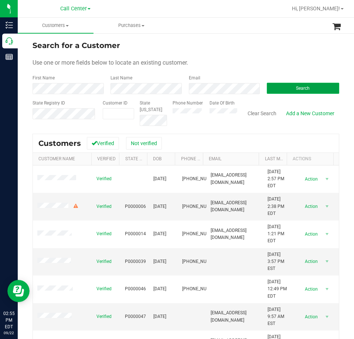
click at [282, 88] on button "Search" at bounding box center [302, 88] width 72 height 11
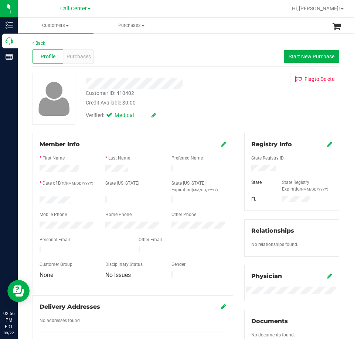
drag, startPoint x: 73, startPoint y: 200, endPoint x: 38, endPoint y: 200, distance: 34.7
click at [38, 200] on div at bounding box center [67, 200] width 66 height 9
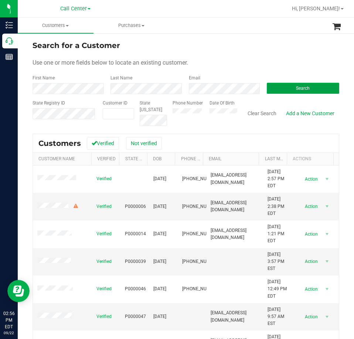
click at [272, 89] on button "Search" at bounding box center [302, 88] width 72 height 11
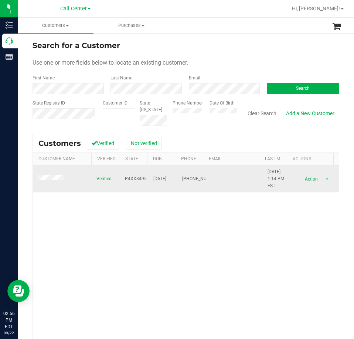
click at [46, 175] on span at bounding box center [51, 178] width 29 height 7
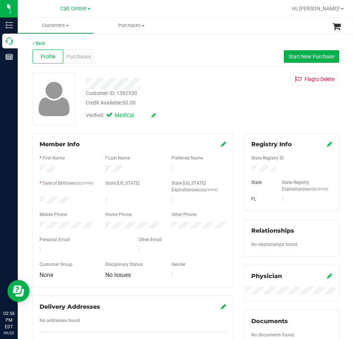
drag, startPoint x: 73, startPoint y: 198, endPoint x: 31, endPoint y: 201, distance: 42.2
click at [31, 201] on div "Member Info * First Name * Last Name Preferred Name * Date of Birth (MM/DD/YYYY…" at bounding box center [132, 244] width 211 height 222
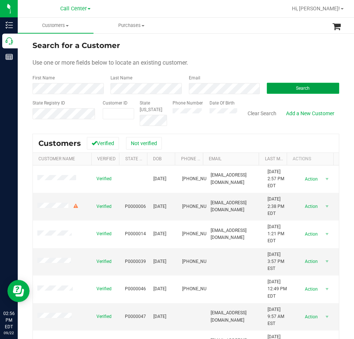
click at [282, 86] on button "Search" at bounding box center [302, 88] width 72 height 11
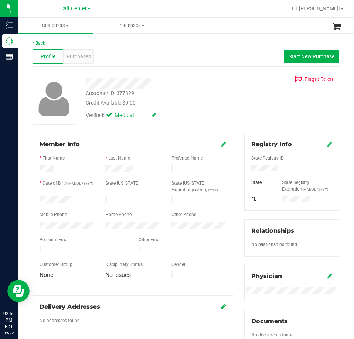
drag, startPoint x: 72, startPoint y: 198, endPoint x: 35, endPoint y: 200, distance: 37.7
click at [35, 200] on div at bounding box center [67, 200] width 66 height 9
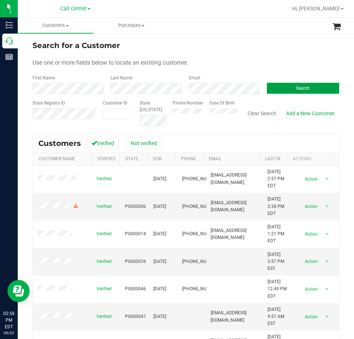
click at [277, 87] on button "Search" at bounding box center [302, 88] width 72 height 11
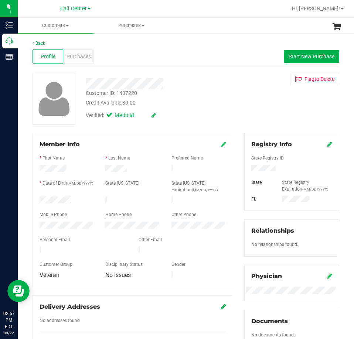
drag, startPoint x: 72, startPoint y: 197, endPoint x: 36, endPoint y: 199, distance: 35.9
click at [36, 199] on div at bounding box center [67, 200] width 66 height 9
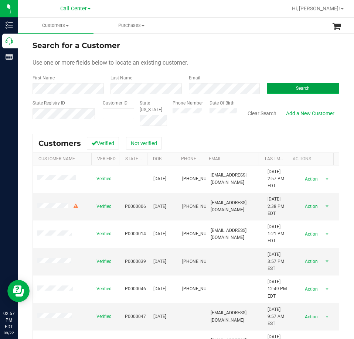
click at [277, 83] on button "Search" at bounding box center [302, 88] width 72 height 11
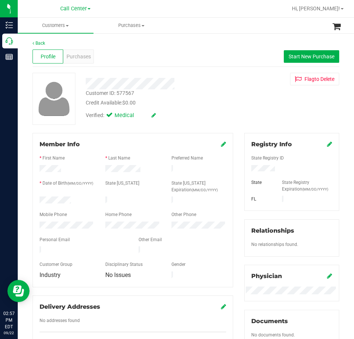
drag, startPoint x: 72, startPoint y: 197, endPoint x: 37, endPoint y: 199, distance: 34.8
click at [37, 199] on div at bounding box center [67, 200] width 66 height 9
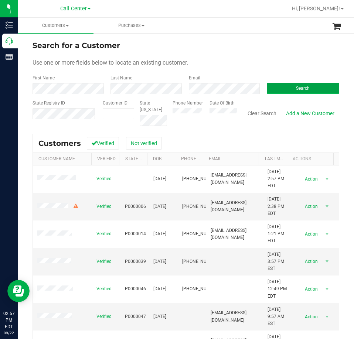
click at [278, 89] on button "Search" at bounding box center [302, 88] width 72 height 11
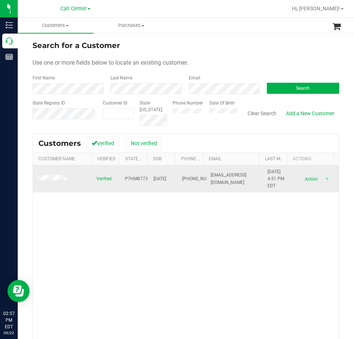
click at [57, 175] on td at bounding box center [62, 178] width 59 height 27
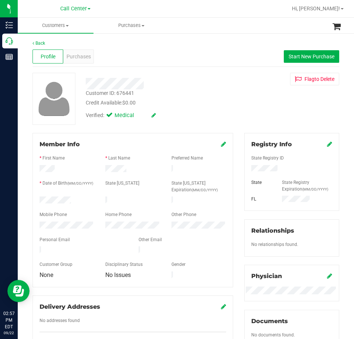
drag, startPoint x: 72, startPoint y: 200, endPoint x: 37, endPoint y: 201, distance: 34.7
click at [37, 201] on div at bounding box center [67, 200] width 66 height 9
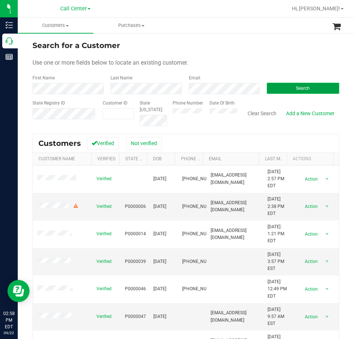
click at [272, 90] on button "Search" at bounding box center [302, 88] width 72 height 11
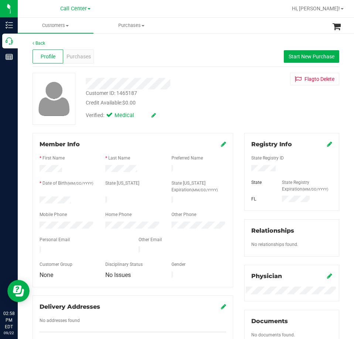
drag, startPoint x: 76, startPoint y: 198, endPoint x: 35, endPoint y: 199, distance: 40.2
click at [36, 199] on div at bounding box center [67, 200] width 66 height 9
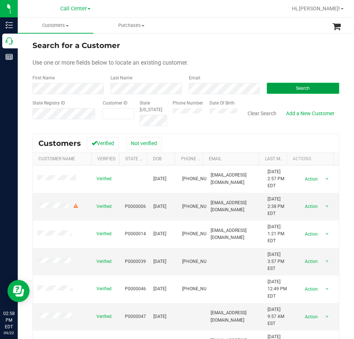
click at [288, 85] on button "Search" at bounding box center [302, 88] width 72 height 11
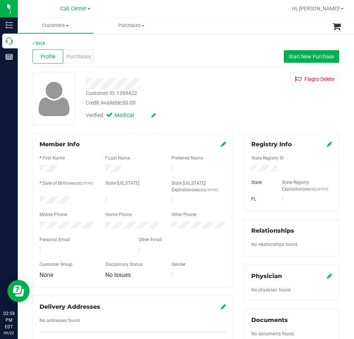
drag, startPoint x: 74, startPoint y: 197, endPoint x: 39, endPoint y: 200, distance: 34.8
click at [39, 200] on div at bounding box center [67, 200] width 66 height 9
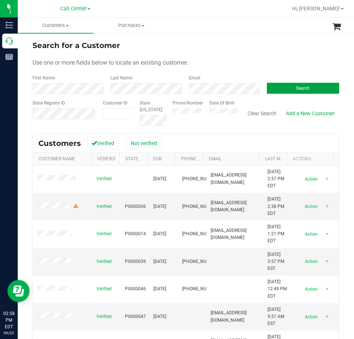
click at [278, 88] on button "Search" at bounding box center [302, 88] width 72 height 11
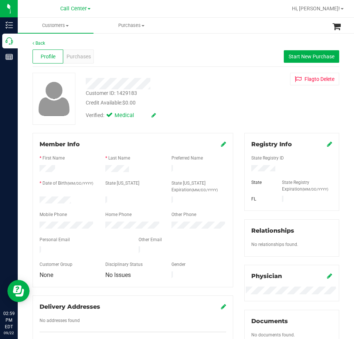
click at [38, 201] on div at bounding box center [67, 200] width 66 height 9
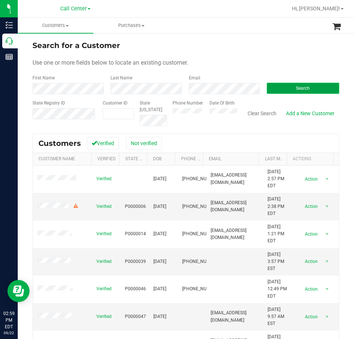
click at [285, 88] on button "Search" at bounding box center [302, 88] width 72 height 11
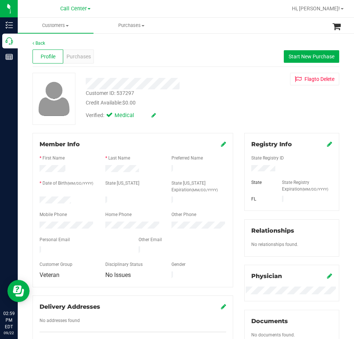
drag, startPoint x: 73, startPoint y: 200, endPoint x: 37, endPoint y: 199, distance: 35.5
click at [37, 199] on div at bounding box center [67, 200] width 66 height 9
